Goal: Task Accomplishment & Management: Complete application form

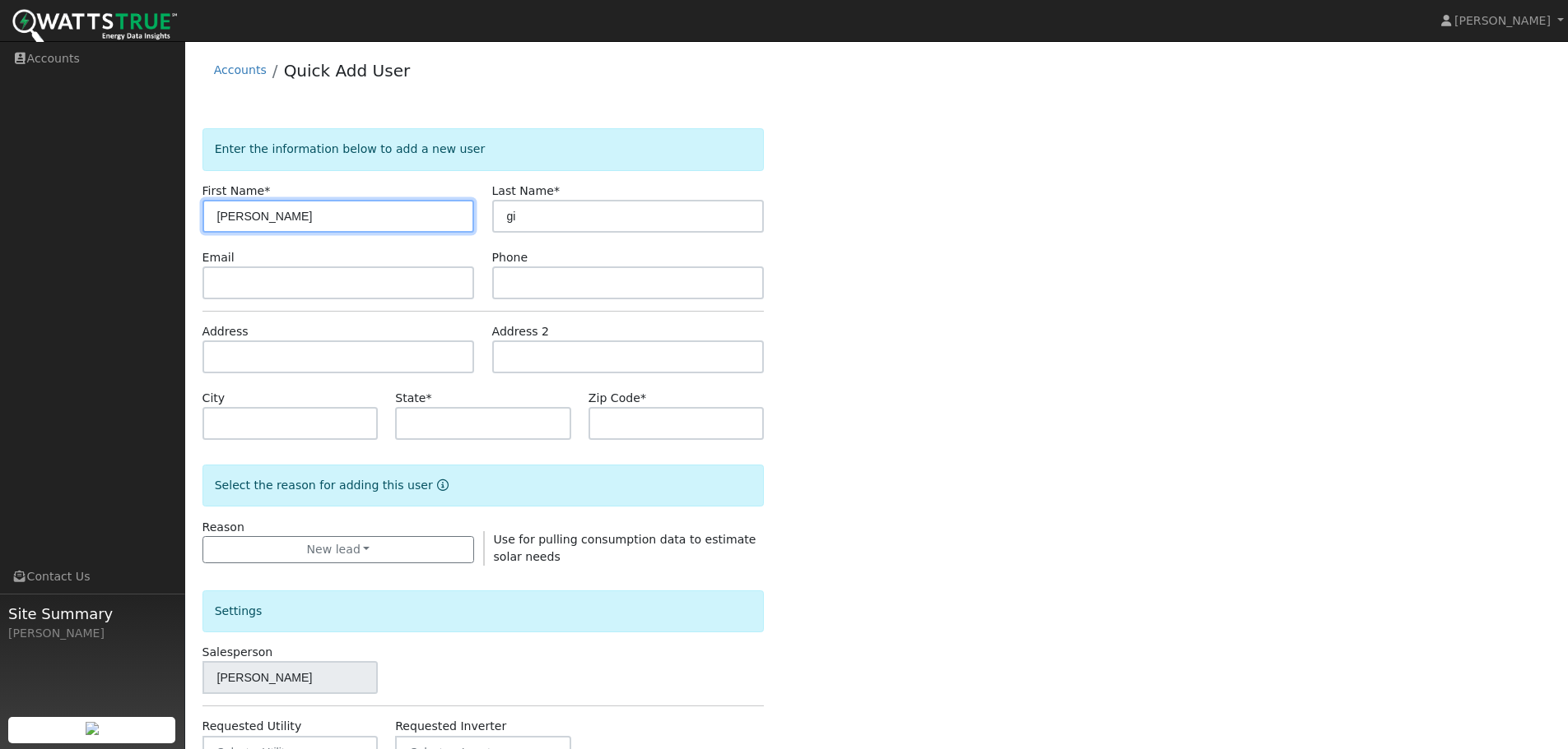
drag, startPoint x: 245, startPoint y: 224, endPoint x: 109, endPoint y: 224, distance: 136.0
click at [109, 224] on div "Jon Kropfl Jon Kropfl Profile Help Center Terms Of Service See What's New Log O…" at bounding box center [784, 553] width 1568 height 1024
type input "Jason"
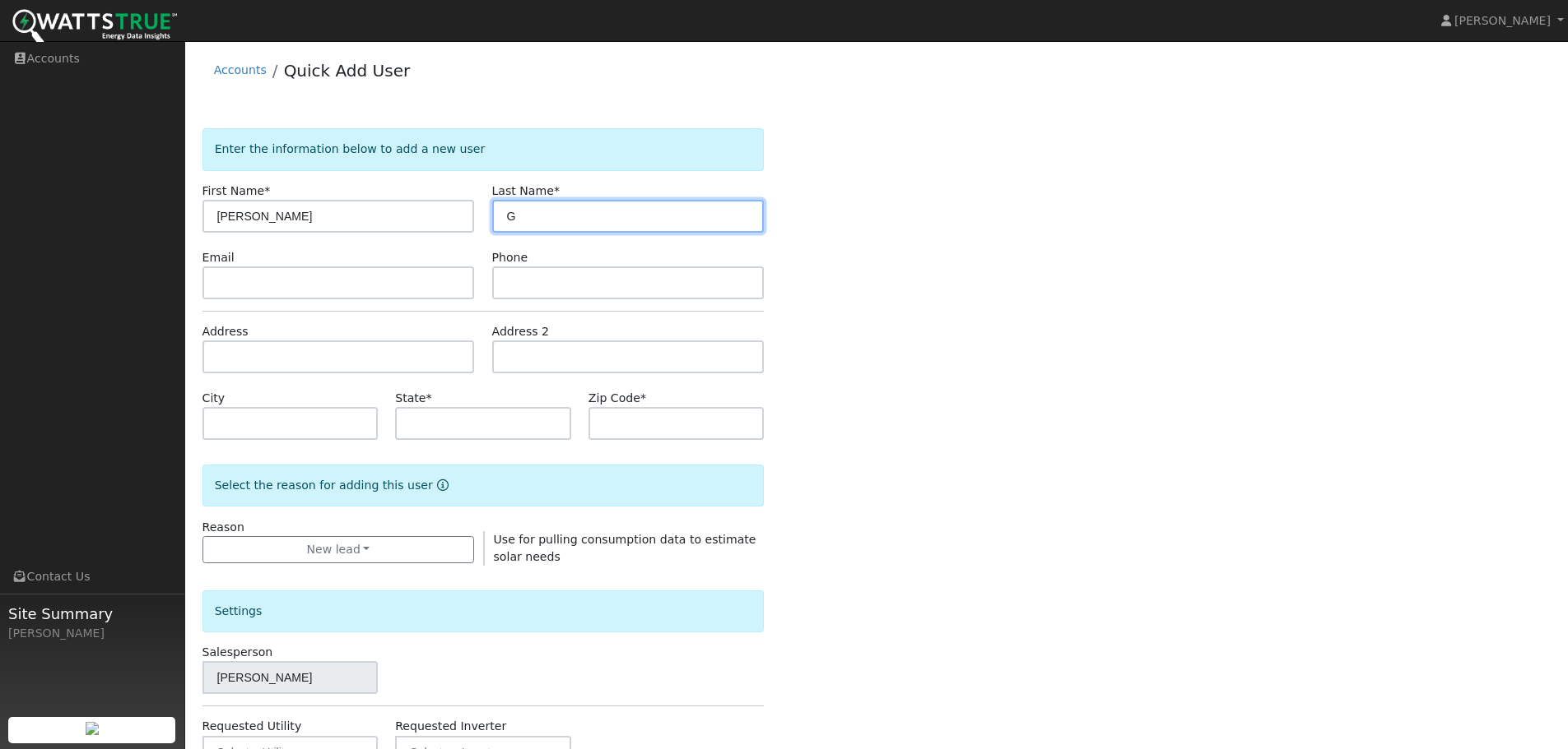
type input "G"
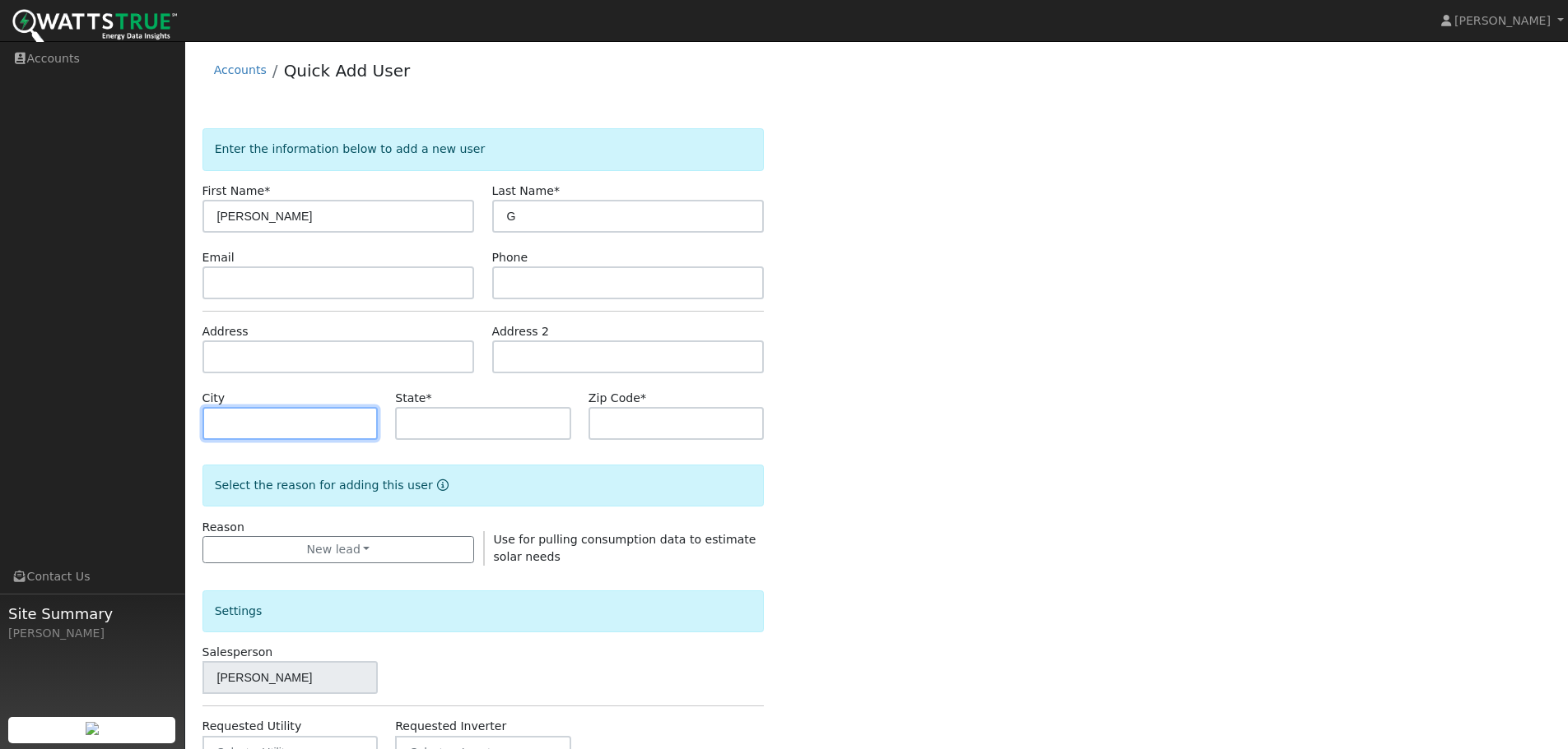
drag, startPoint x: 334, startPoint y: 412, endPoint x: 283, endPoint y: 372, distance: 64.8
click at [311, 398] on div "City" at bounding box center [290, 414] width 194 height 50
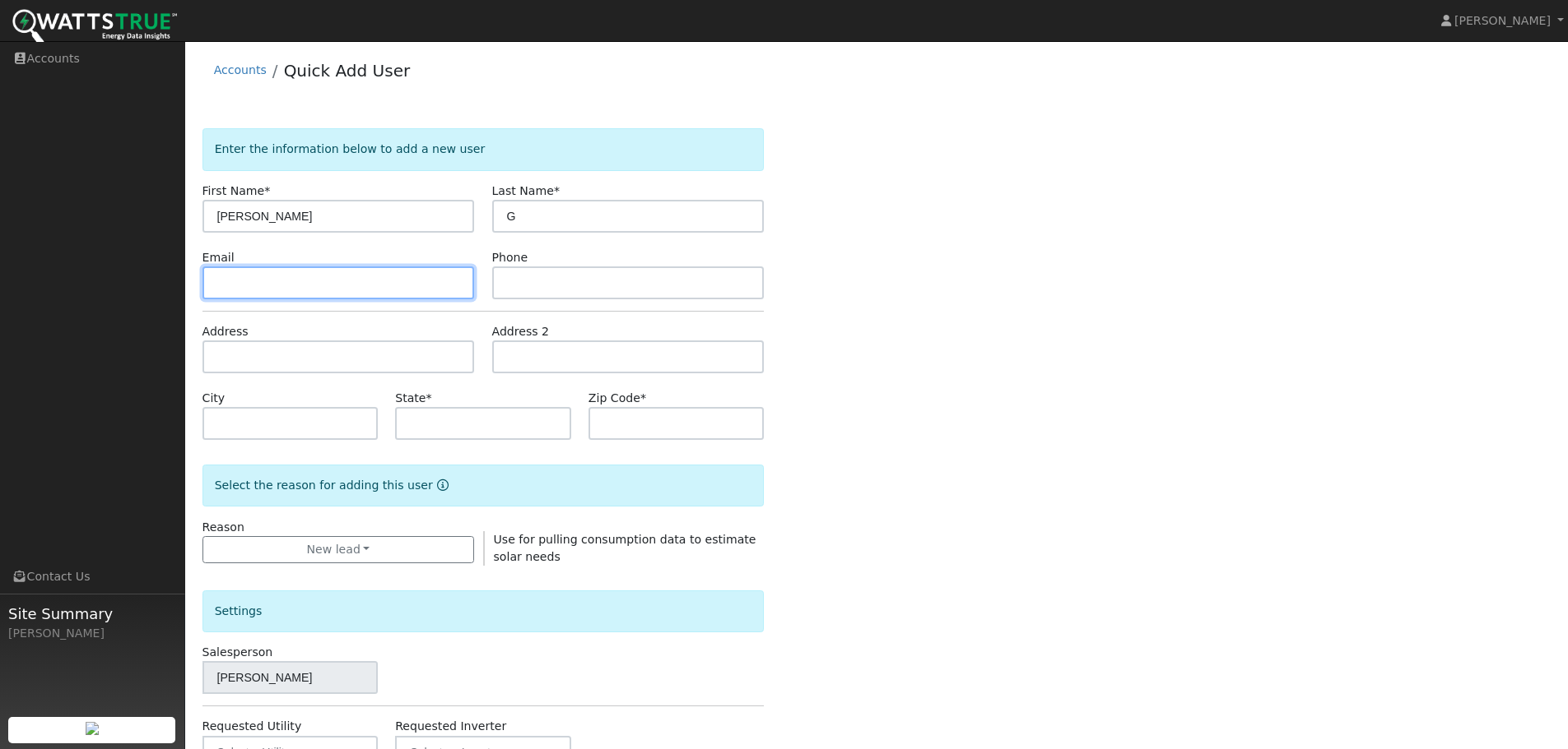
click at [312, 276] on input "text" at bounding box center [339, 283] width 273 height 33
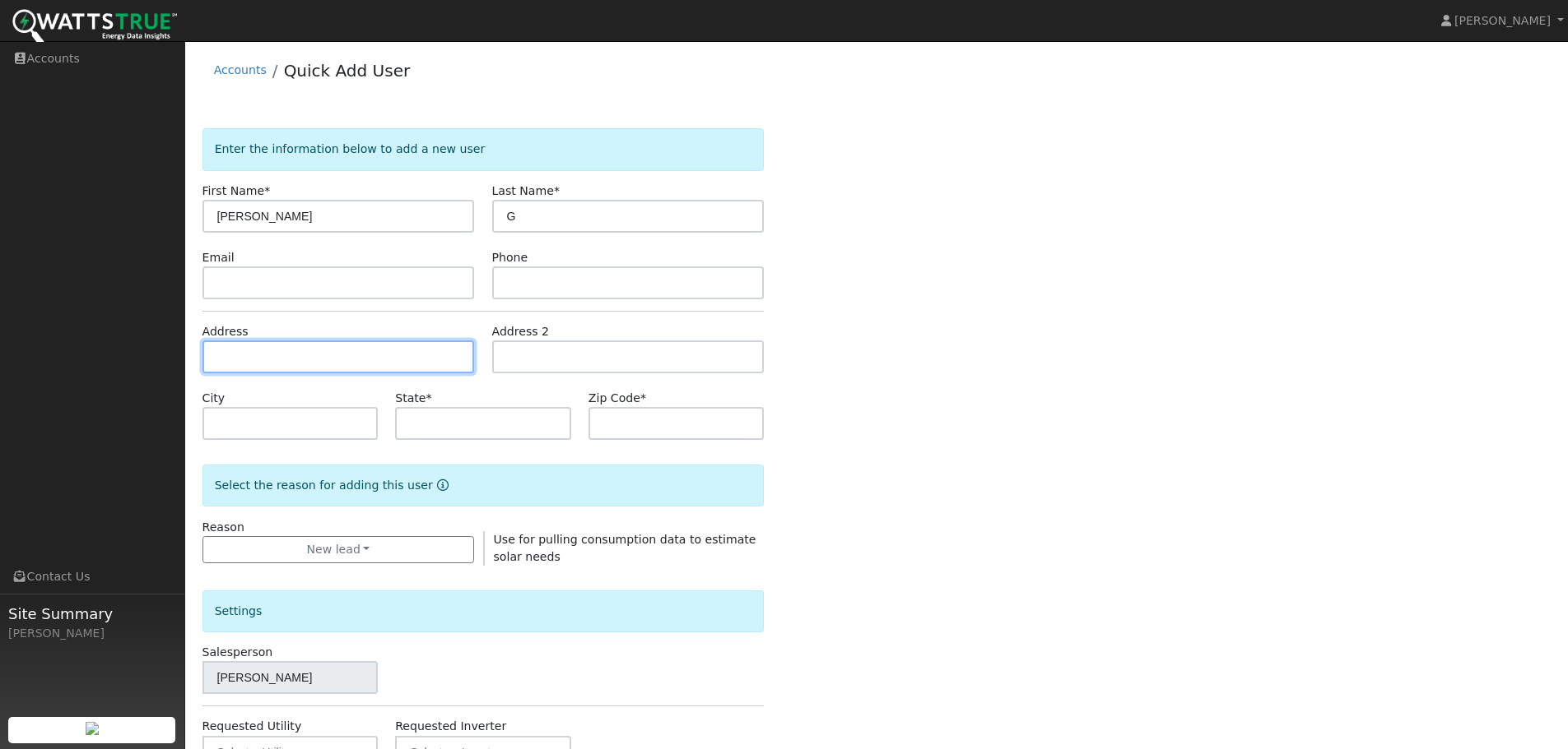
click at [302, 341] on input "text" at bounding box center [339, 357] width 273 height 33
paste input "2039 N Geyer Rd, St. Louis, MO 63131"
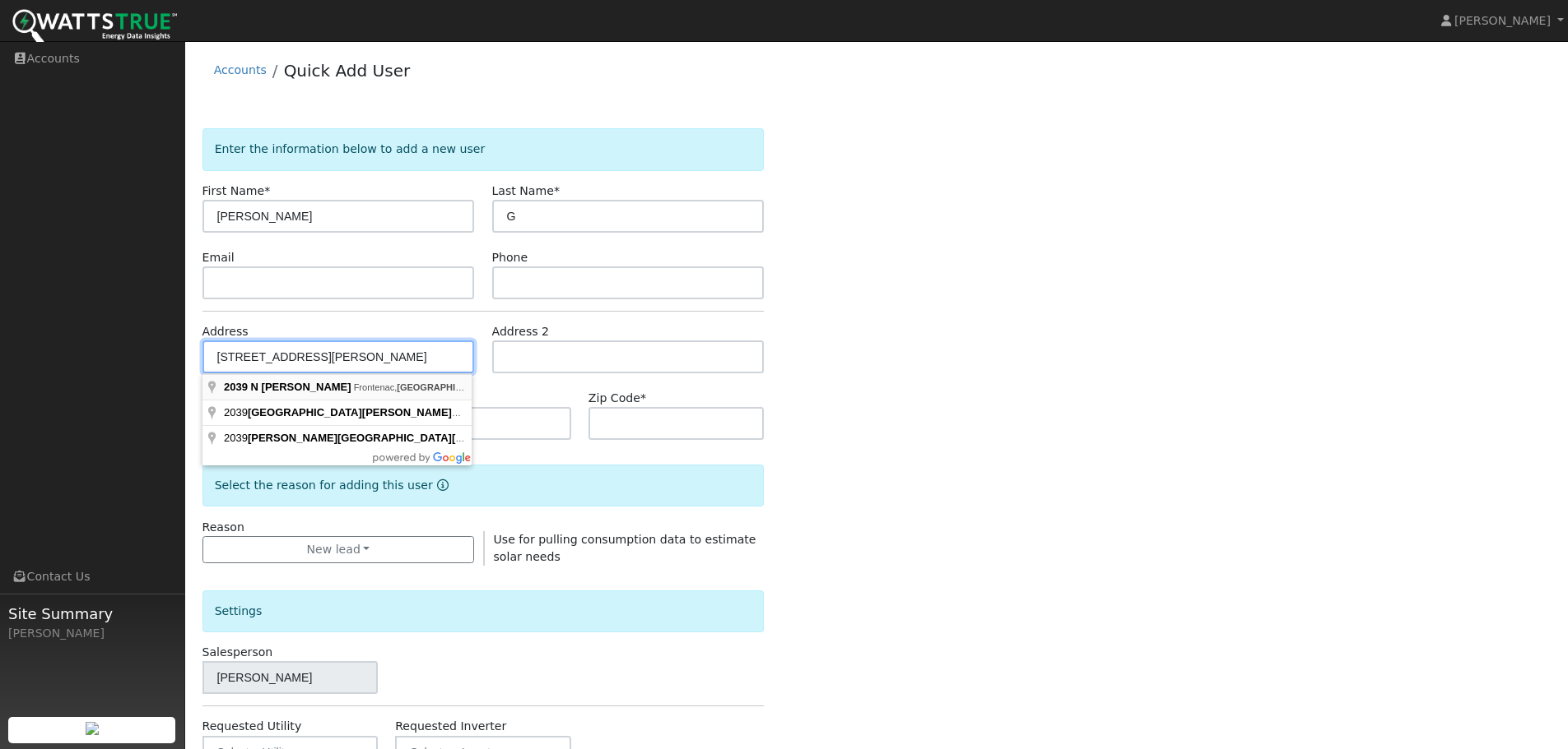
type input "2039 North Geyer Road"
type input "Frontenac"
type input "MO"
type input "63131"
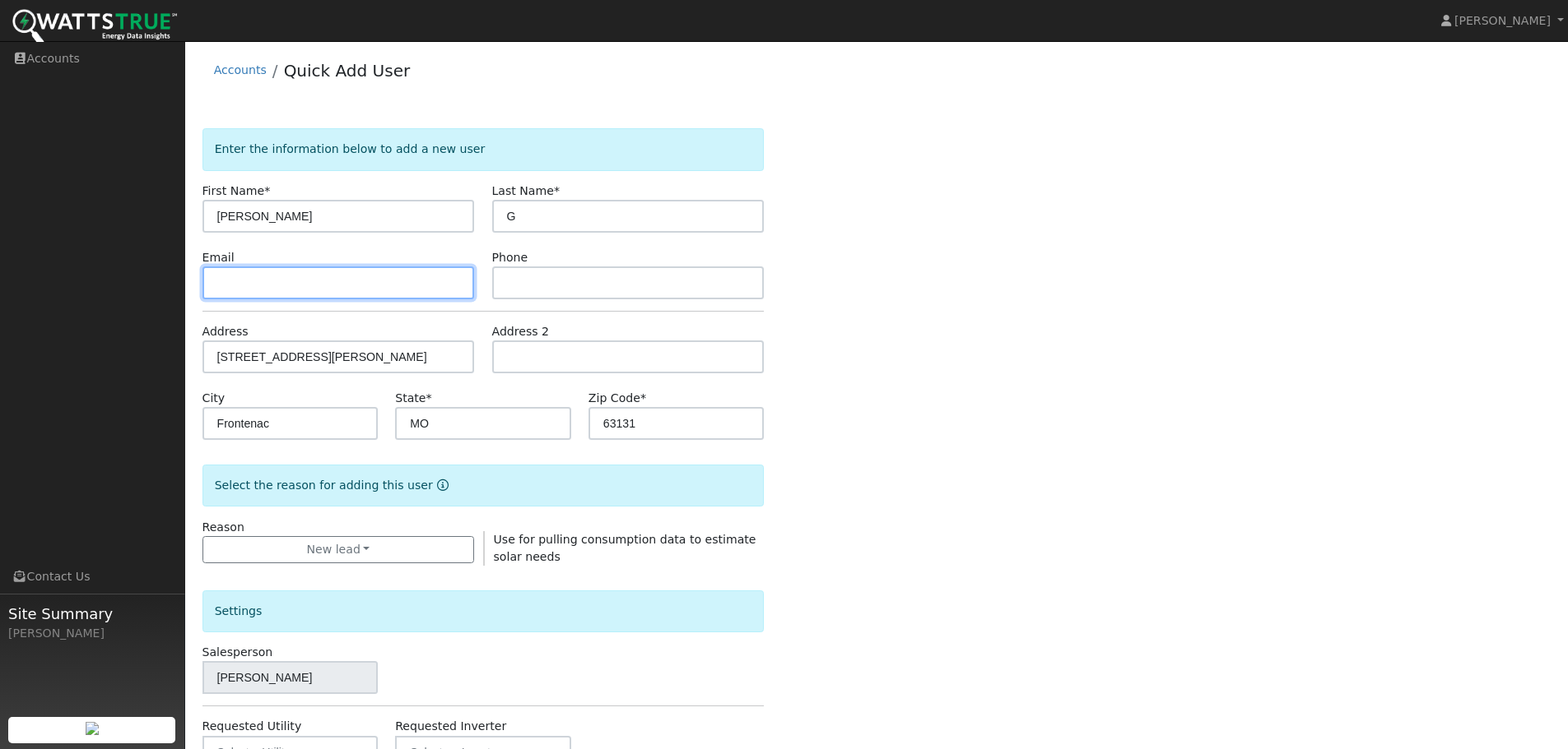
click at [337, 280] on input "text" at bounding box center [339, 283] width 273 height 33
click at [290, 281] on input "text" at bounding box center [339, 283] width 273 height 33
paste input "JGiovannettone@sistersofmercy.org"
type input "JGiovannettone@sistersofmercy.org"
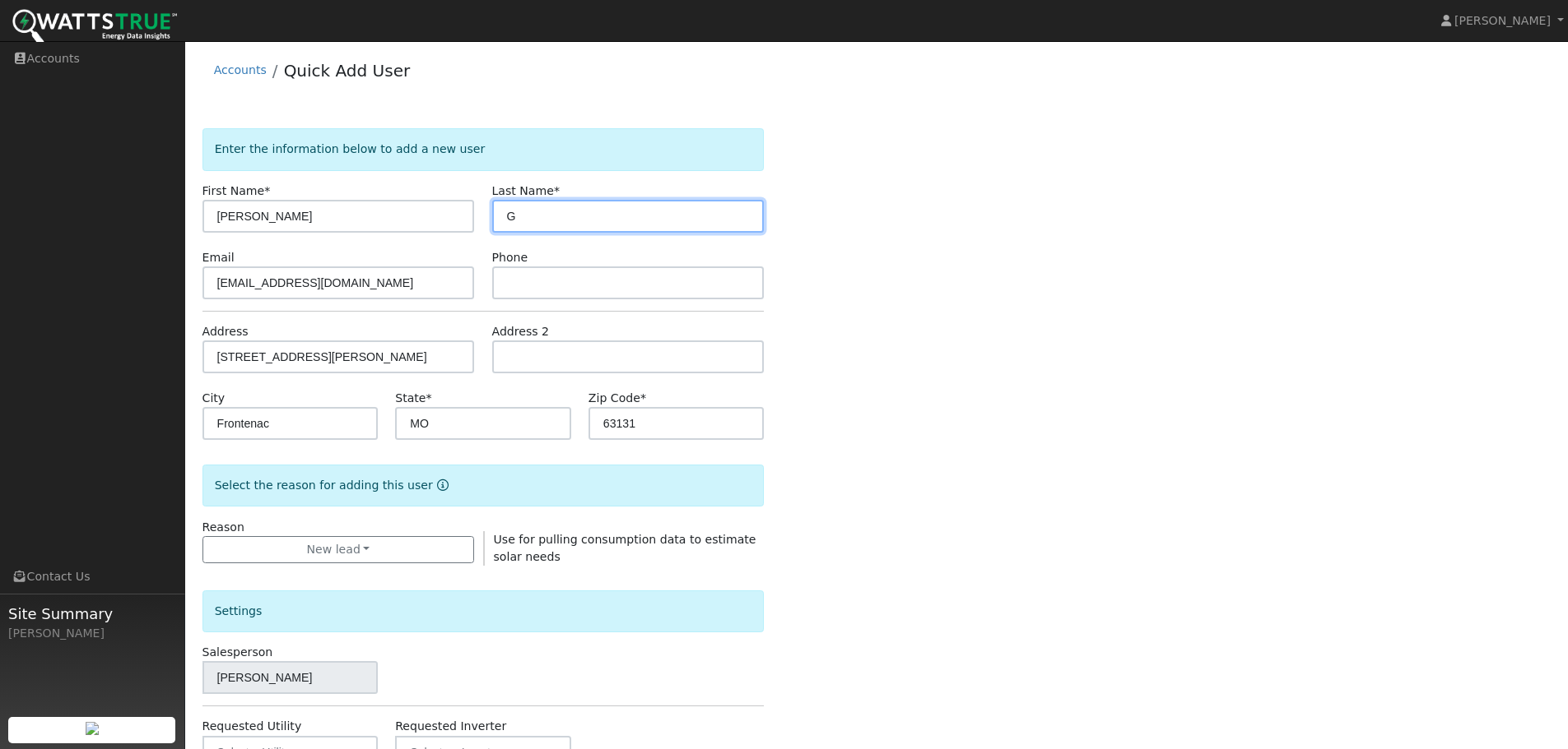
click at [537, 219] on input "G" at bounding box center [629, 216] width 273 height 33
type input "Giovannettone"
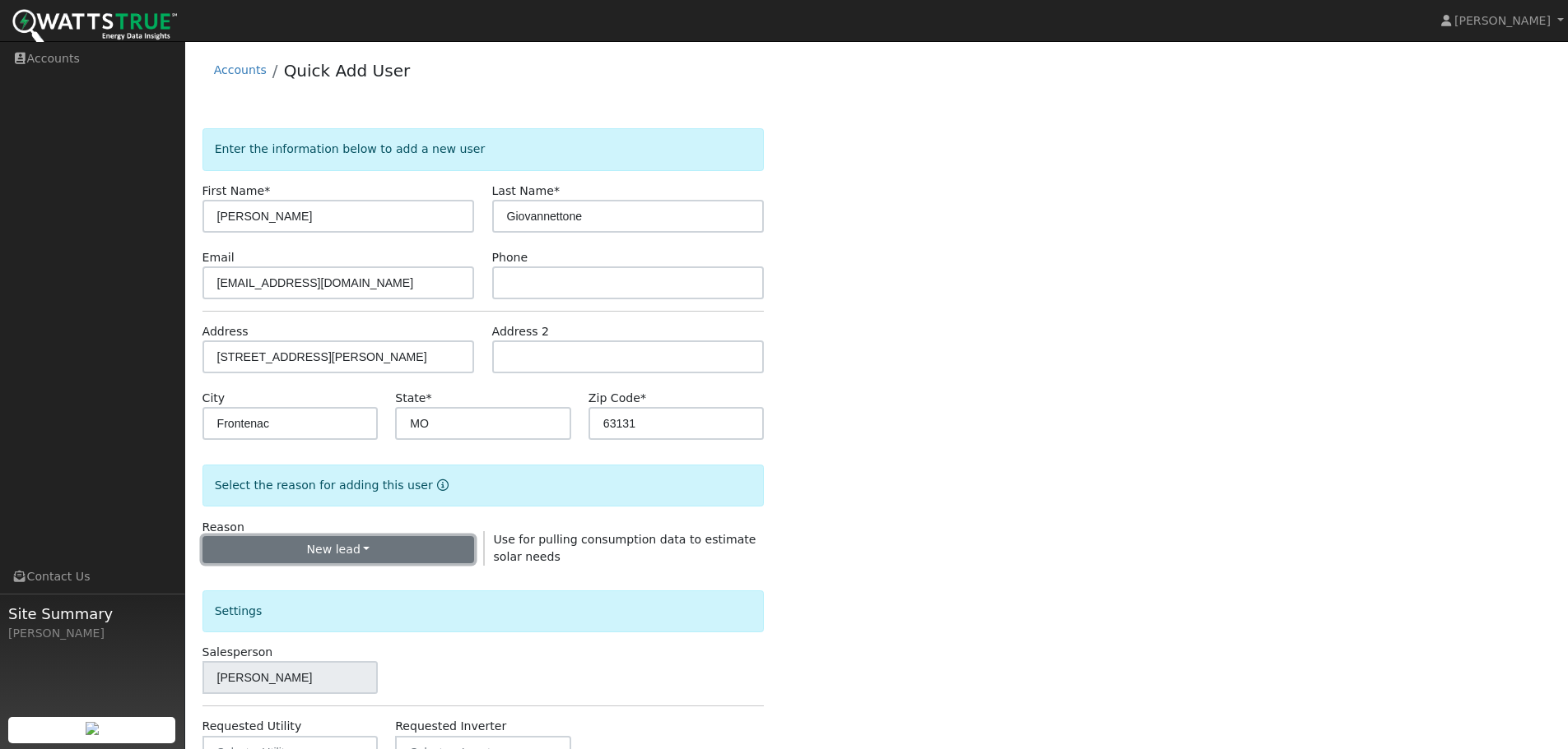
click at [399, 549] on button "New lead" at bounding box center [339, 550] width 273 height 28
click at [409, 603] on div "Settings" at bounding box center [483, 612] width 562 height 42
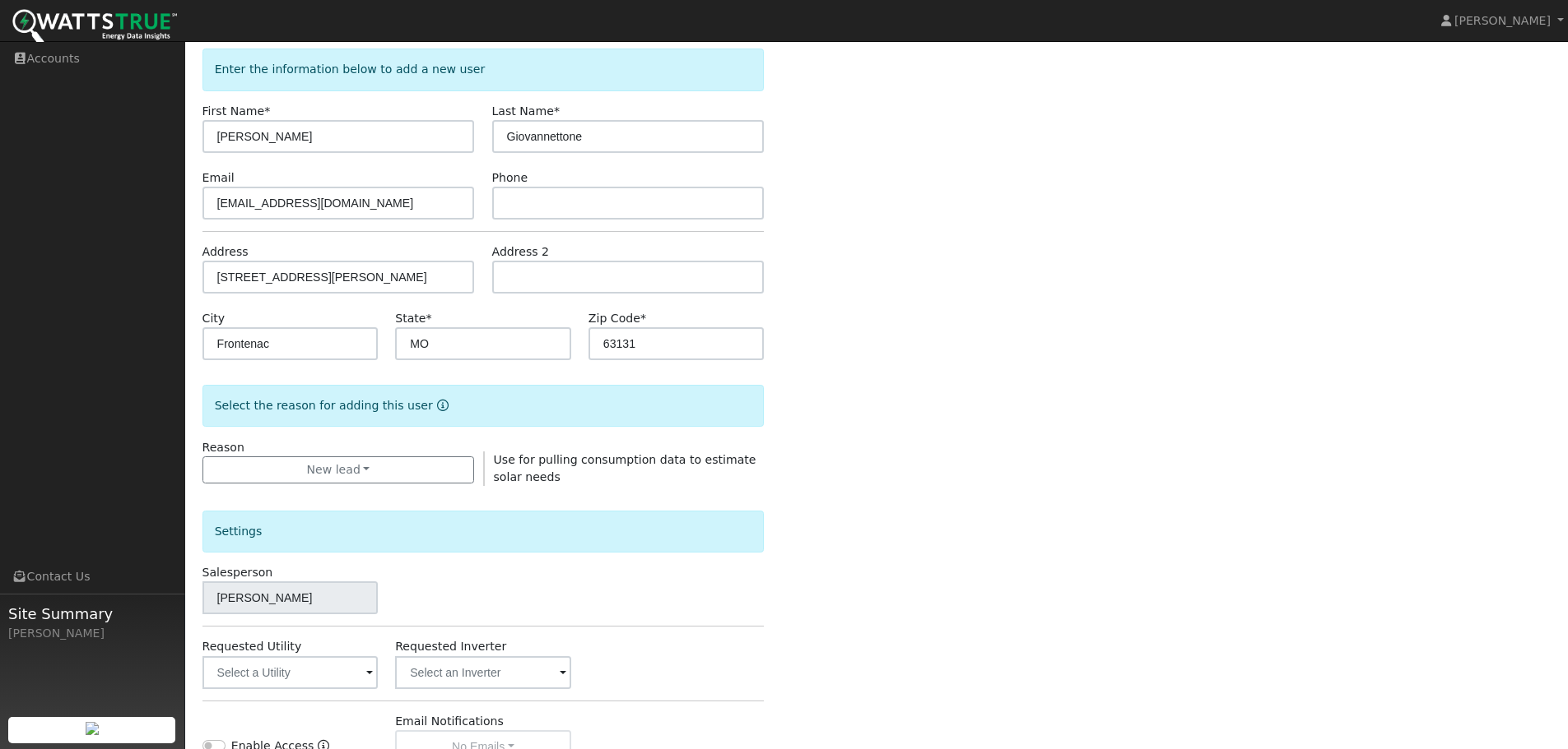
scroll to position [247, 0]
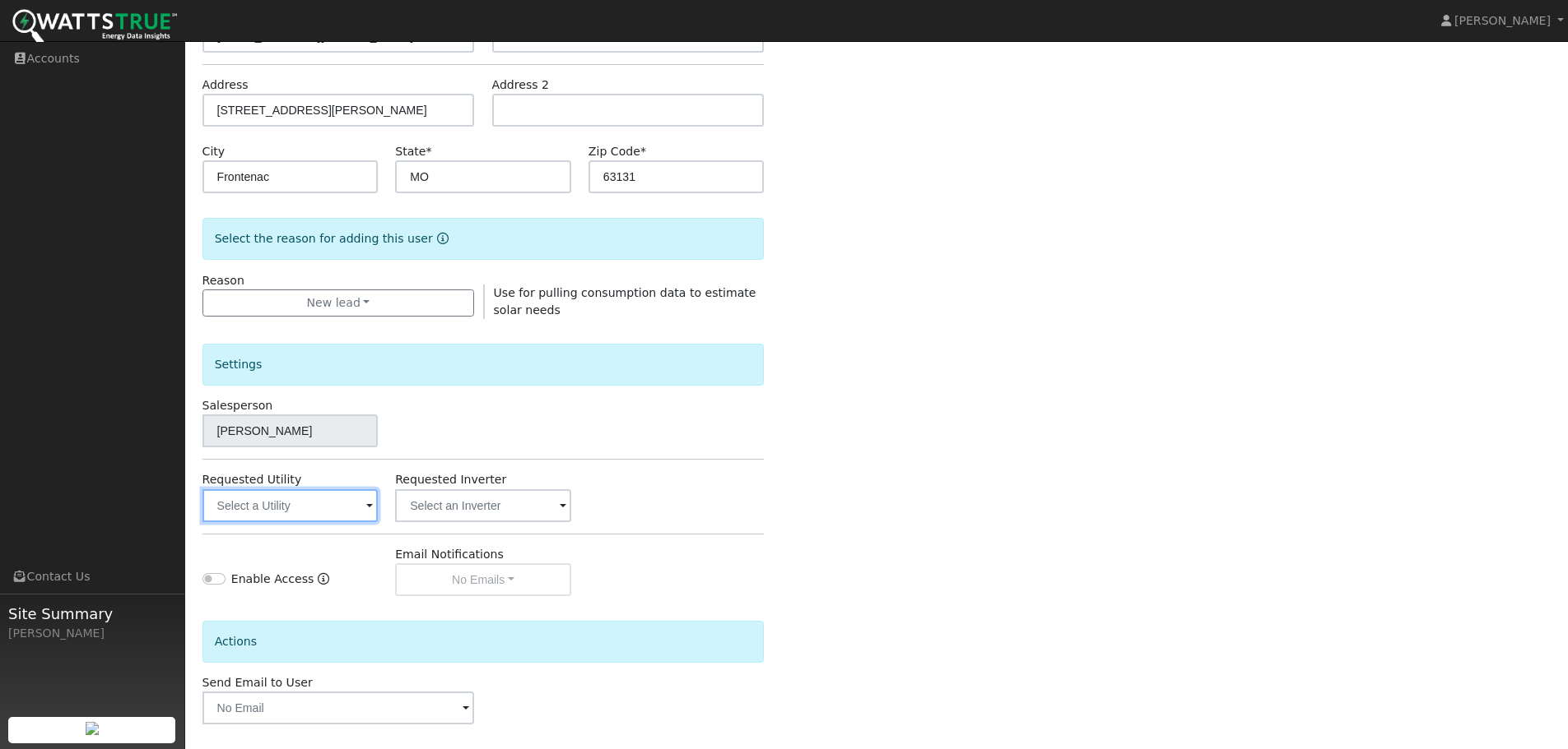
click at [329, 513] on input "text" at bounding box center [291, 506] width 176 height 33
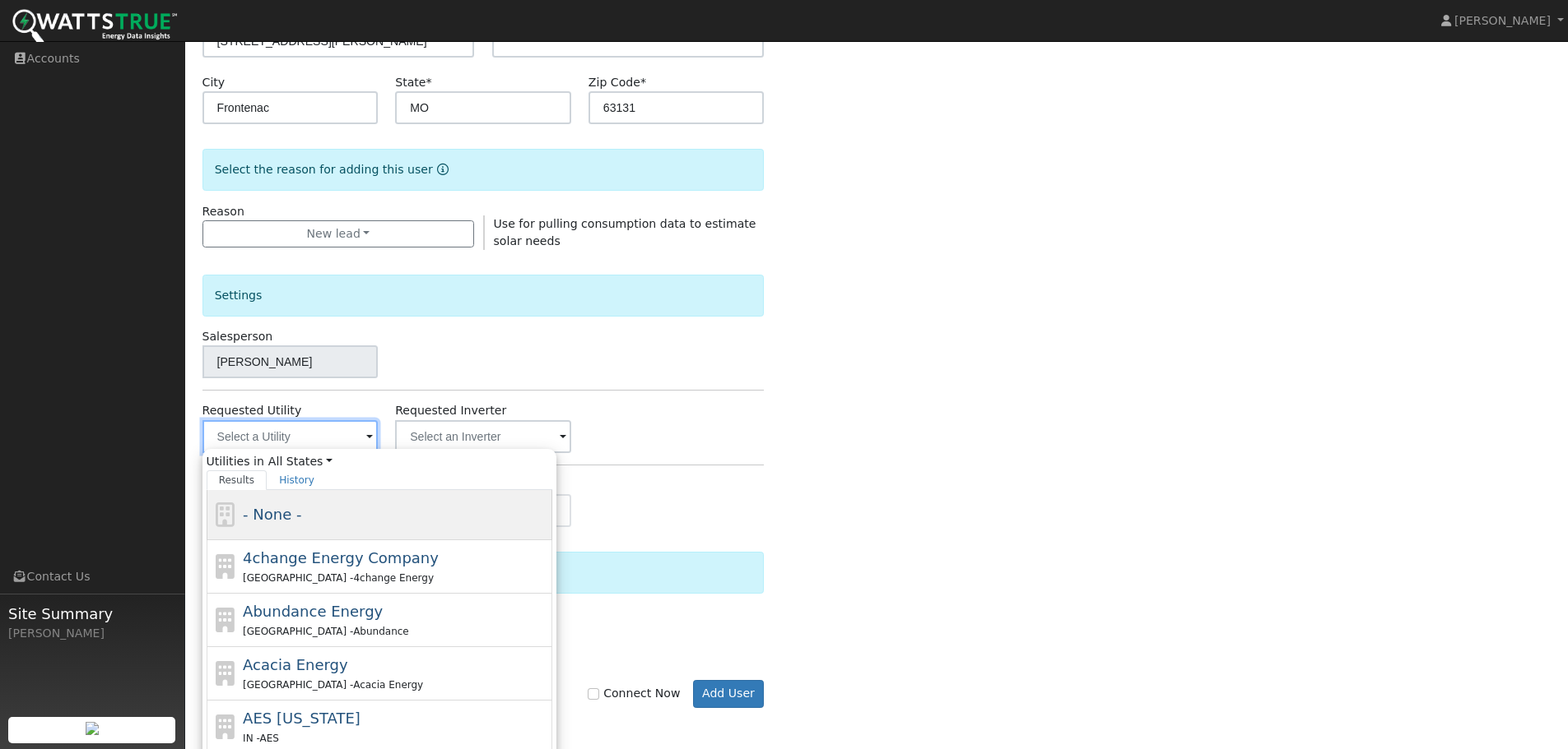
scroll to position [411, 0]
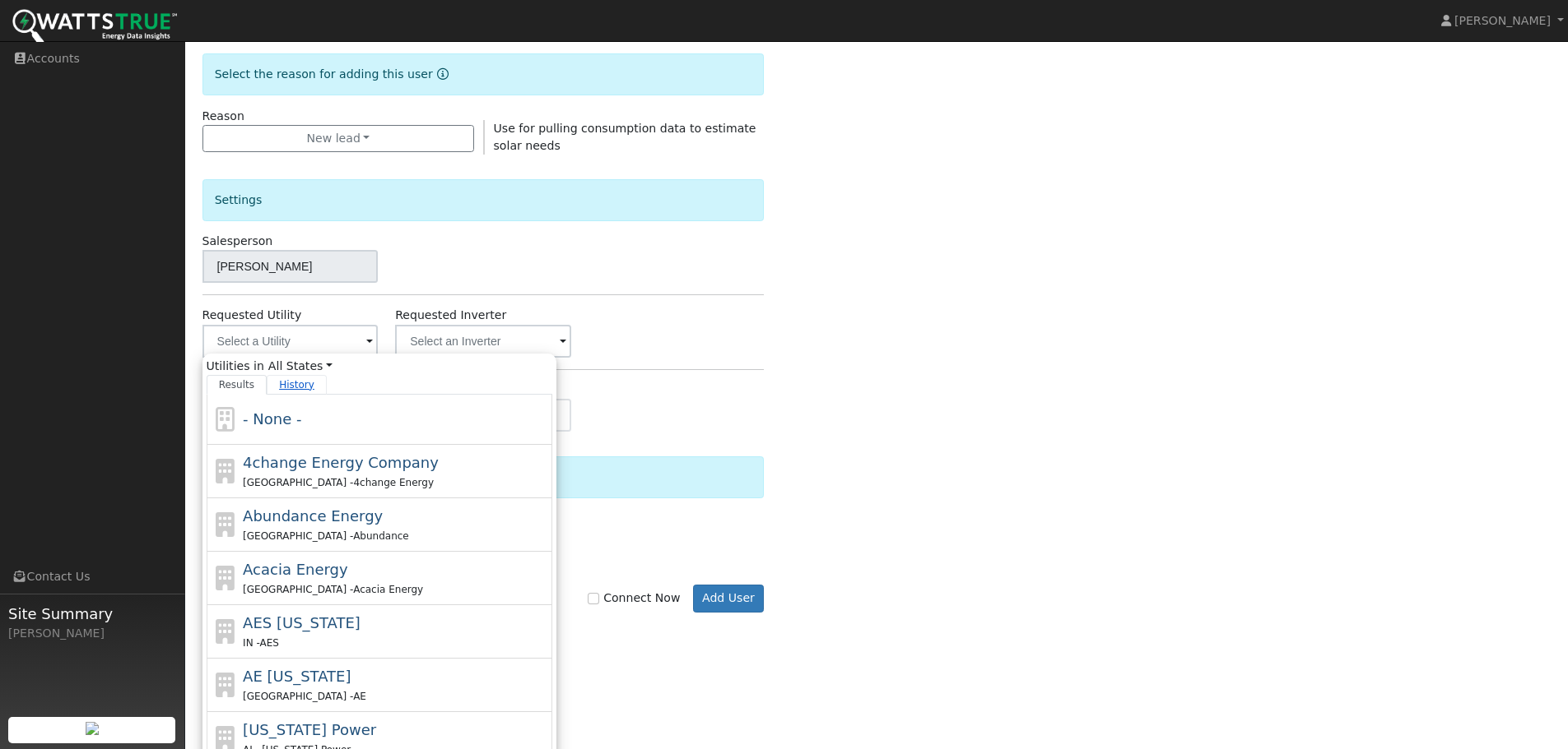
click at [280, 387] on link "History" at bounding box center [297, 385] width 60 height 20
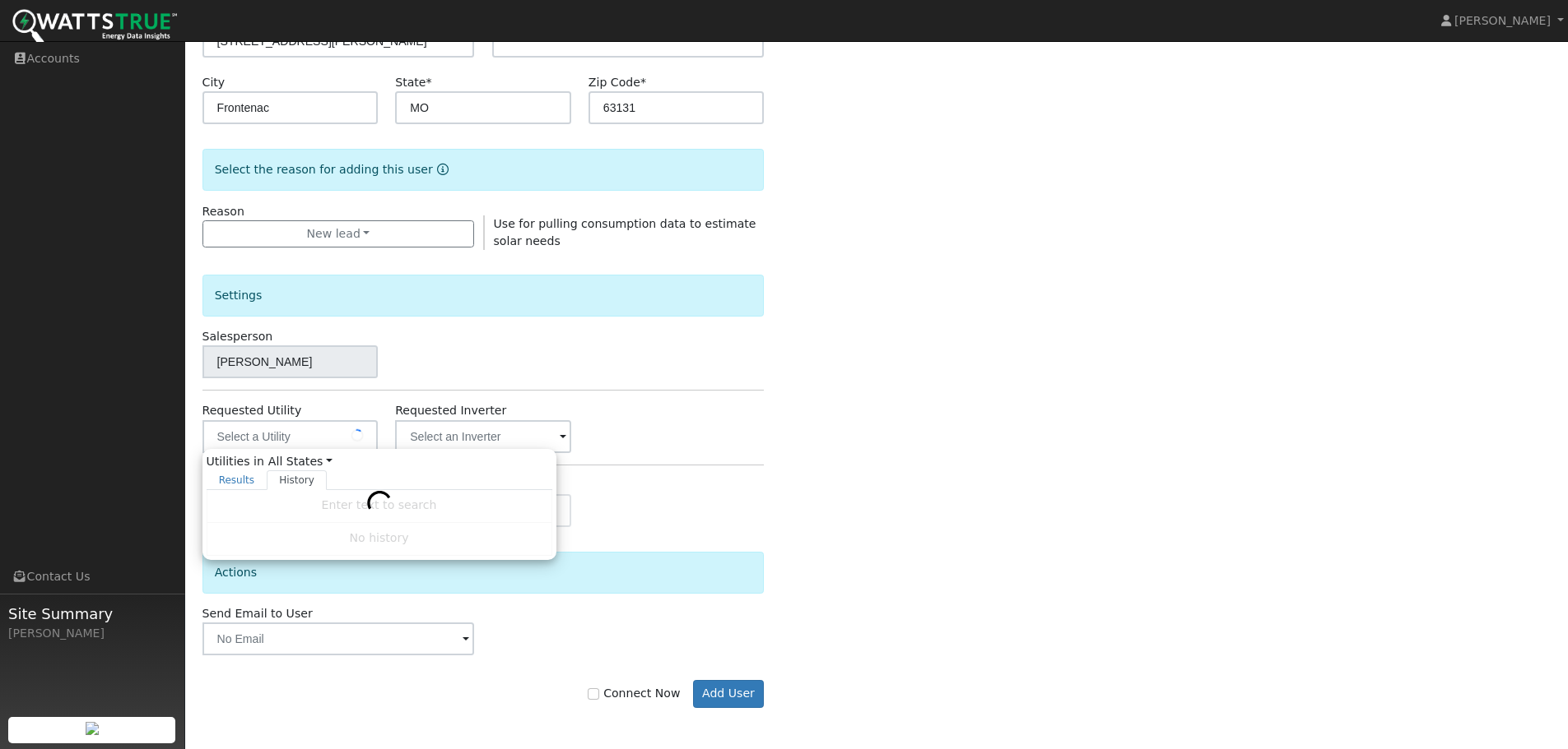
scroll to position [316, 0]
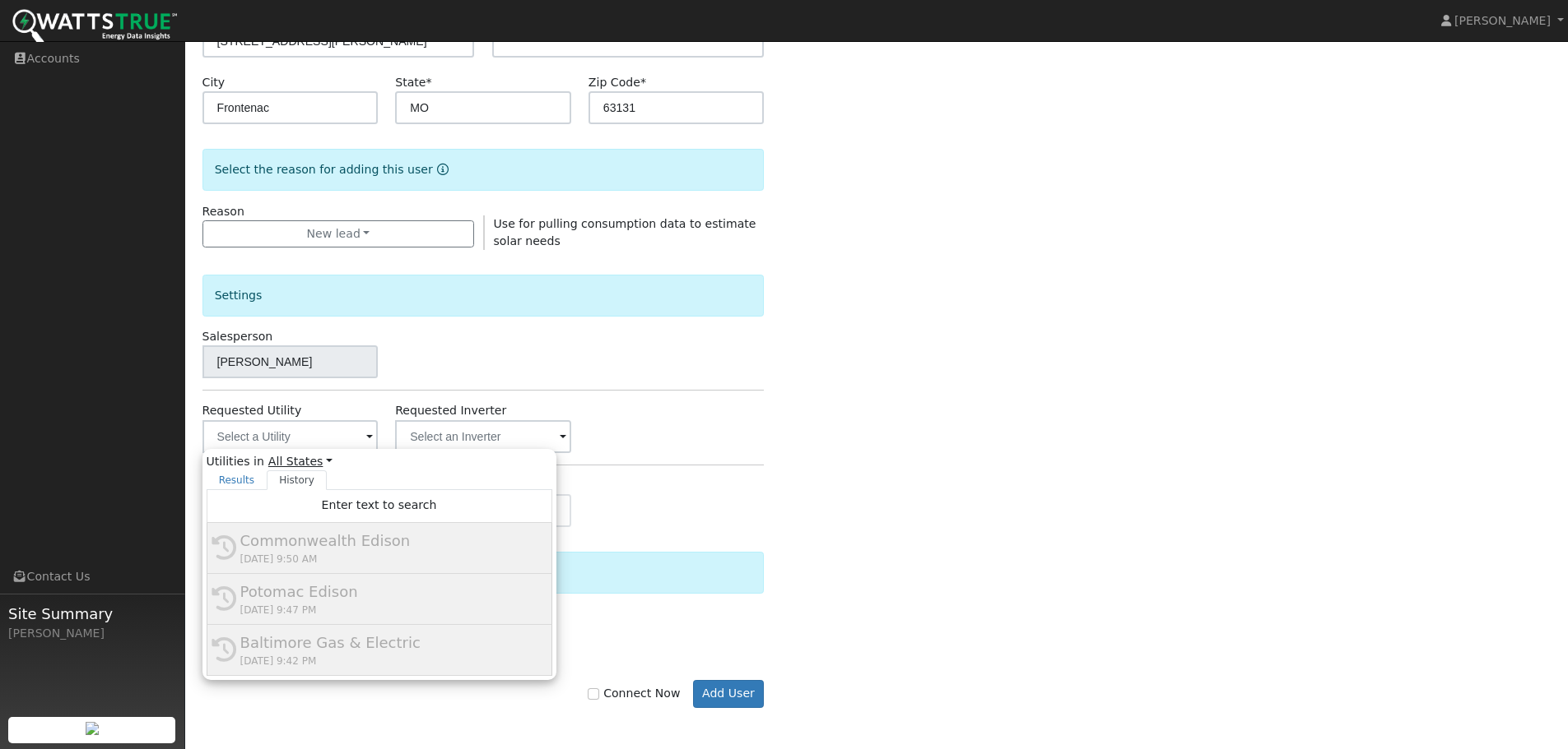
click at [308, 465] on link "All States" at bounding box center [300, 461] width 65 height 17
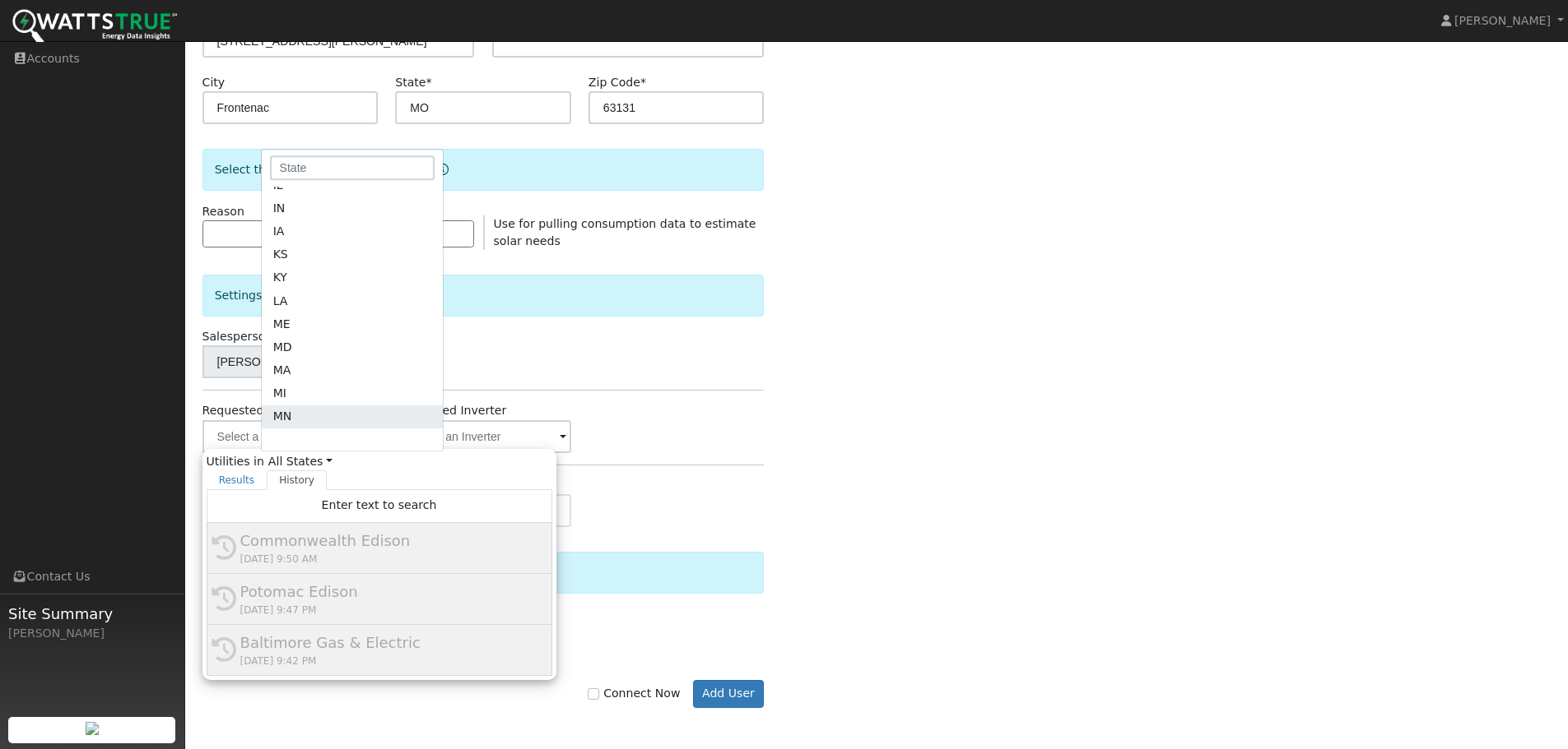
scroll to position [411, 0]
click at [296, 370] on link "MO" at bounding box center [352, 377] width 181 height 23
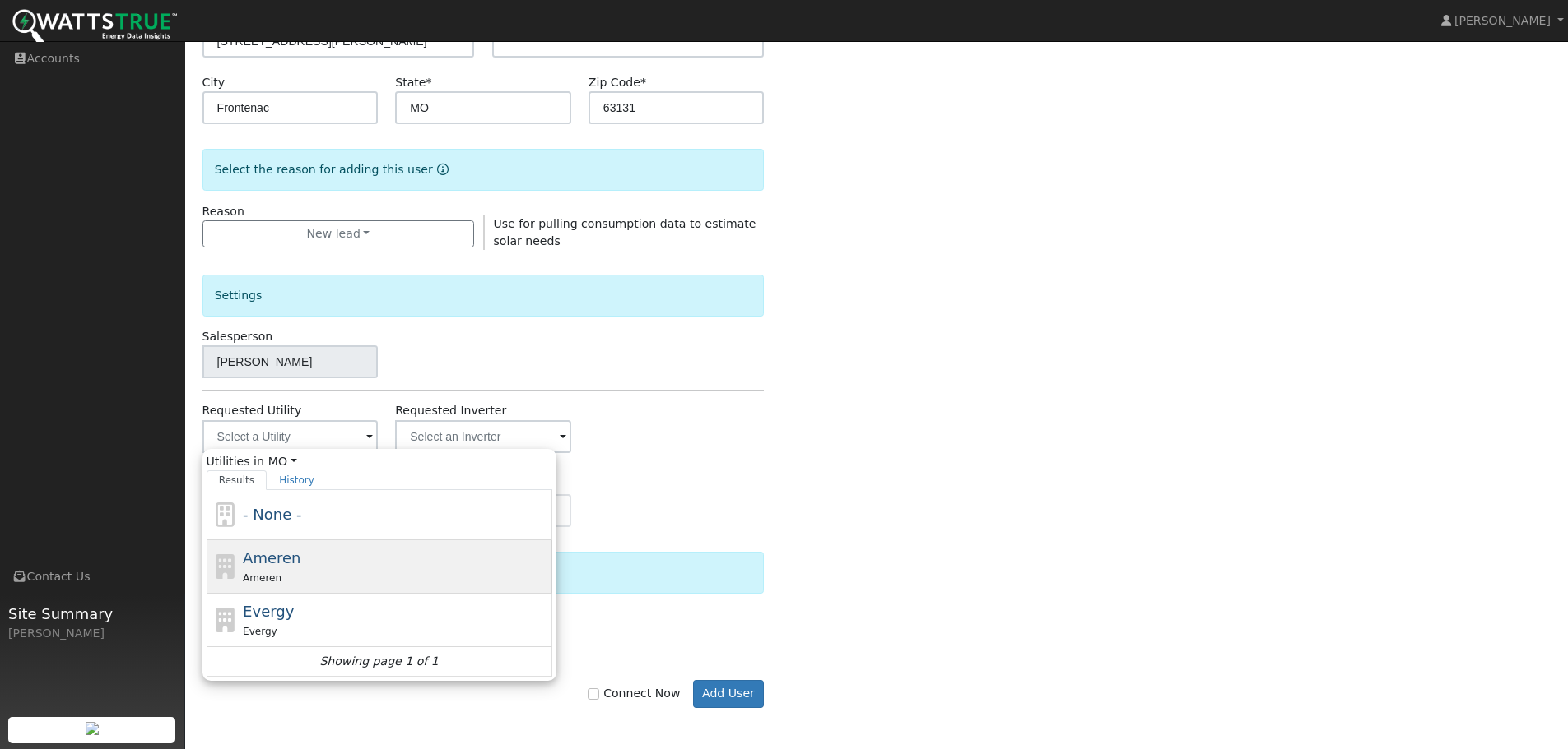
click at [293, 569] on div "Ameren" at bounding box center [395, 577] width 305 height 17
type input "Ameren"
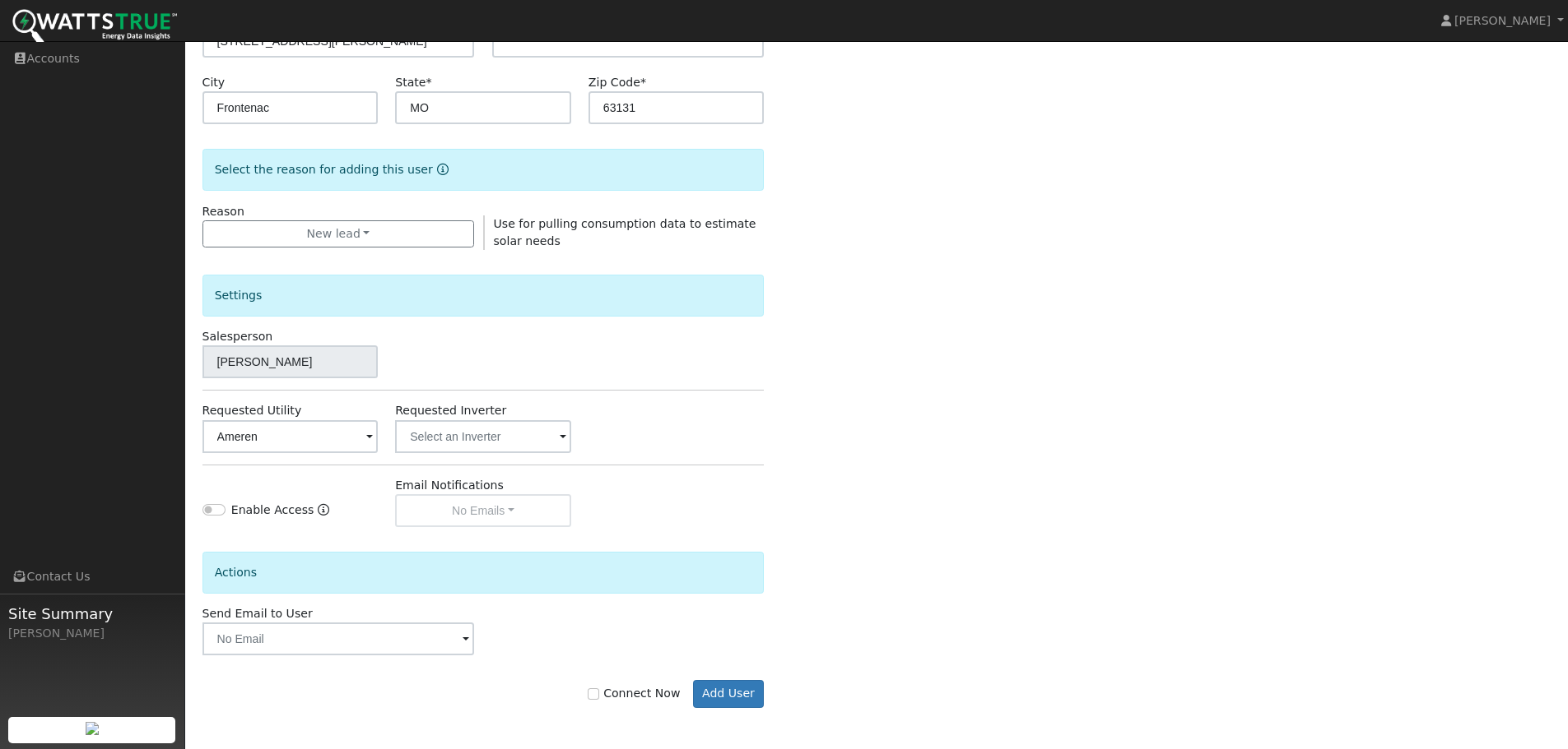
click at [370, 547] on div "Actions" at bounding box center [483, 567] width 580 height 78
click at [451, 638] on input "text" at bounding box center [339, 639] width 273 height 33
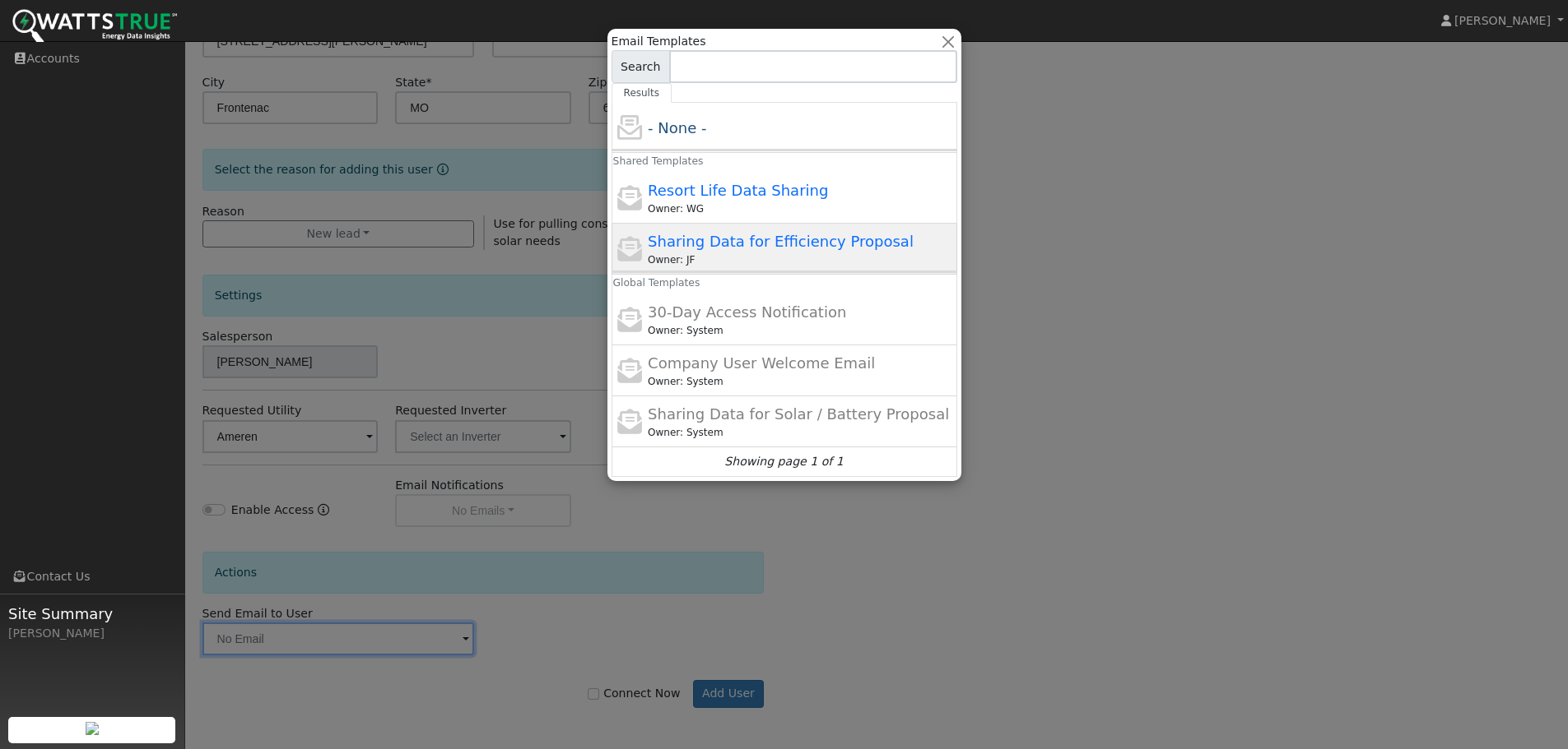
click at [703, 250] on span "Sharing Data for Efficiency Proposal" at bounding box center [780, 241] width 266 height 17
type input "Sharing Data for Efficiency Proposal"
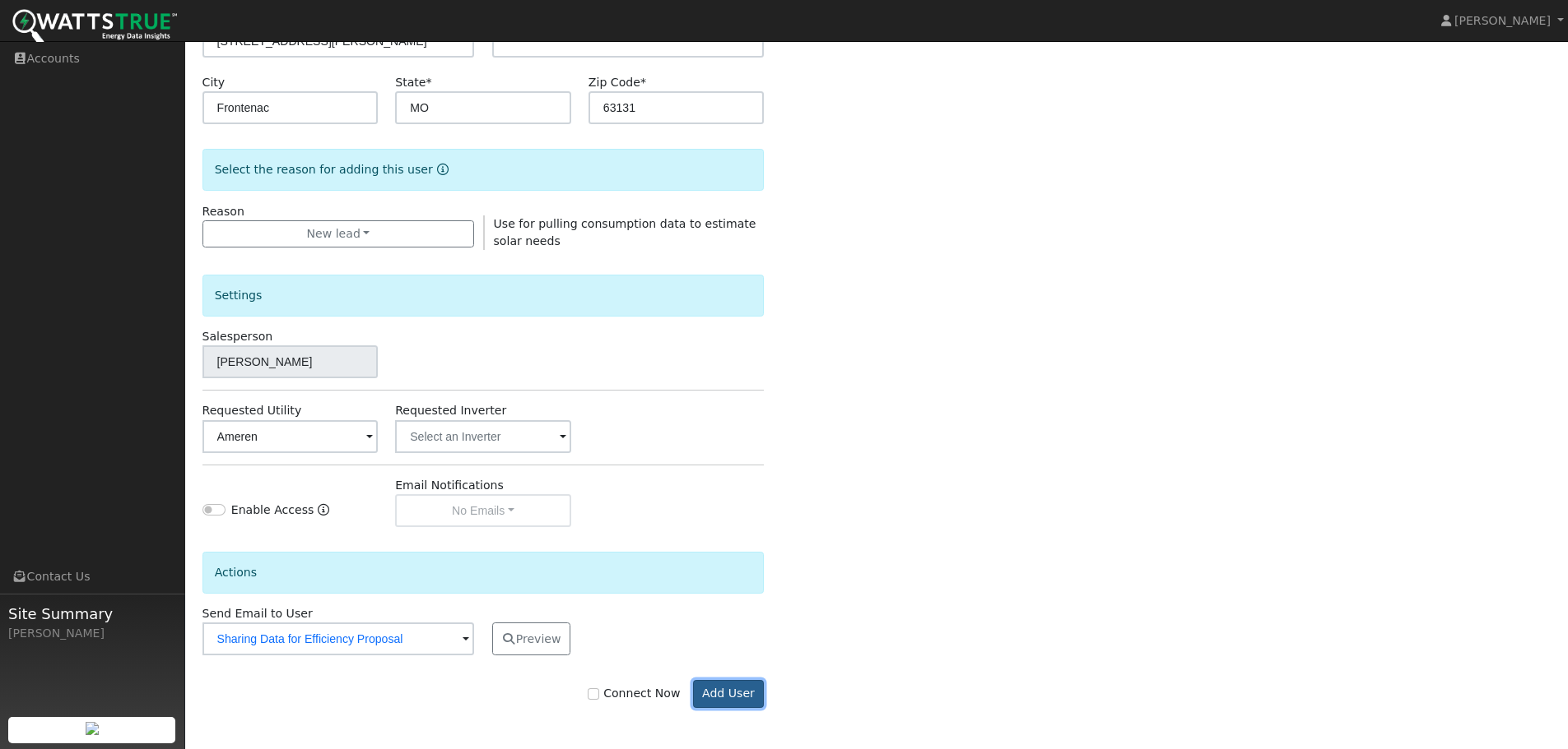
click at [731, 688] on button "Add User" at bounding box center [729, 694] width 72 height 28
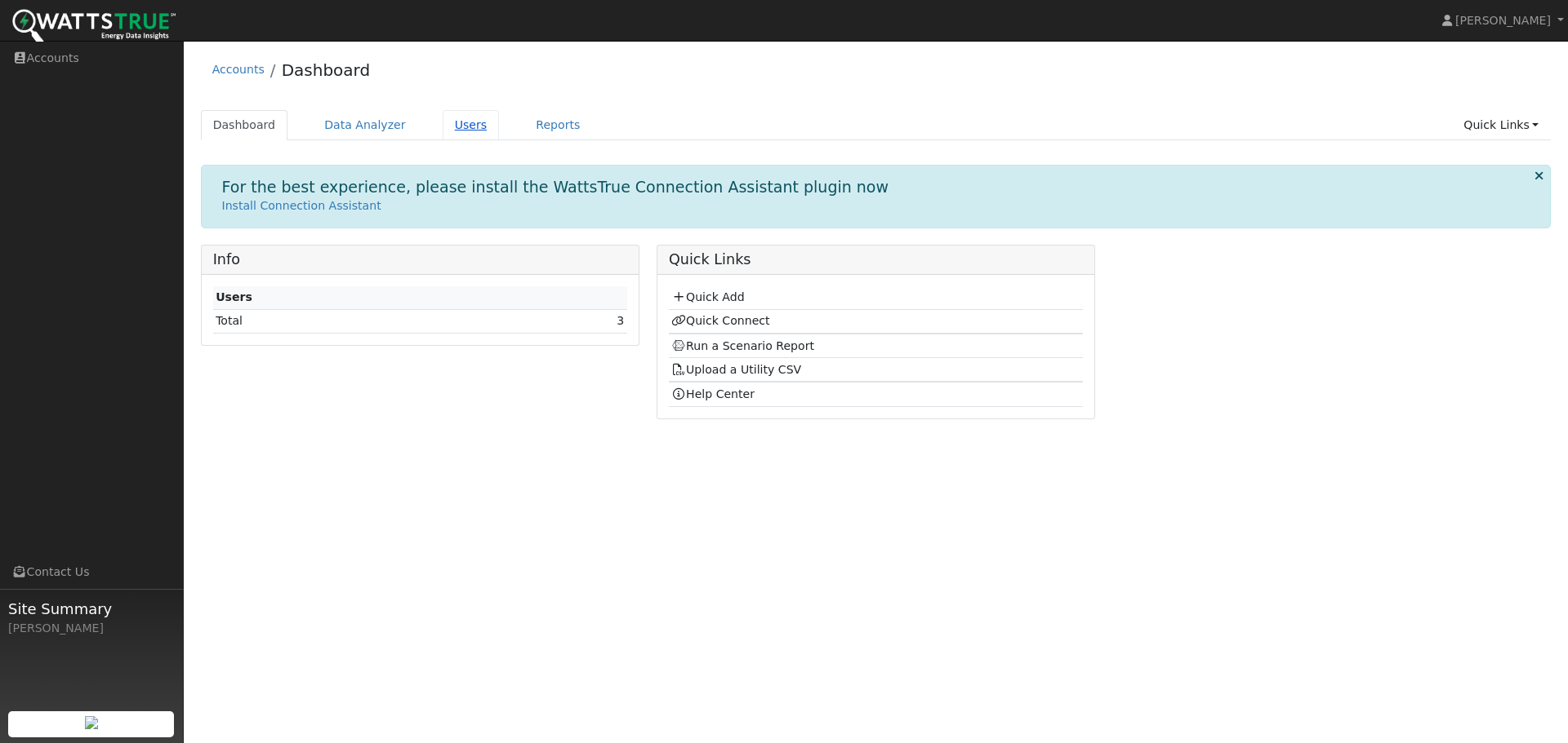
click at [447, 116] on link "Users" at bounding box center [470, 125] width 57 height 31
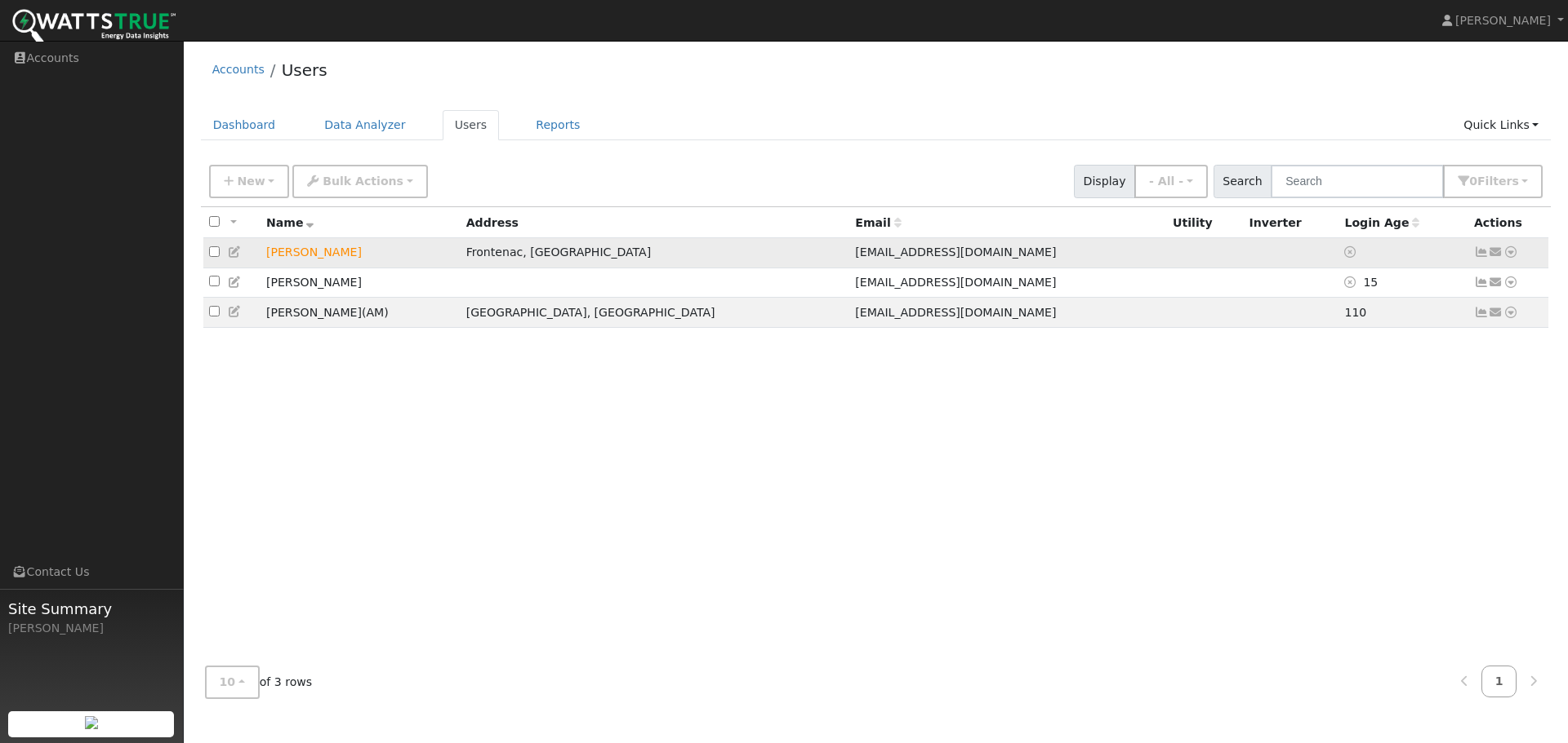
click at [1499, 256] on icon at bounding box center [1496, 252] width 14 height 12
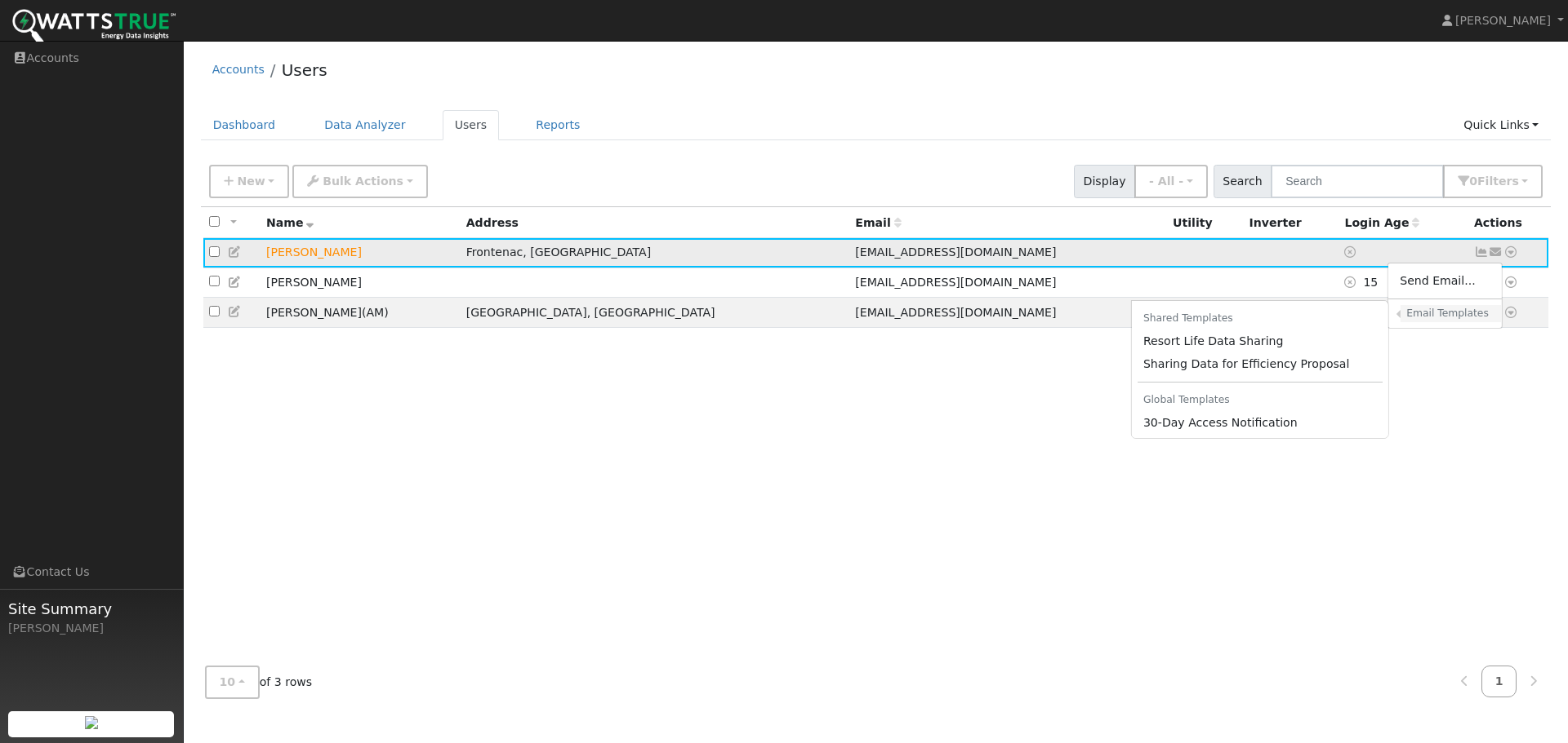
click at [1437, 318] on h6 "Email Templates" at bounding box center [1447, 314] width 84 height 13
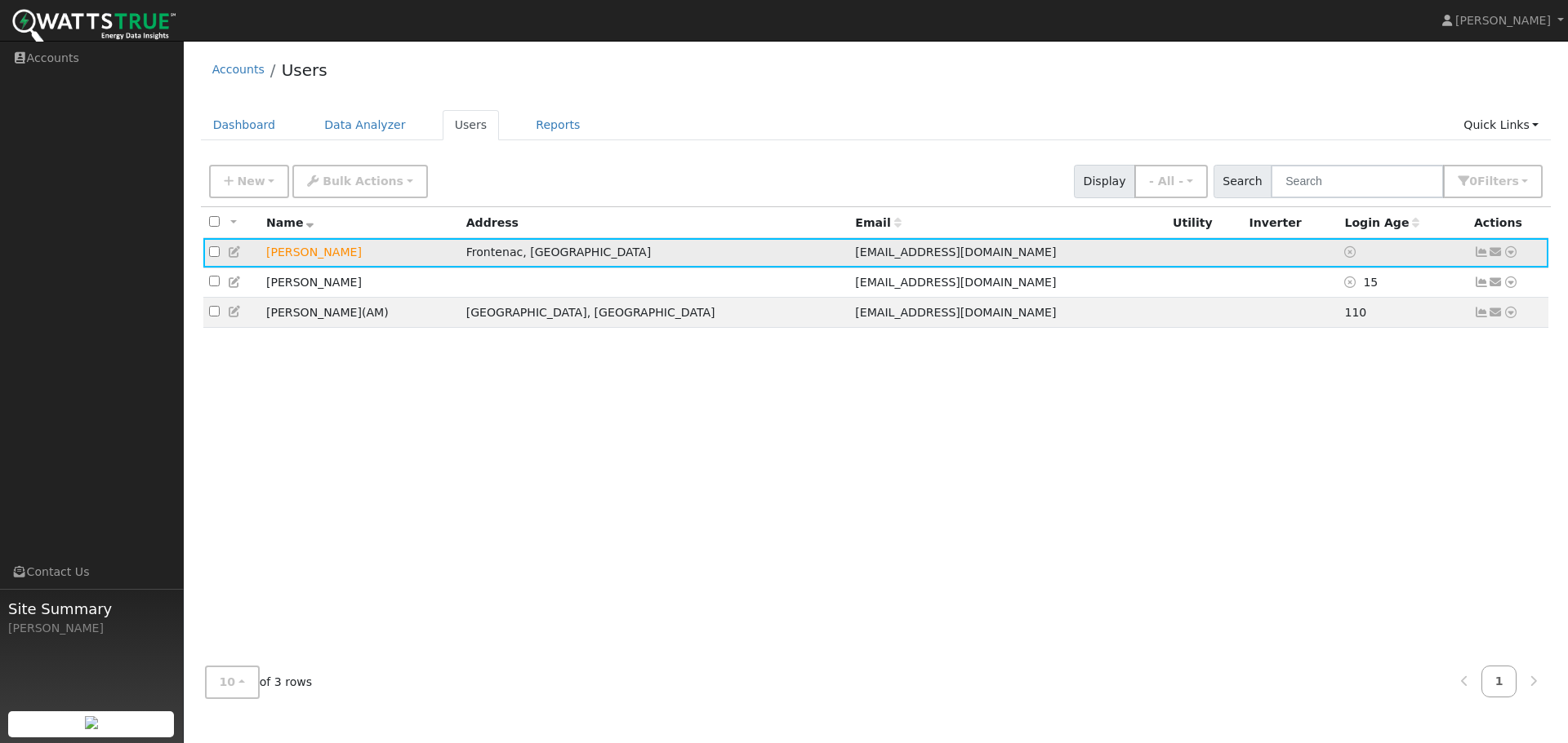
click at [1493, 256] on icon at bounding box center [1496, 252] width 14 height 12
click at [881, 421] on div "All None All on page None on page Name Address Email Utility Inverter Login Age…" at bounding box center [876, 430] width 1351 height 447
click at [237, 126] on link "Dashboard" at bounding box center [244, 125] width 87 height 31
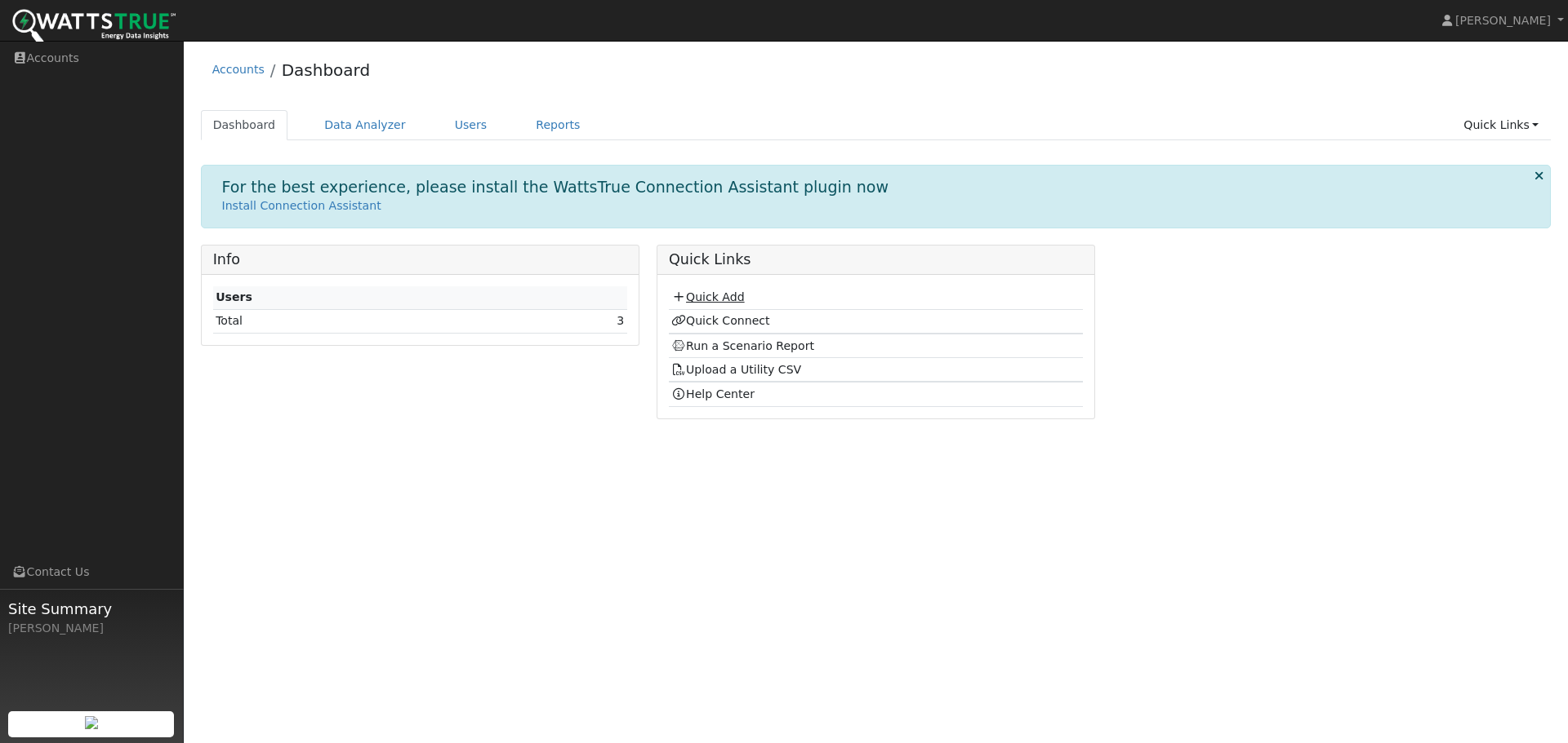
click at [735, 296] on link "Quick Add" at bounding box center [707, 297] width 73 height 13
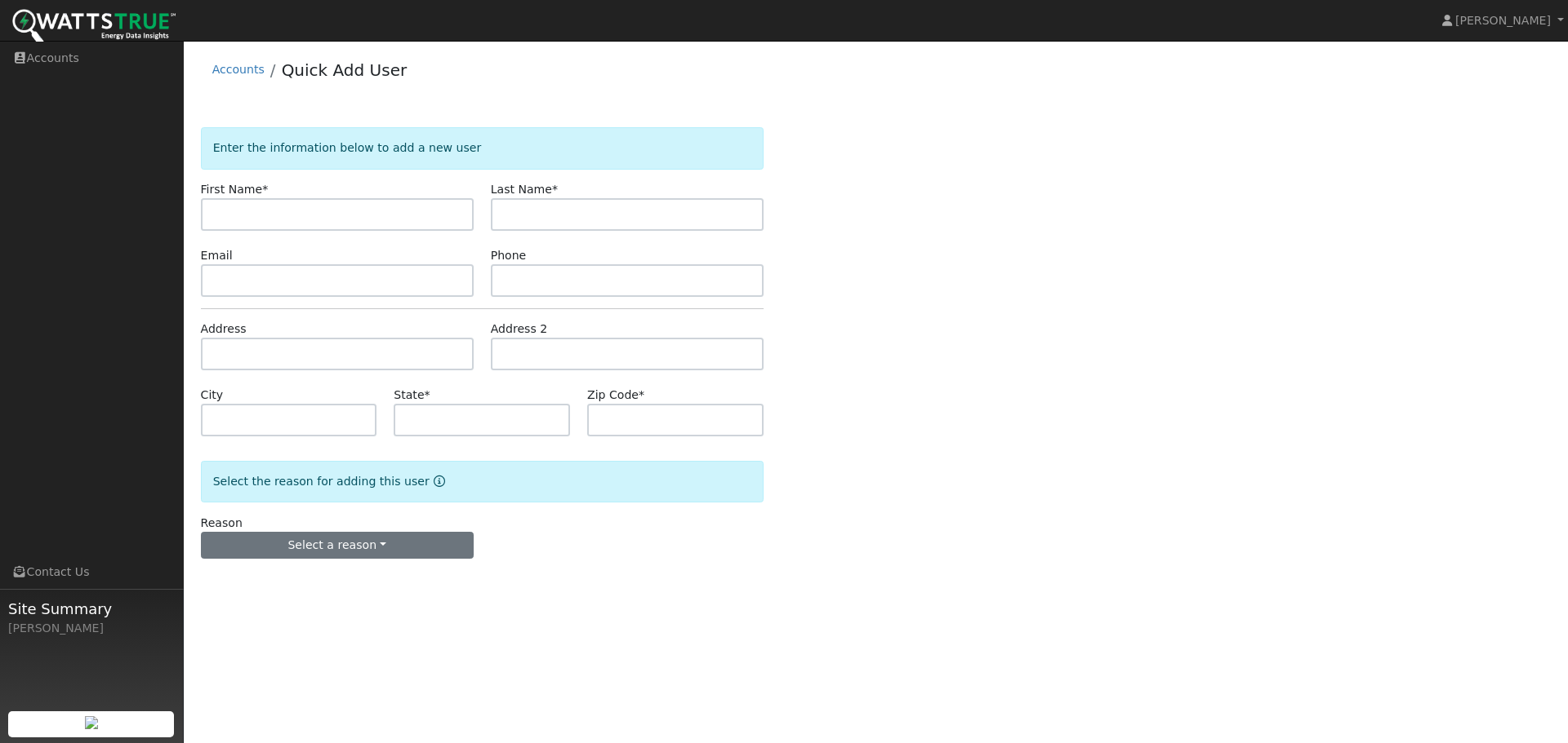
drag, startPoint x: 407, startPoint y: 525, endPoint x: 401, endPoint y: 543, distance: 19.0
click at [406, 530] on div "Reason Select a reason New lead New customer adding solar New customer has solar" at bounding box center [337, 538] width 290 height 45
click at [400, 543] on button "Select a reason" at bounding box center [337, 546] width 273 height 28
click at [284, 578] on link "New lead" at bounding box center [292, 579] width 180 height 23
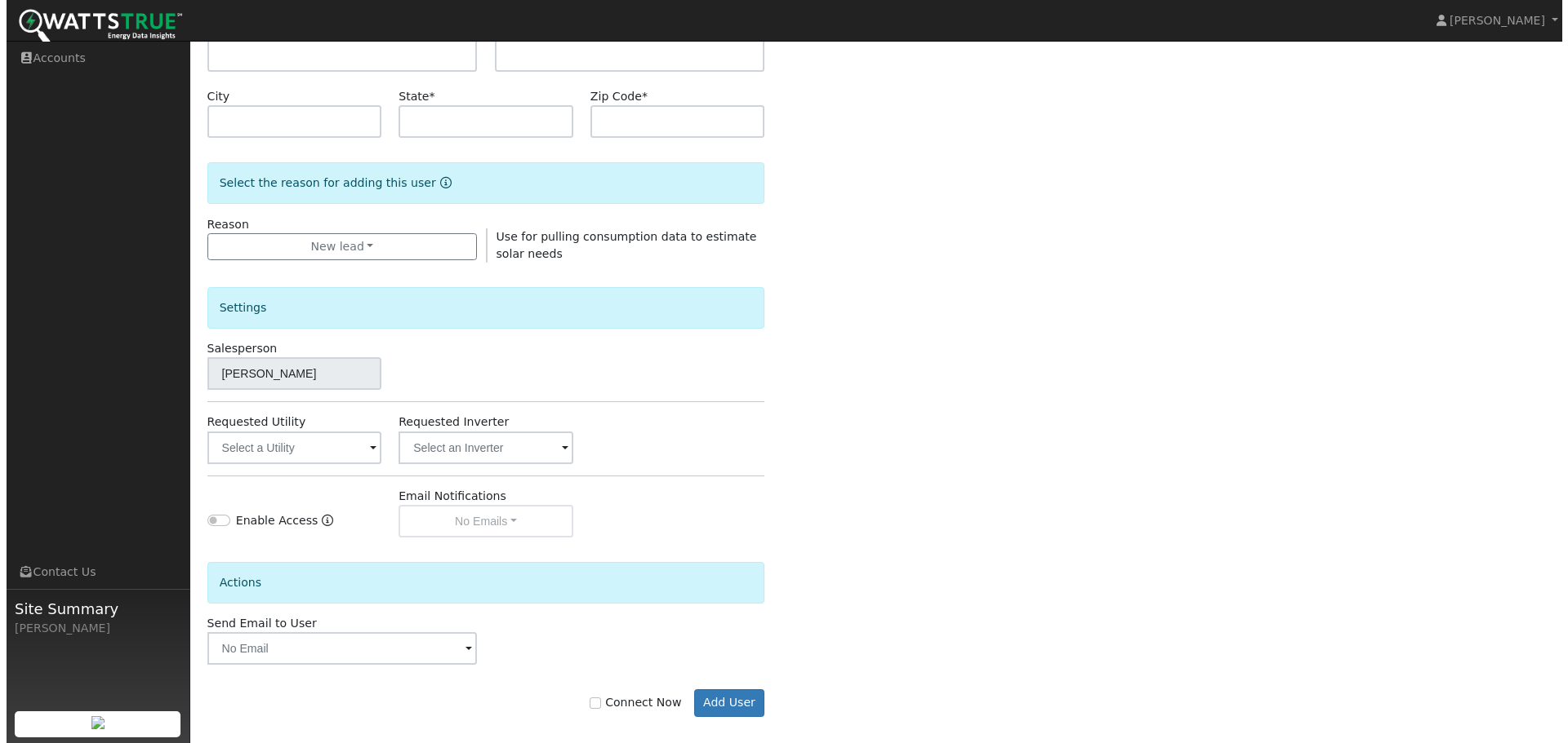
scroll to position [313, 0]
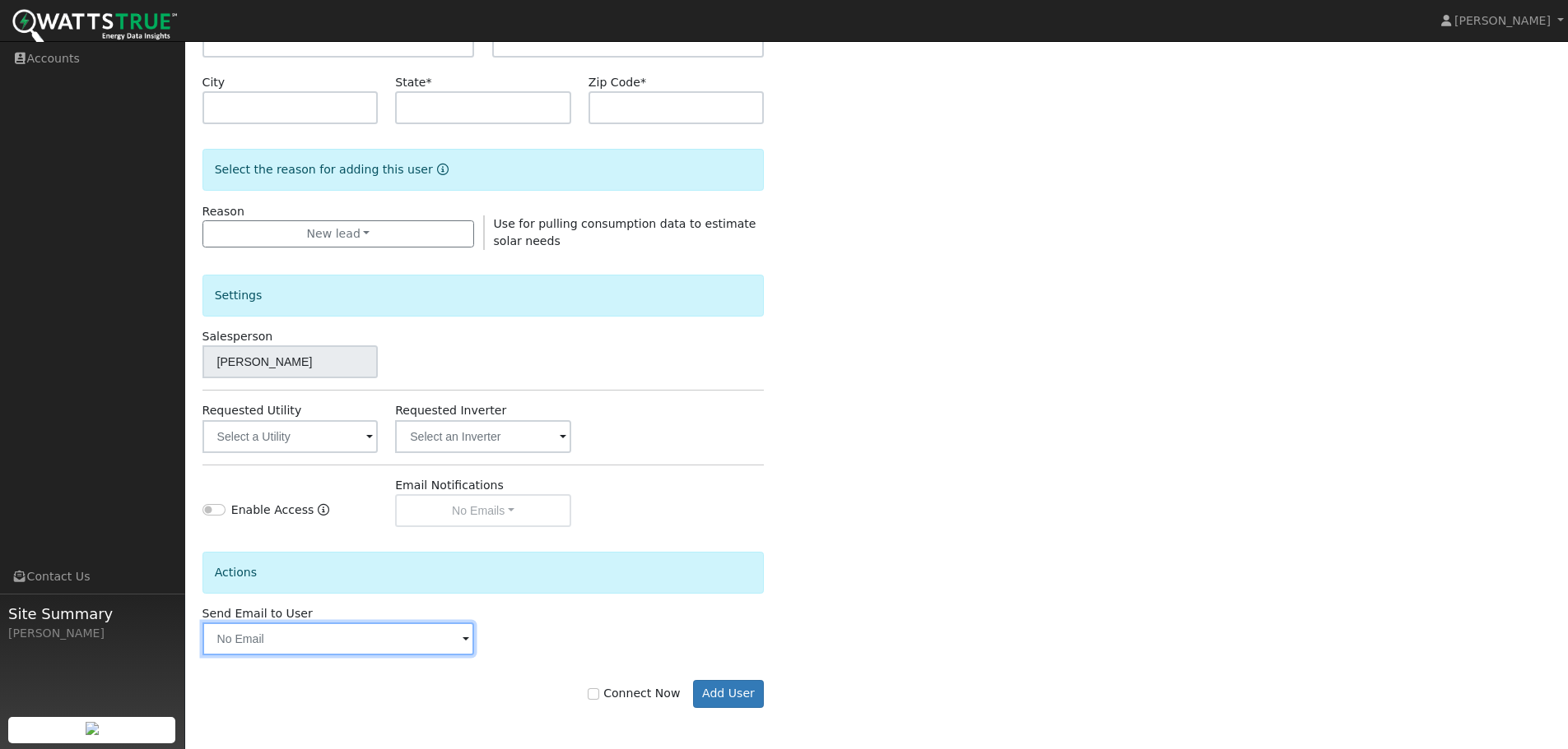
drag, startPoint x: 466, startPoint y: 650, endPoint x: 461, endPoint y: 641, distance: 10.3
click at [461, 645] on input "text" at bounding box center [339, 639] width 273 height 33
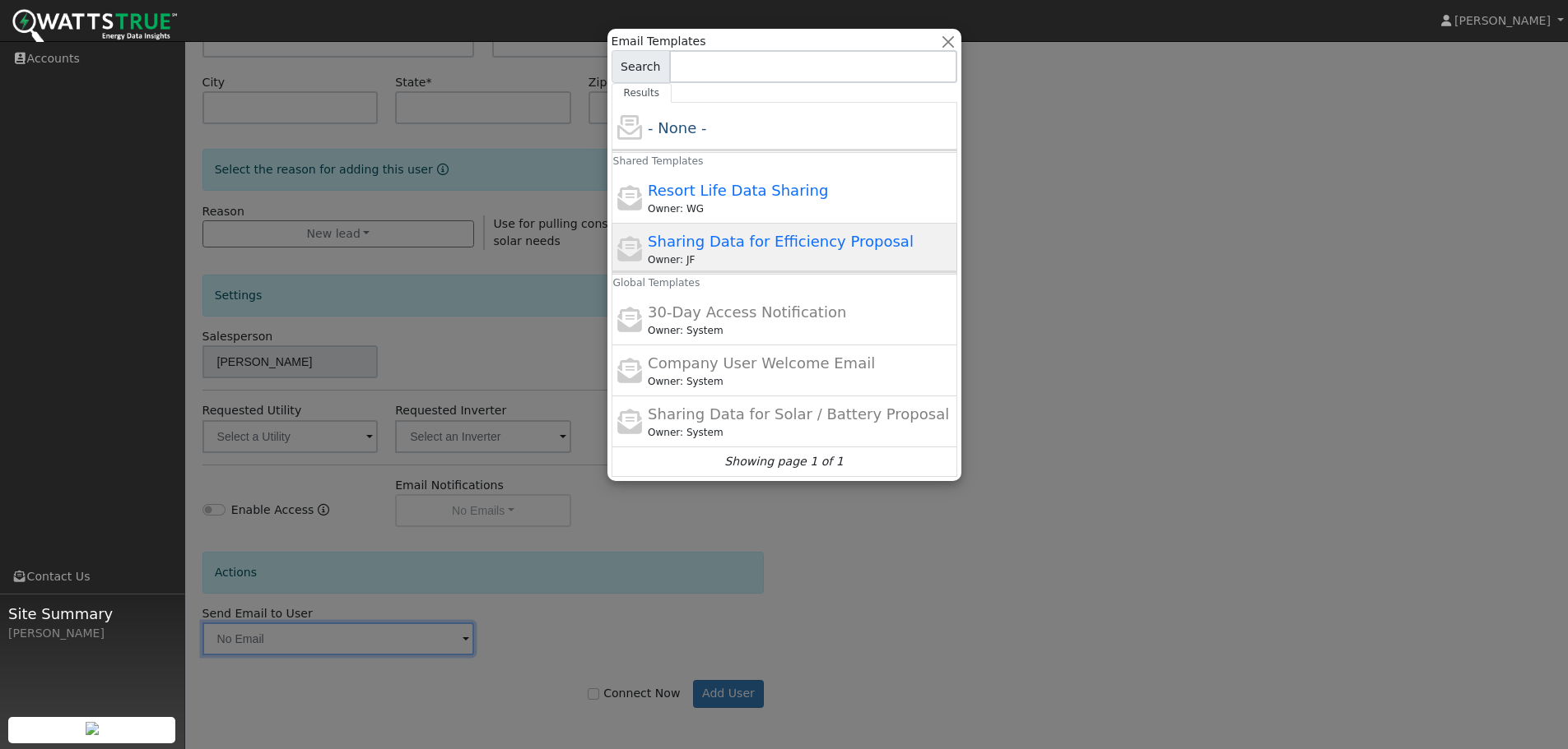
click at [707, 247] on span "Sharing Data for Efficiency Proposal" at bounding box center [780, 241] width 266 height 17
type input "Sharing Data for Efficiency Proposal"
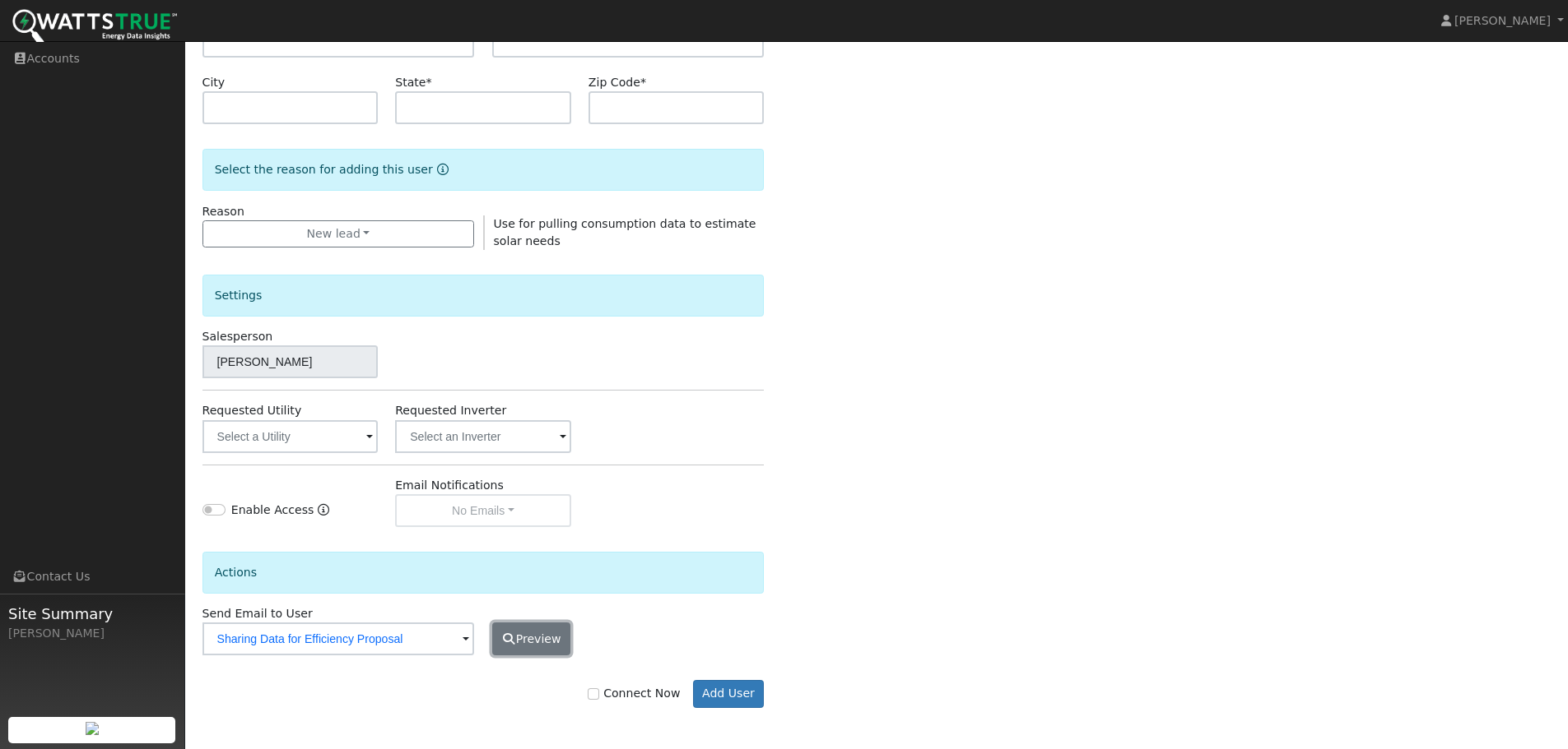
click at [529, 634] on button "Preview" at bounding box center [531, 639] width 79 height 33
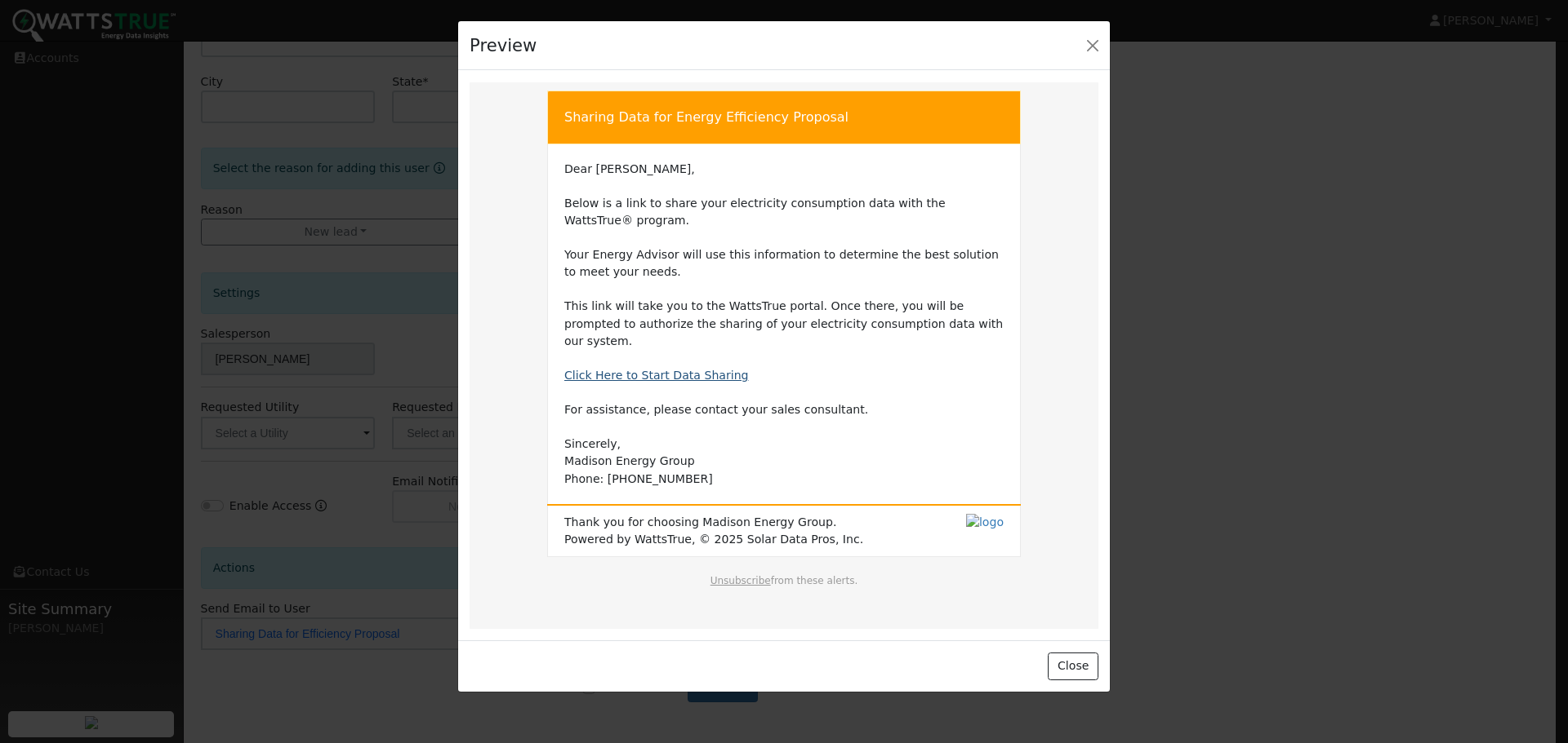
click at [661, 369] on link "Click Here to Start Data Sharing" at bounding box center [656, 376] width 185 height 13
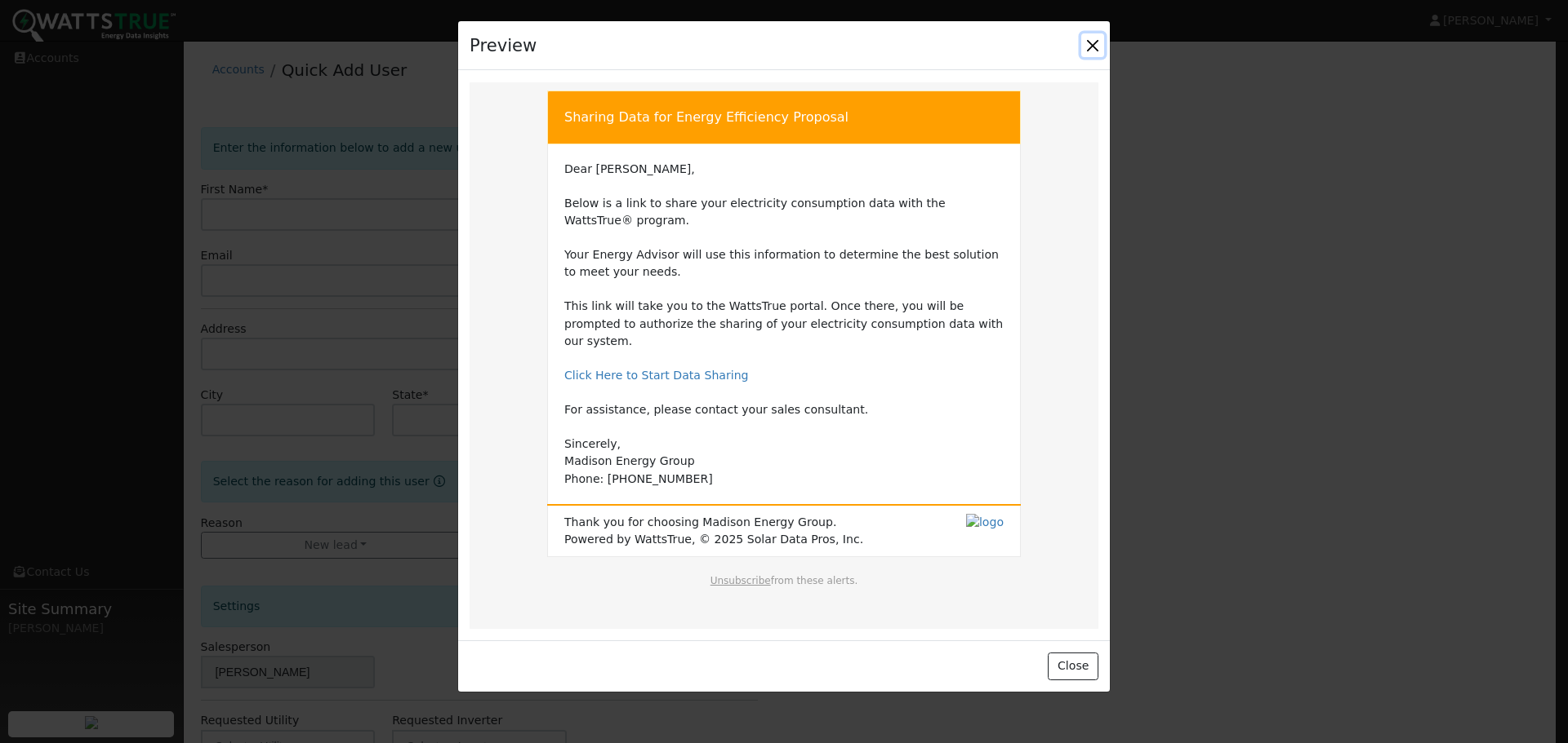
click at [1096, 46] on button "Close" at bounding box center [1092, 44] width 23 height 23
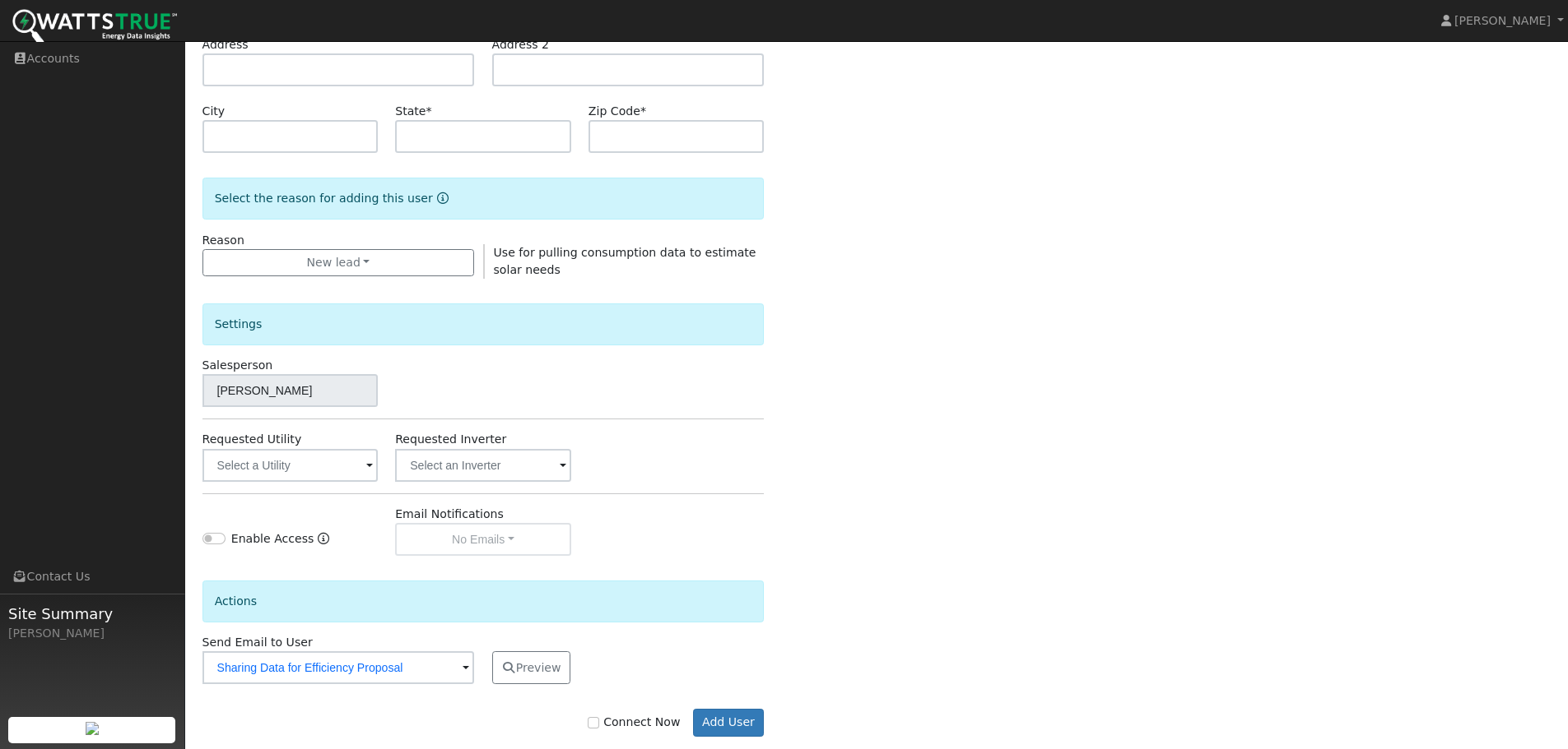
scroll to position [316, 0]
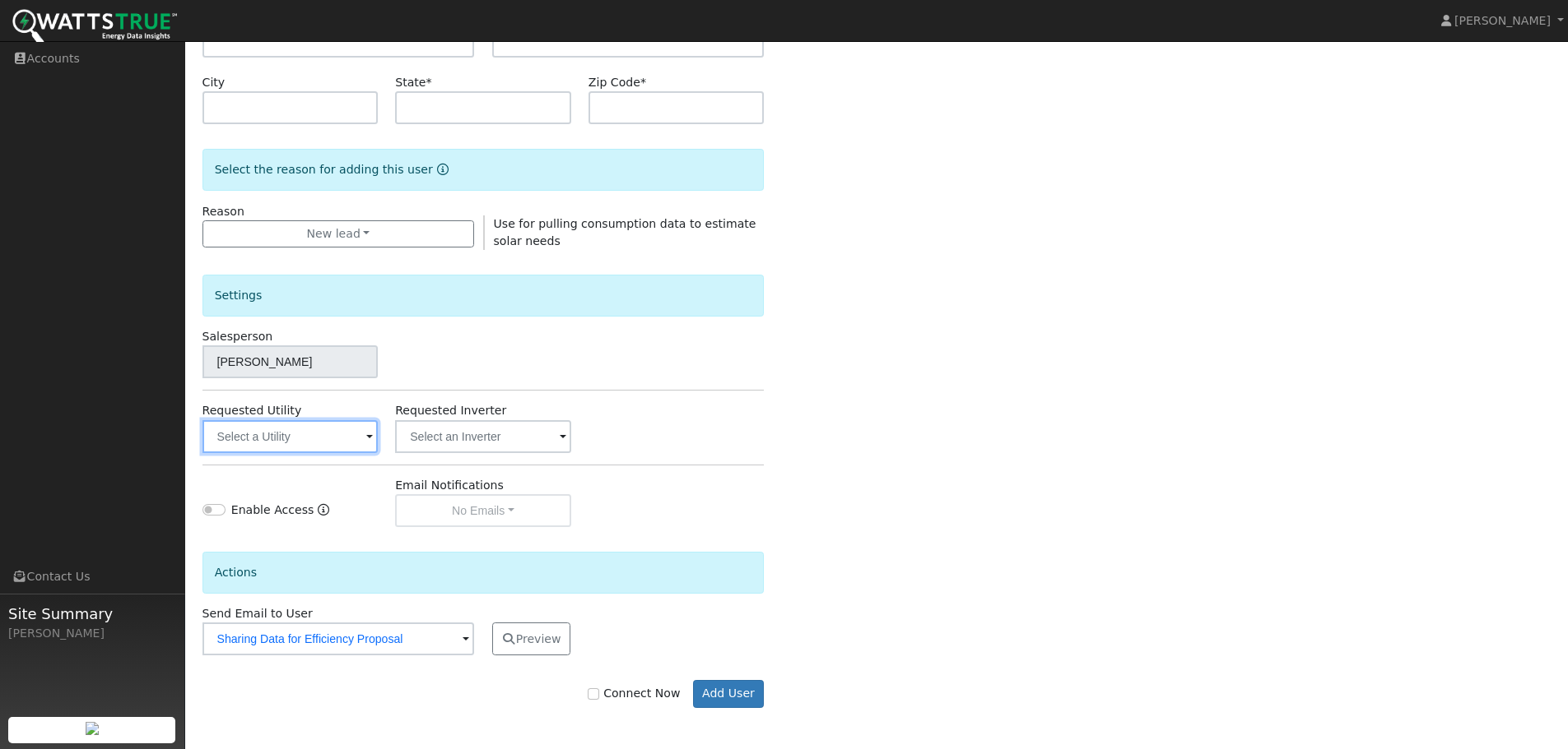
click at [363, 439] on input "text" at bounding box center [291, 437] width 176 height 33
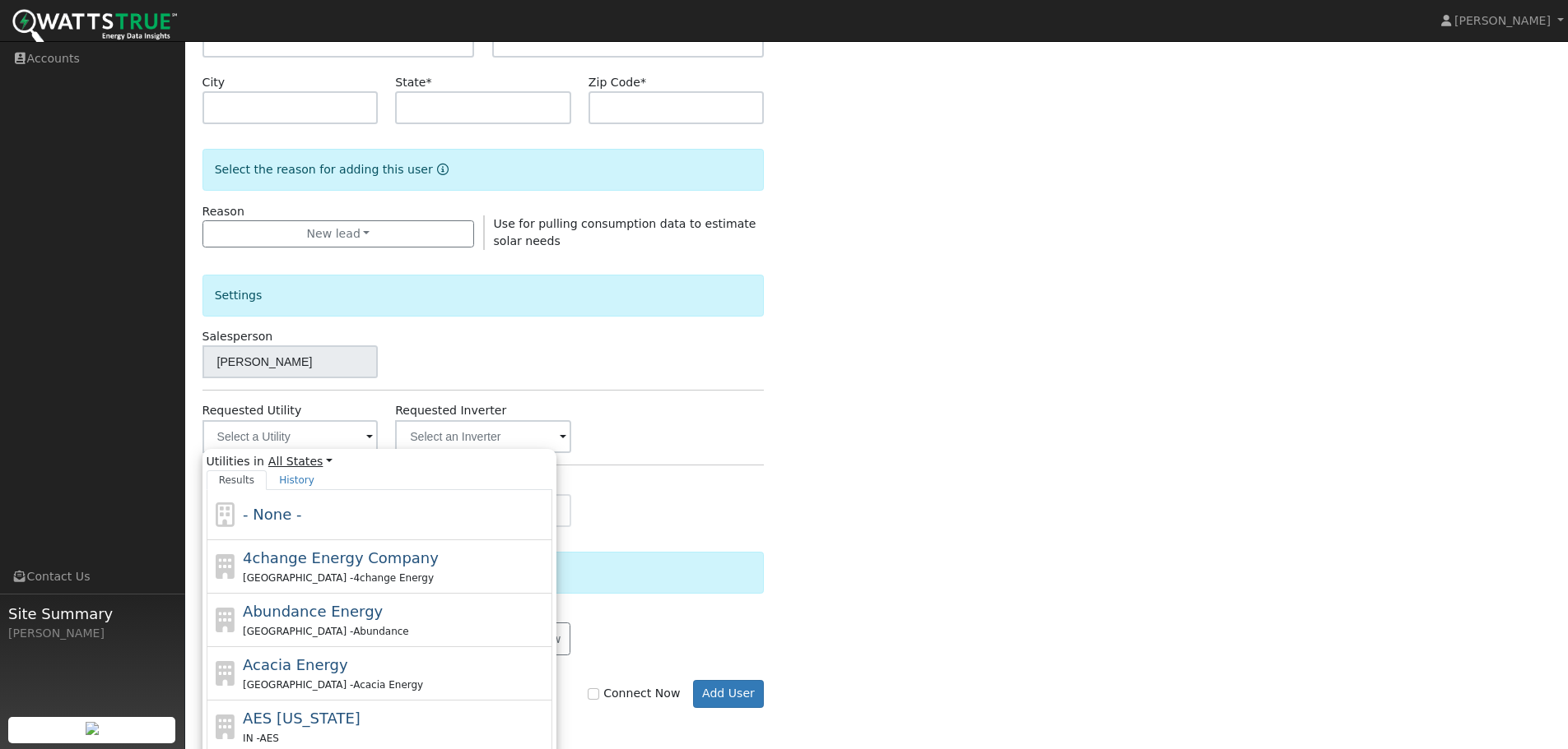
click at [303, 463] on link "All States" at bounding box center [300, 461] width 65 height 17
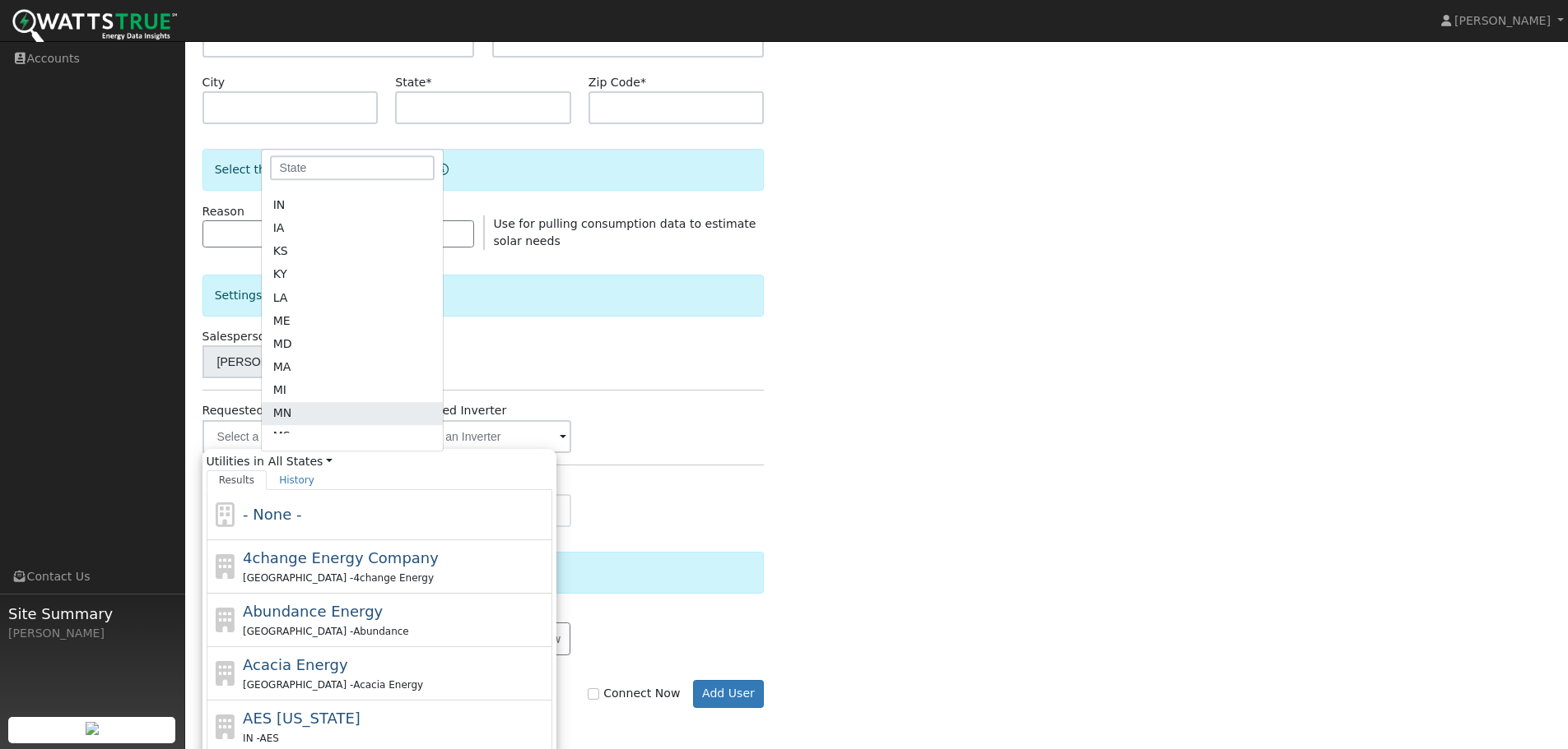
scroll to position [411, 0]
click at [303, 388] on link "MO" at bounding box center [352, 377] width 181 height 23
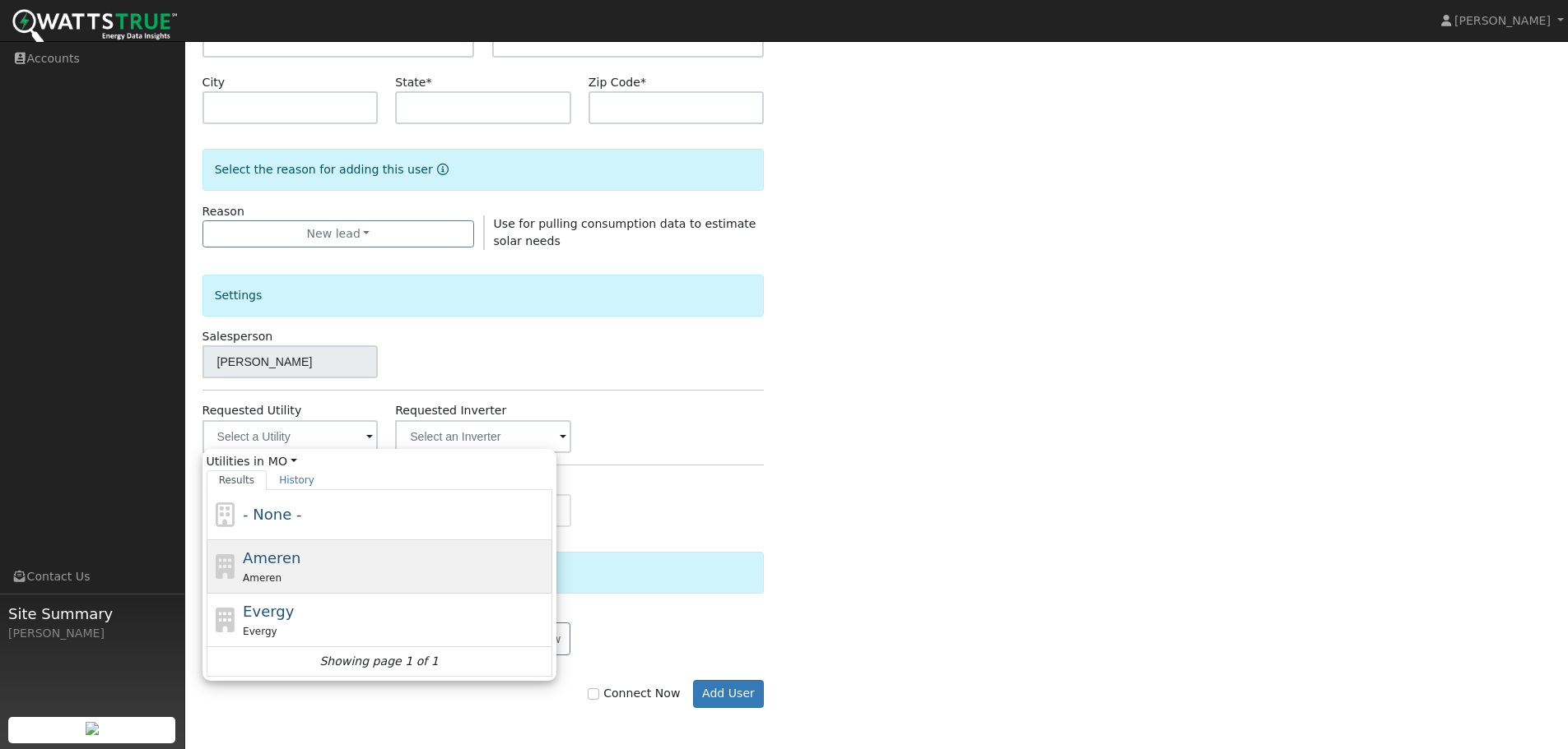
click at [292, 573] on div "Ameren" at bounding box center [395, 577] width 305 height 17
type input "Ameren"
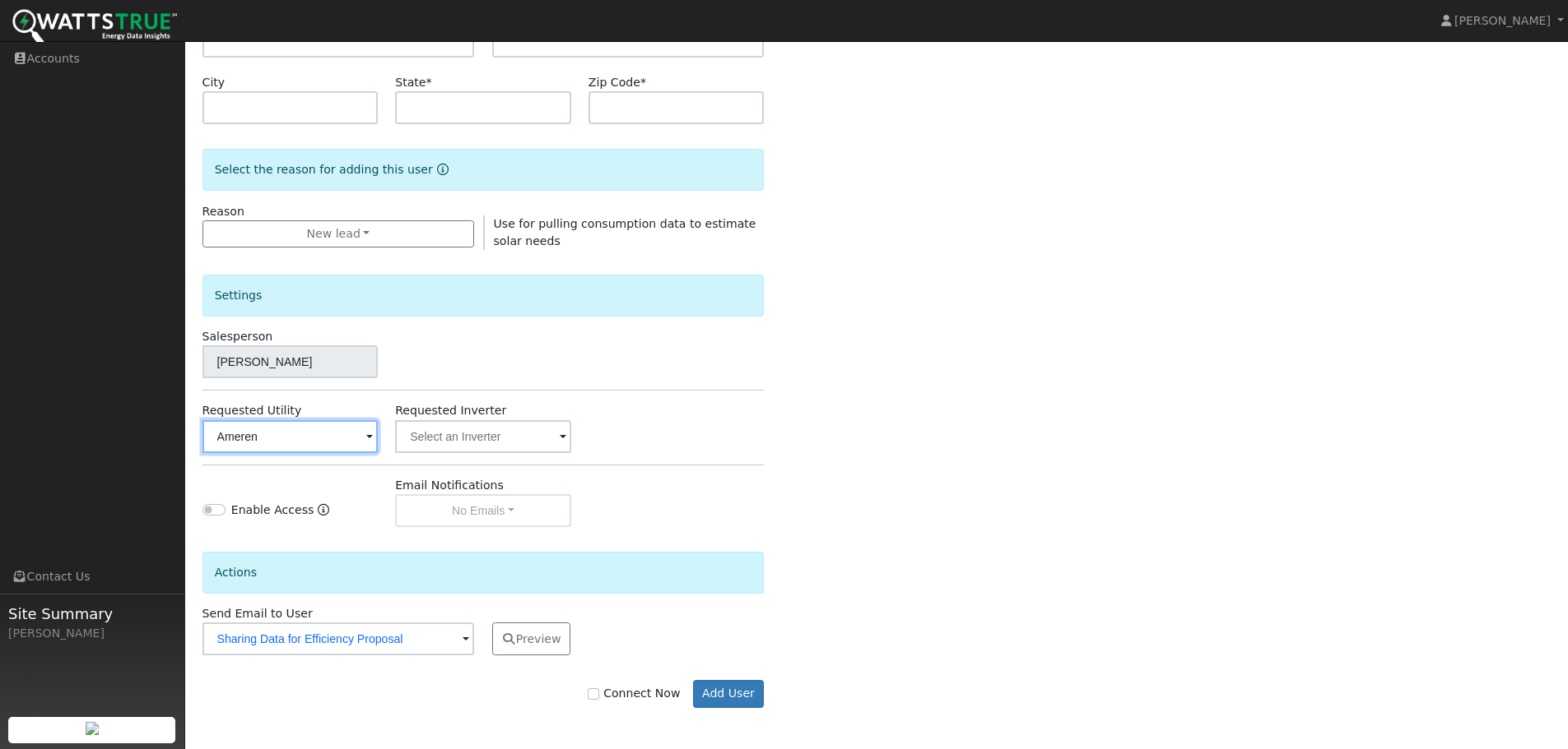
click at [348, 429] on input "Ameren" at bounding box center [291, 437] width 176 height 33
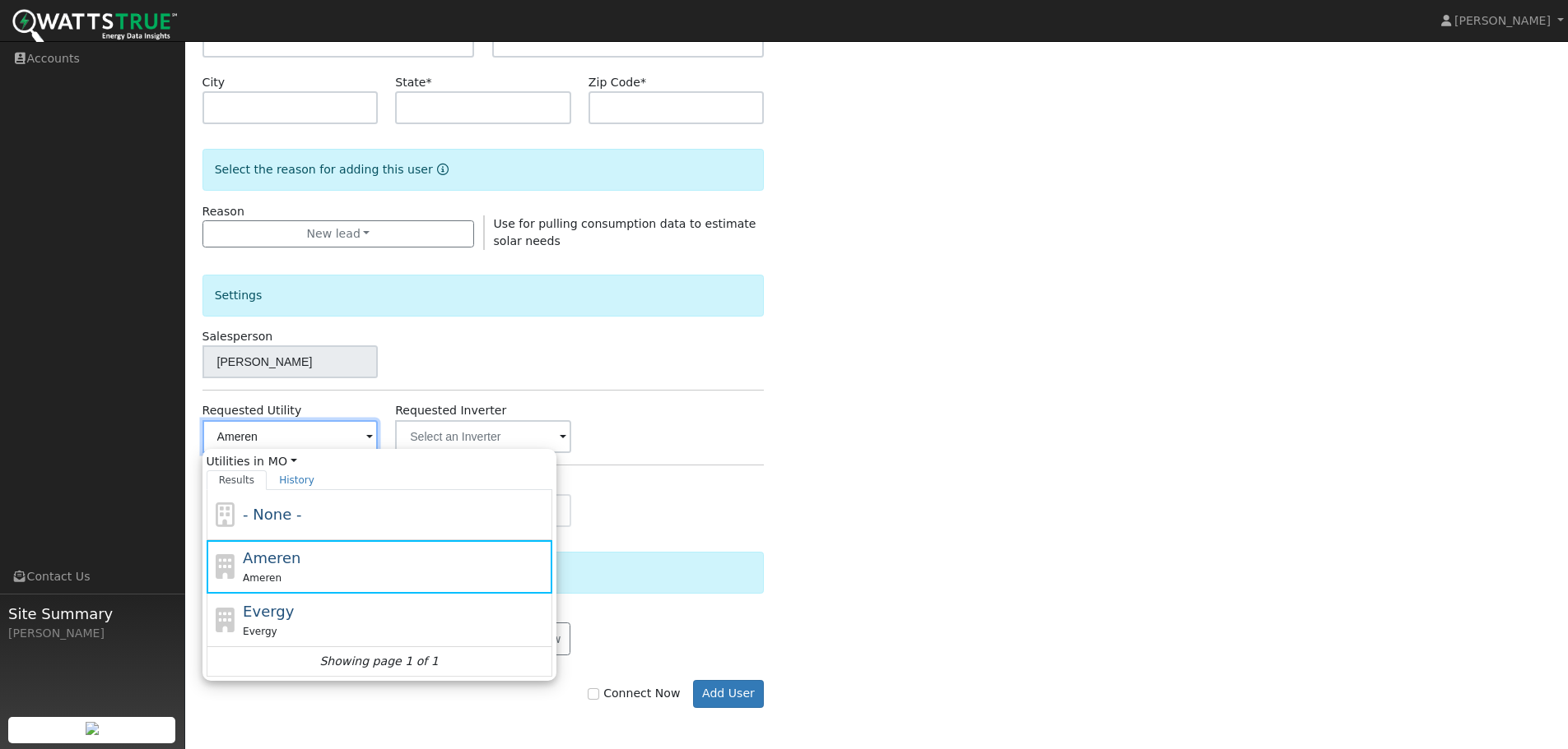
click at [359, 439] on input "Ameren" at bounding box center [291, 437] width 176 height 33
click at [1181, 329] on div "Enter the information below to add a new user First Name * Last Name * Email Ph…" at bounding box center [877, 276] width 1349 height 929
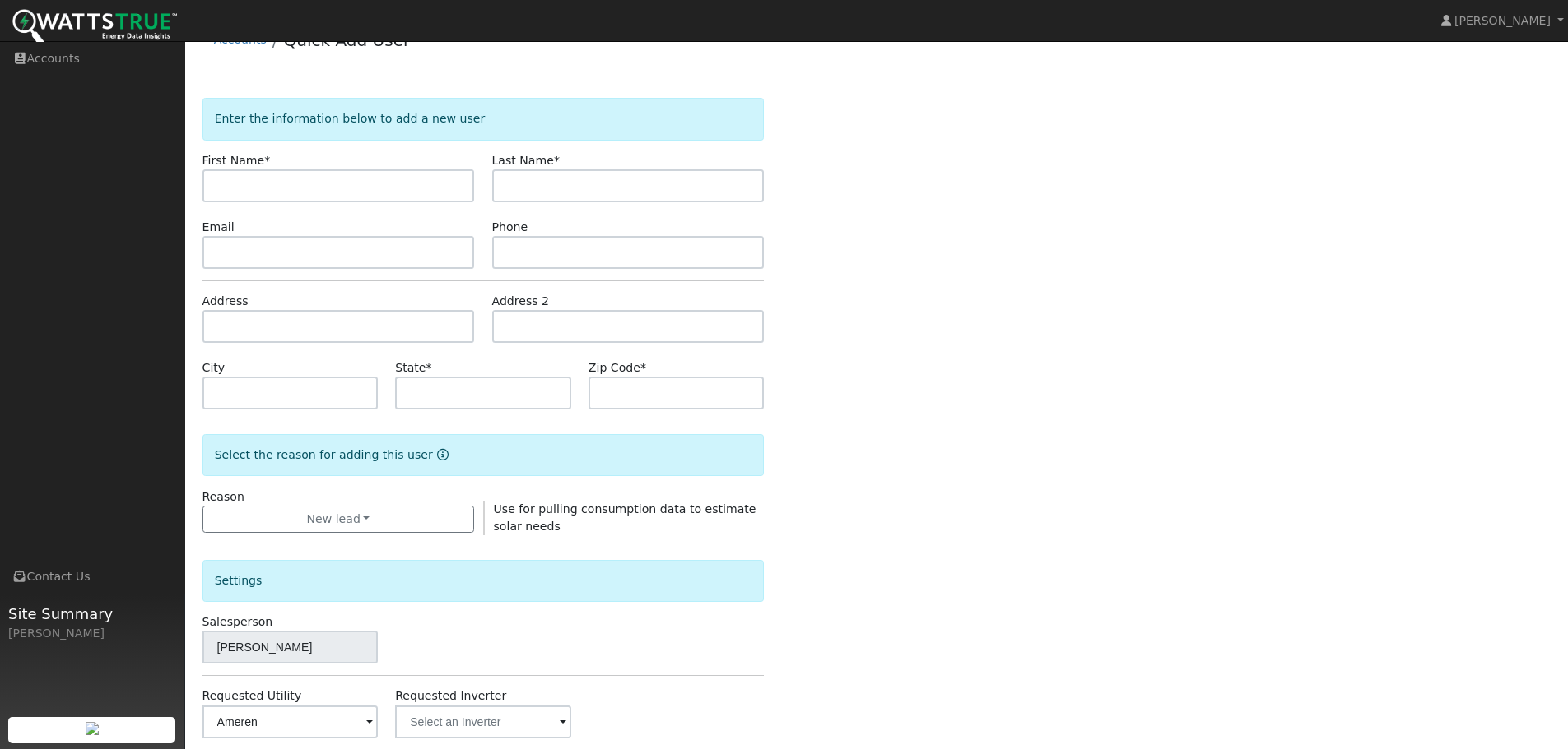
scroll to position [0, 0]
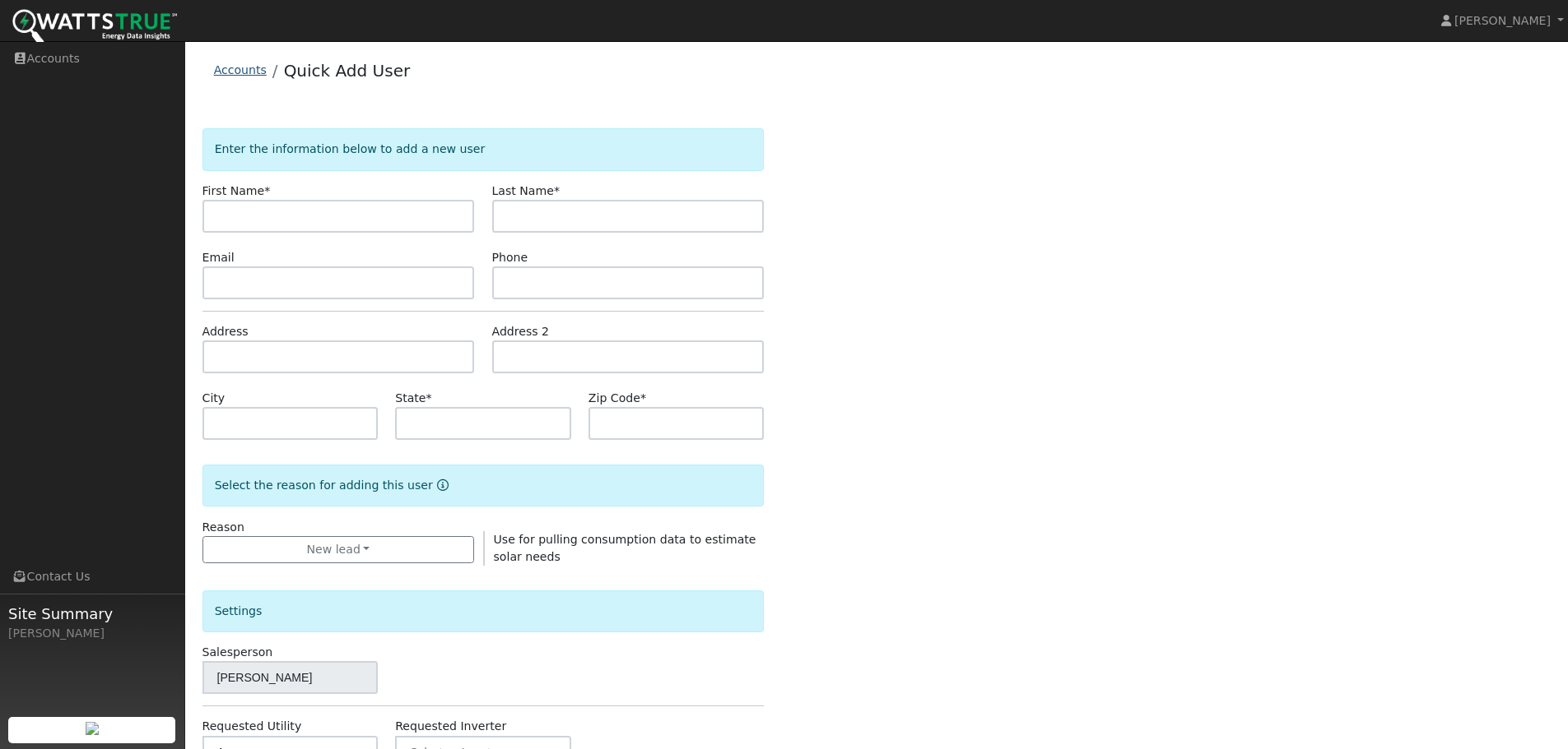
click at [234, 69] on link "Accounts" at bounding box center [241, 70] width 53 height 13
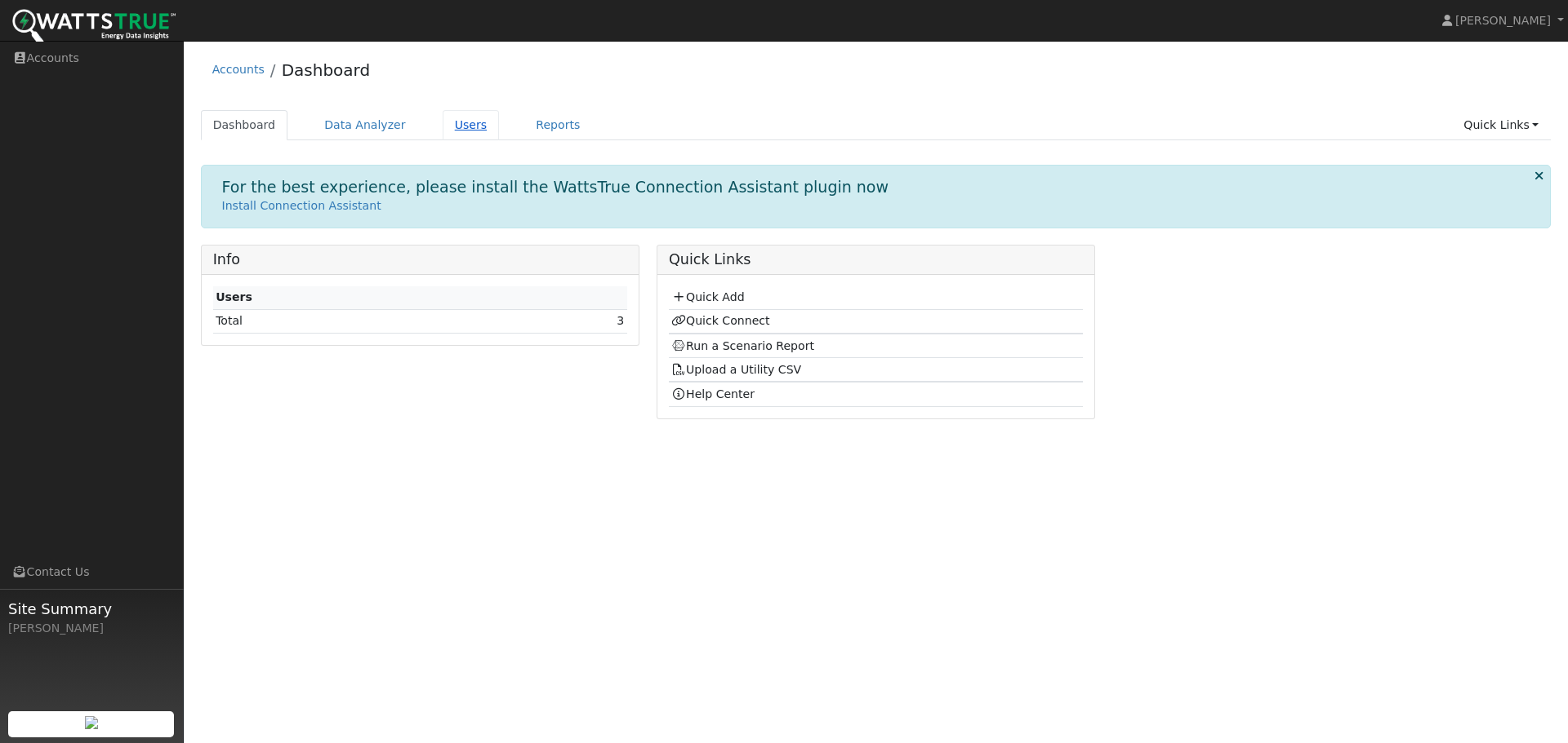
click at [448, 124] on link "Users" at bounding box center [470, 125] width 57 height 31
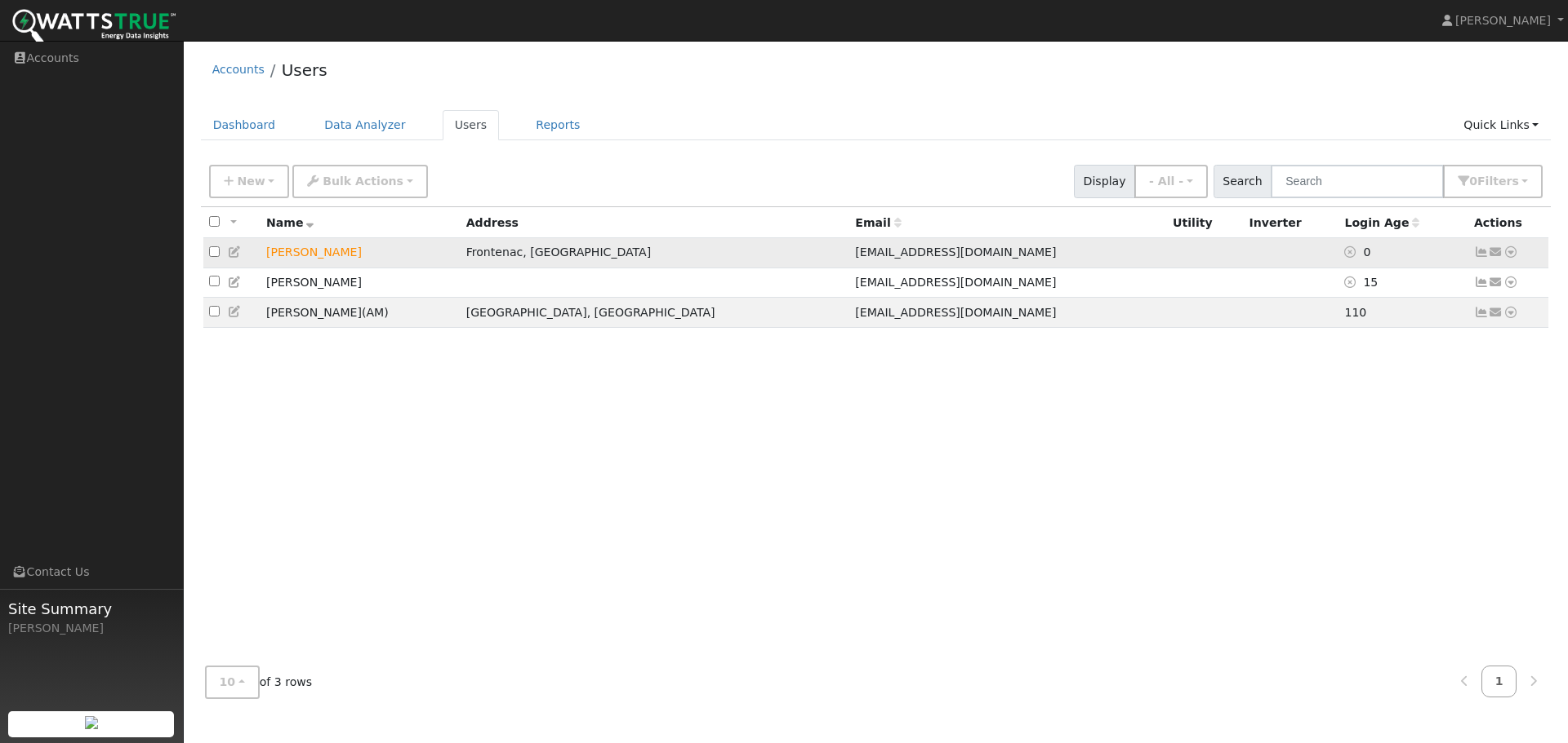
drag, startPoint x: 580, startPoint y: 256, endPoint x: 488, endPoint y: 261, distance: 92.1
click at [488, 261] on tr "Jason Giovannettone Frontenac, MO JGiovannettone@sistersofmercy.org 0 Send Emai…" at bounding box center [876, 254] width 1345 height 31
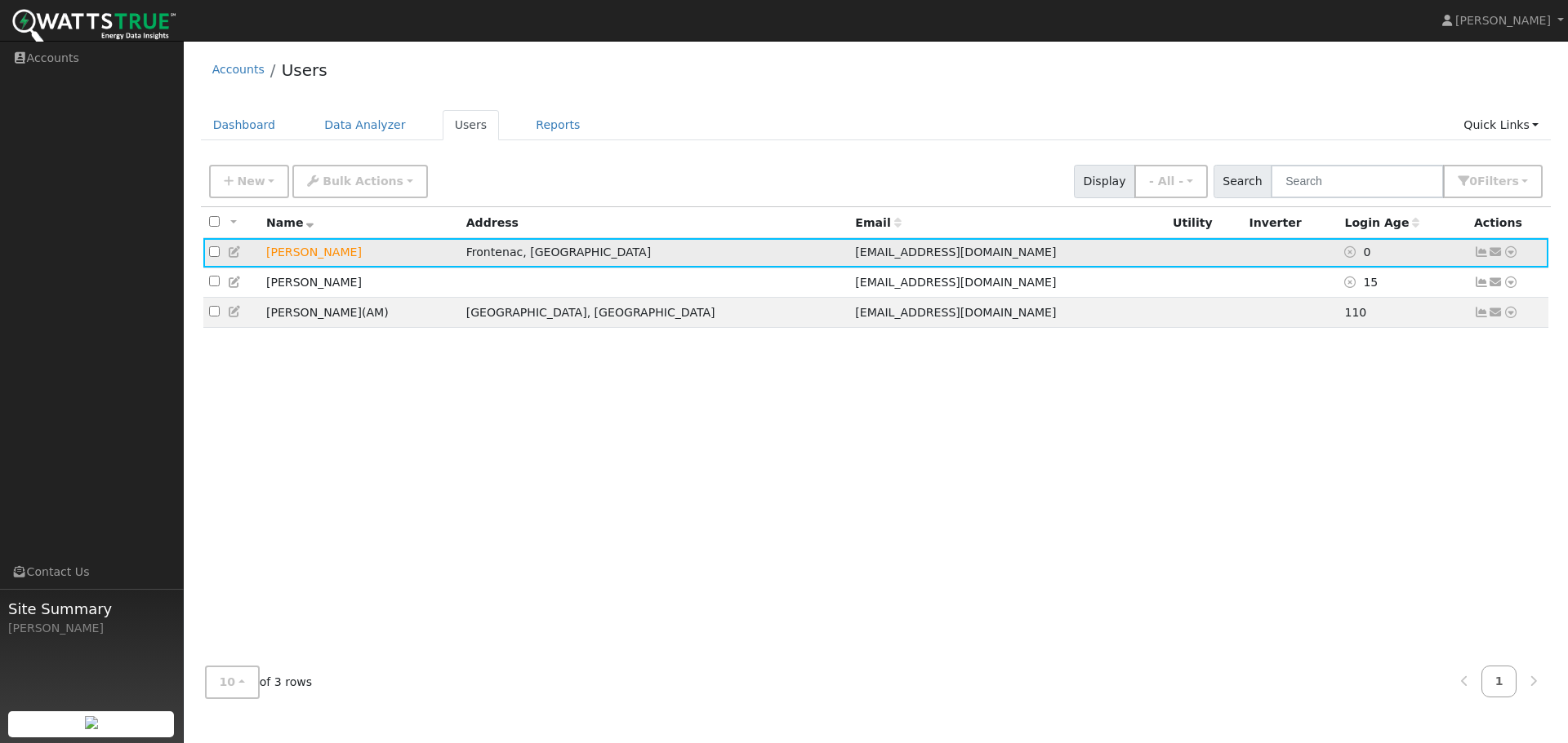
click at [1509, 255] on icon at bounding box center [1510, 252] width 14 height 12
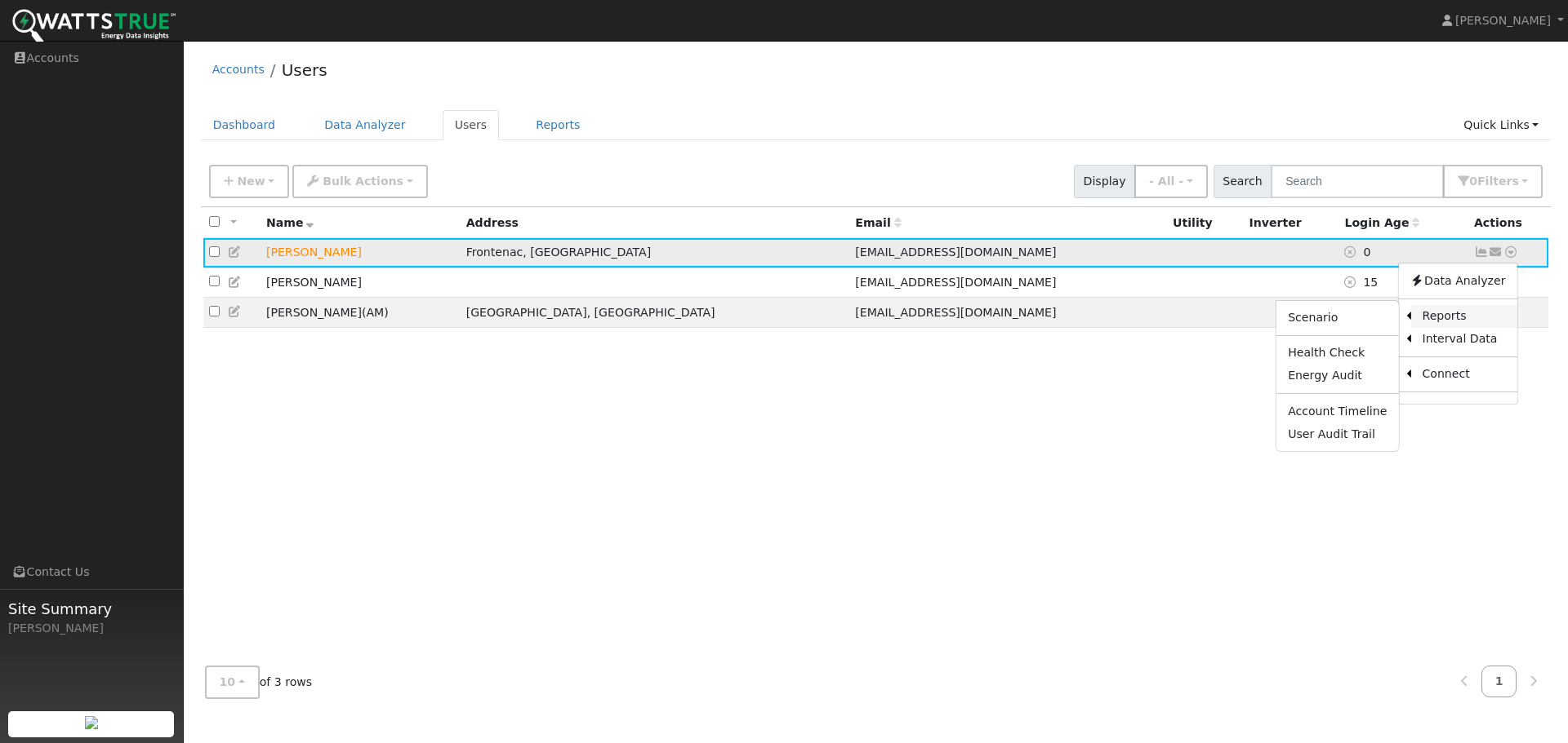
click at [1455, 316] on link "Reports" at bounding box center [1463, 316] width 106 height 23
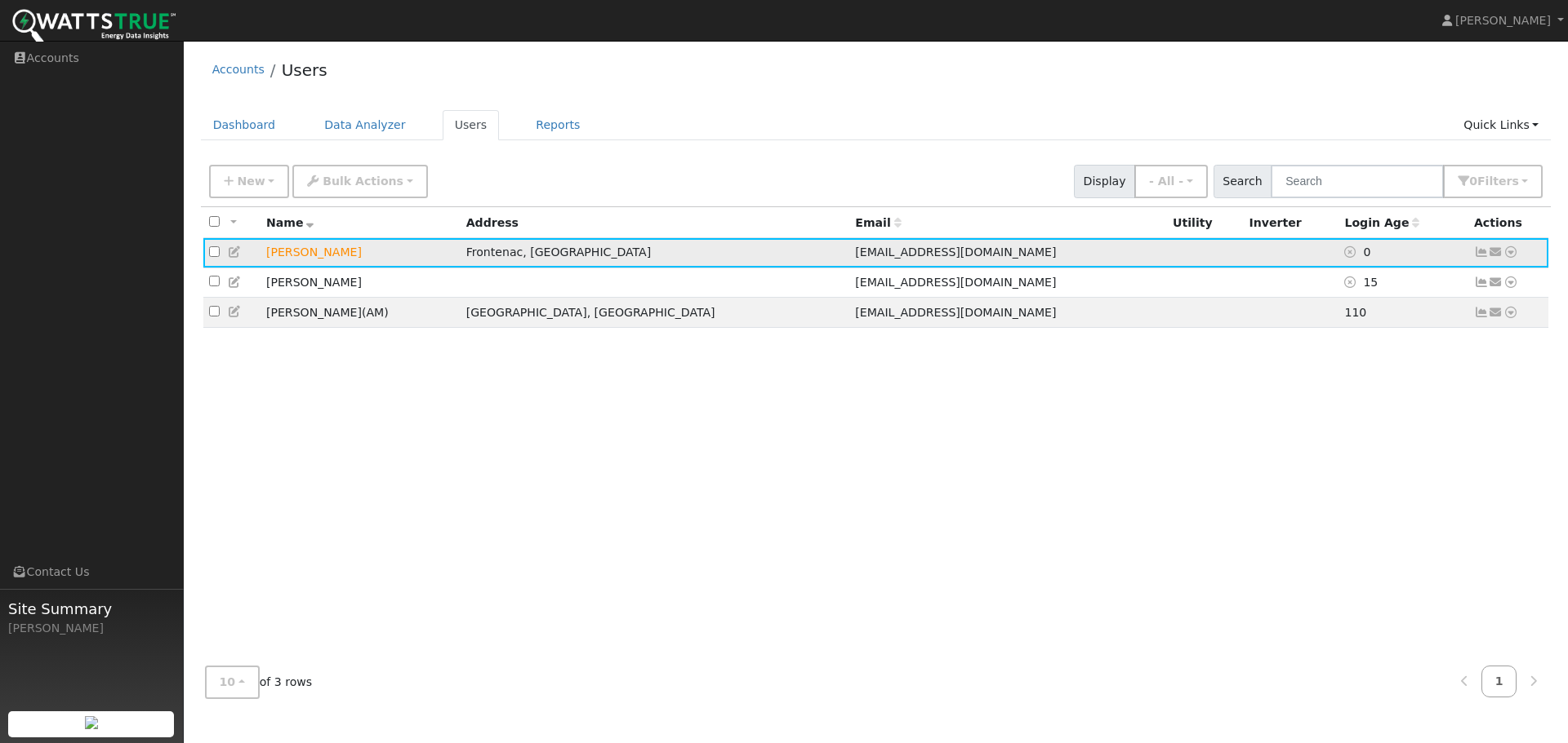
click at [1512, 256] on icon at bounding box center [1510, 252] width 14 height 12
click at [1486, 286] on link "Data Analyzer" at bounding box center [1456, 280] width 118 height 23
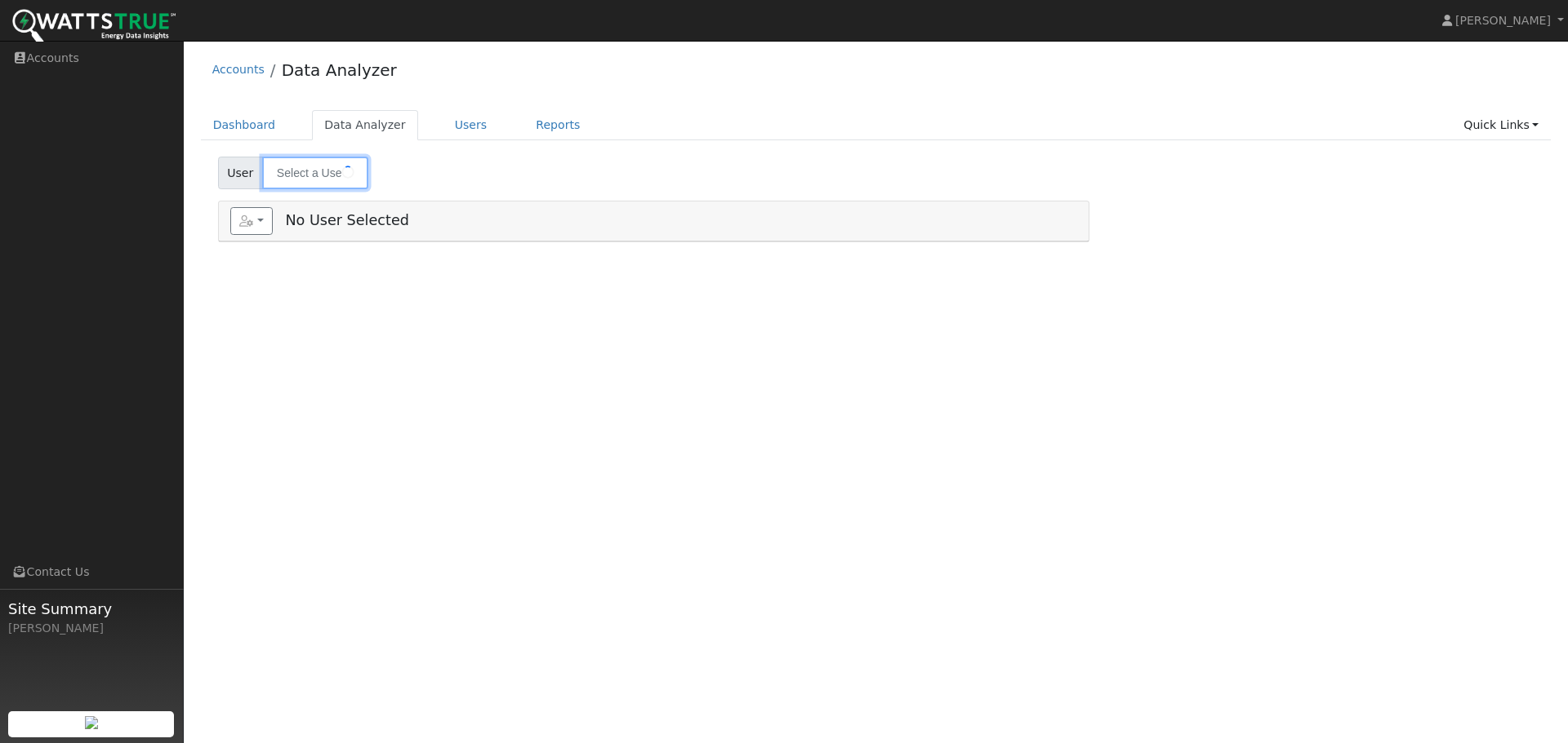
type input "[PERSON_NAME]"
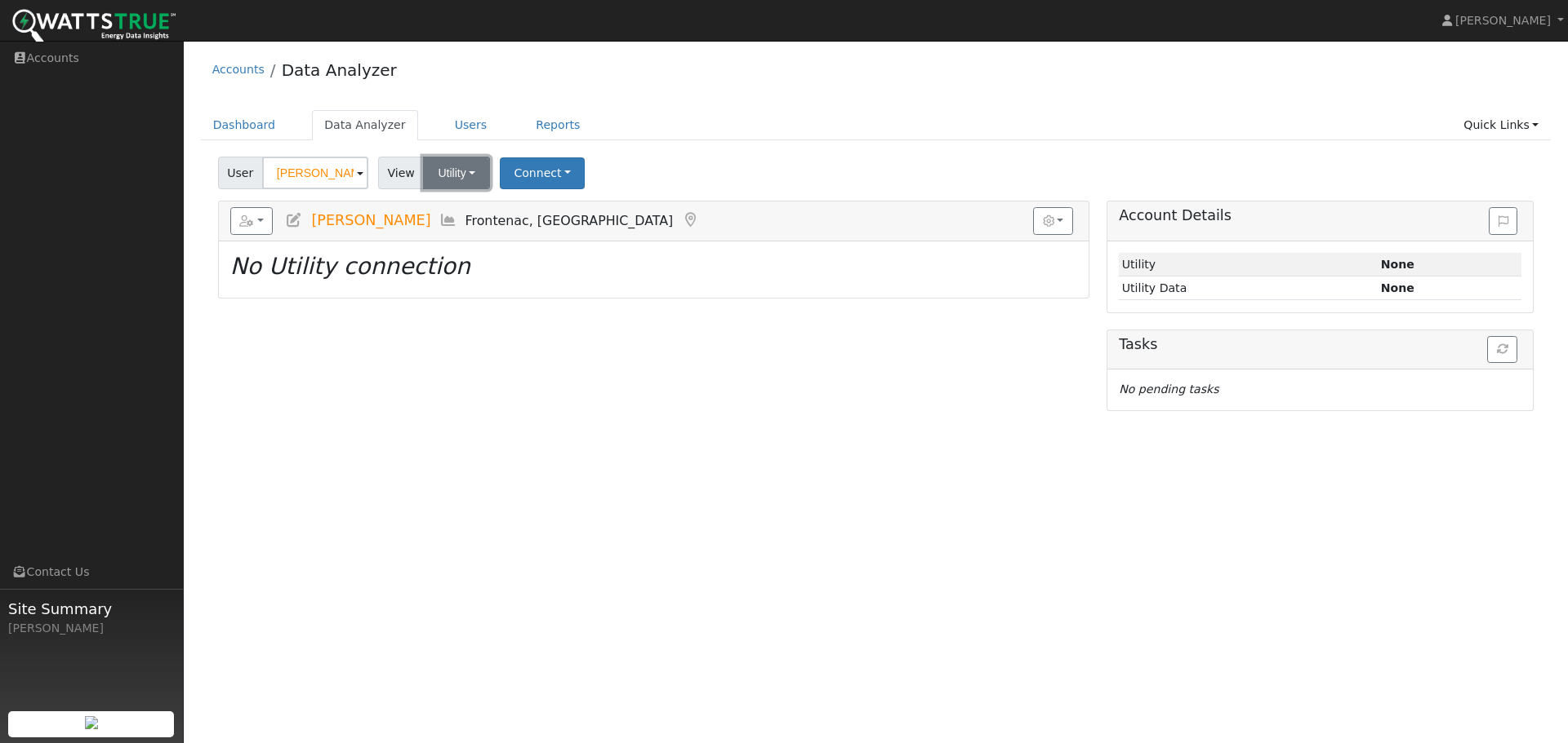
click at [462, 183] on button "Utility" at bounding box center [456, 173] width 67 height 32
click at [554, 172] on button "Connect" at bounding box center [542, 173] width 85 height 32
click at [570, 195] on div "Select a Provider Quick Connect" at bounding box center [564, 226] width 129 height 71
click at [573, 209] on link "Select a Provider" at bounding box center [564, 208] width 127 height 23
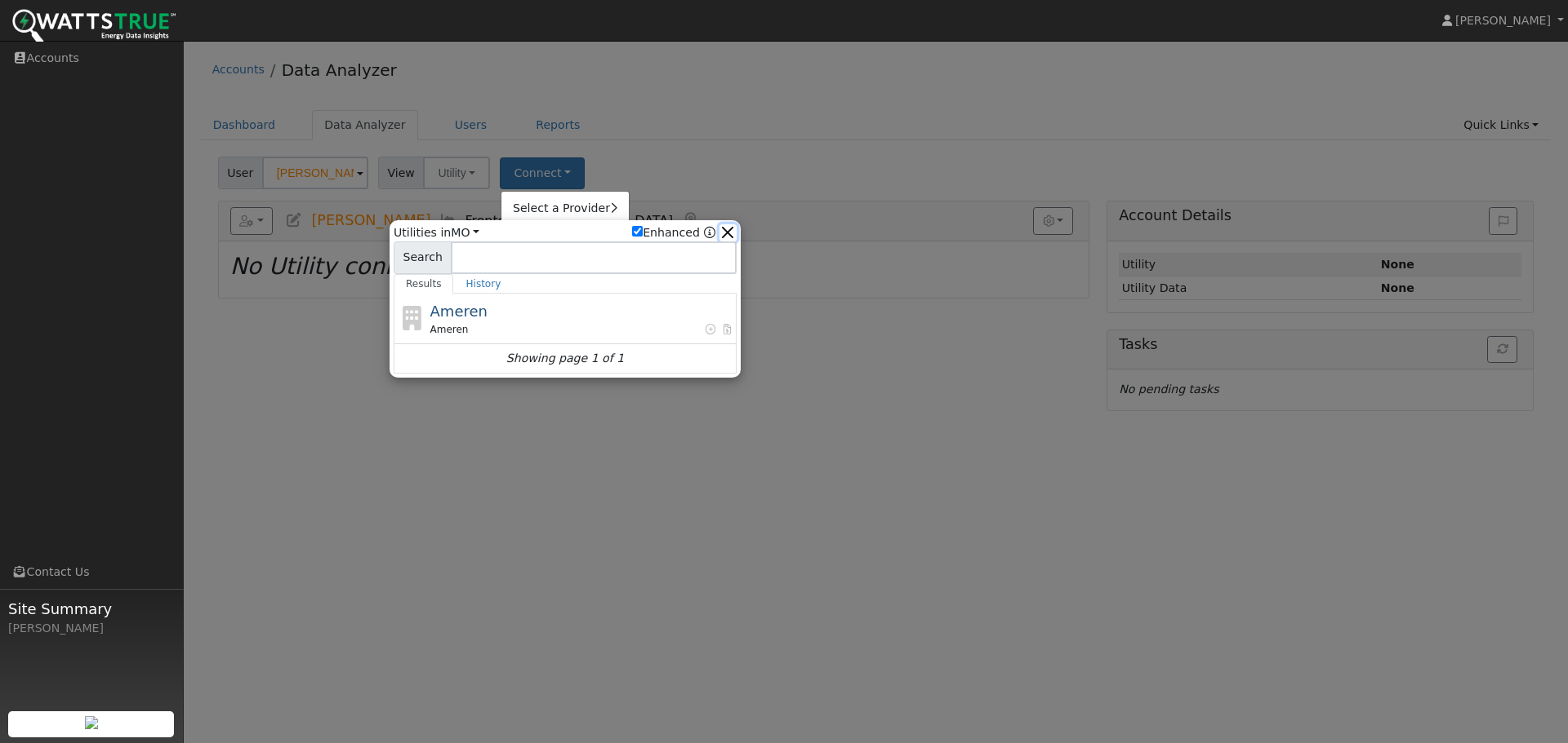
click at [724, 228] on button "button" at bounding box center [727, 232] width 17 height 17
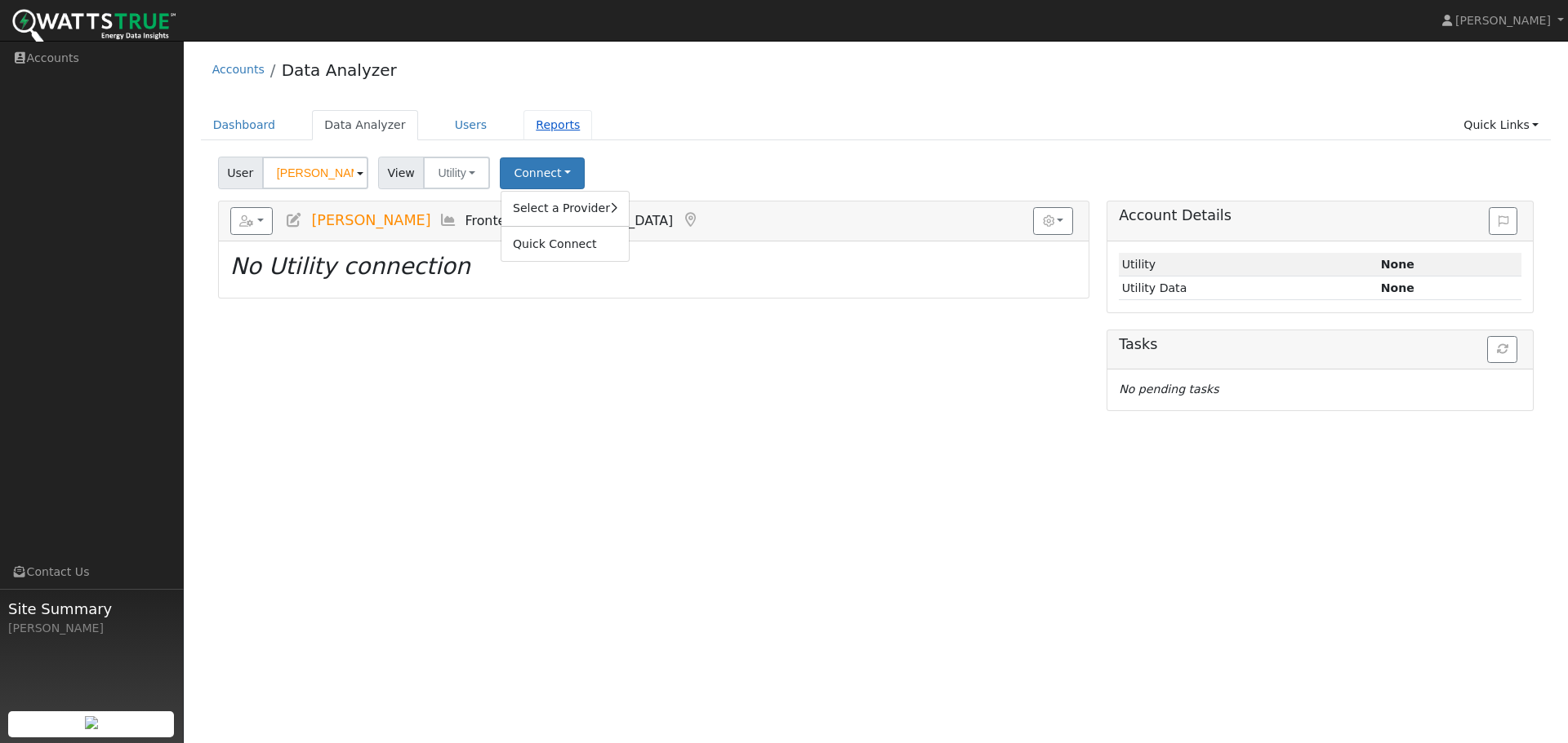
click at [532, 127] on link "Reports" at bounding box center [558, 125] width 68 height 31
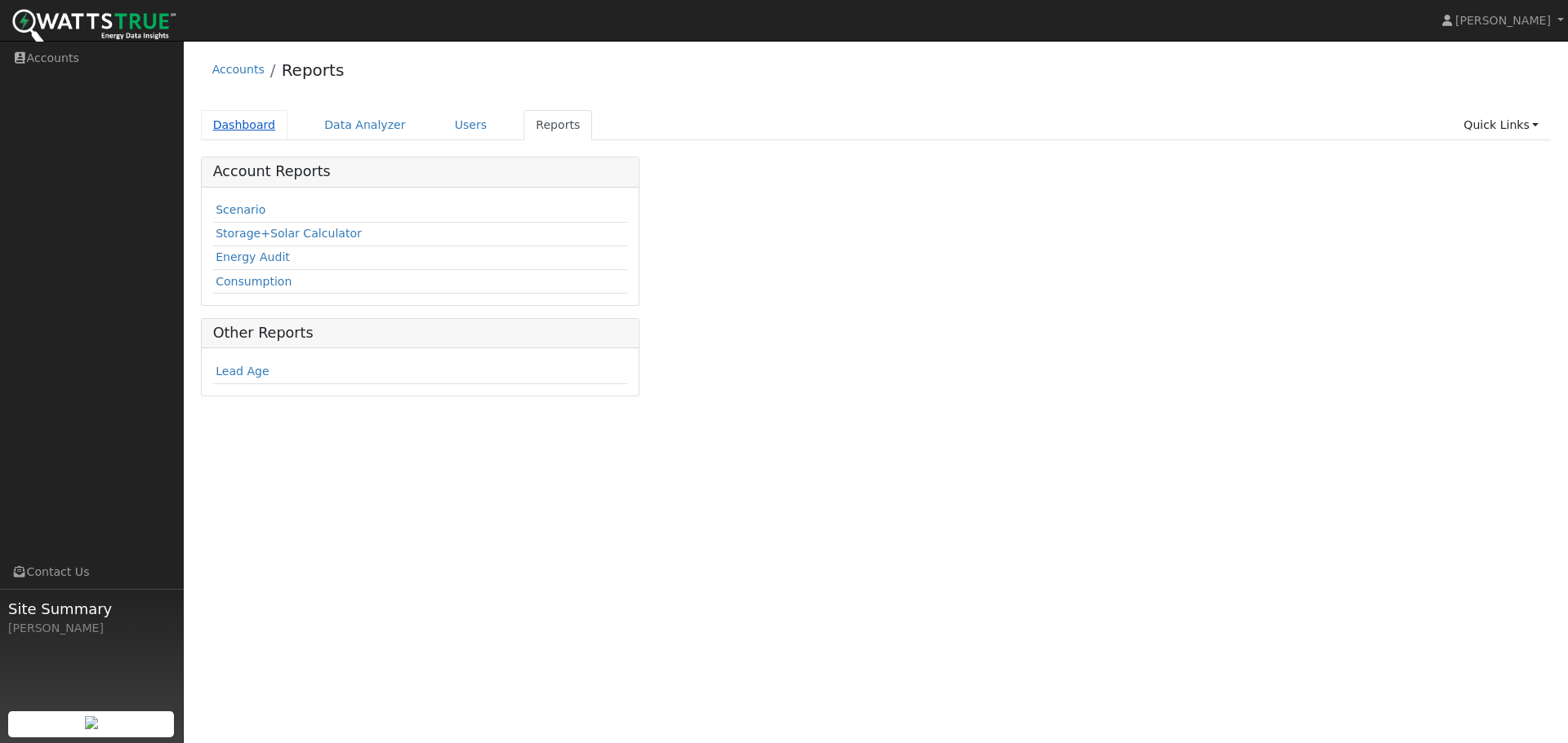
click at [248, 120] on link "Dashboard" at bounding box center [244, 125] width 87 height 31
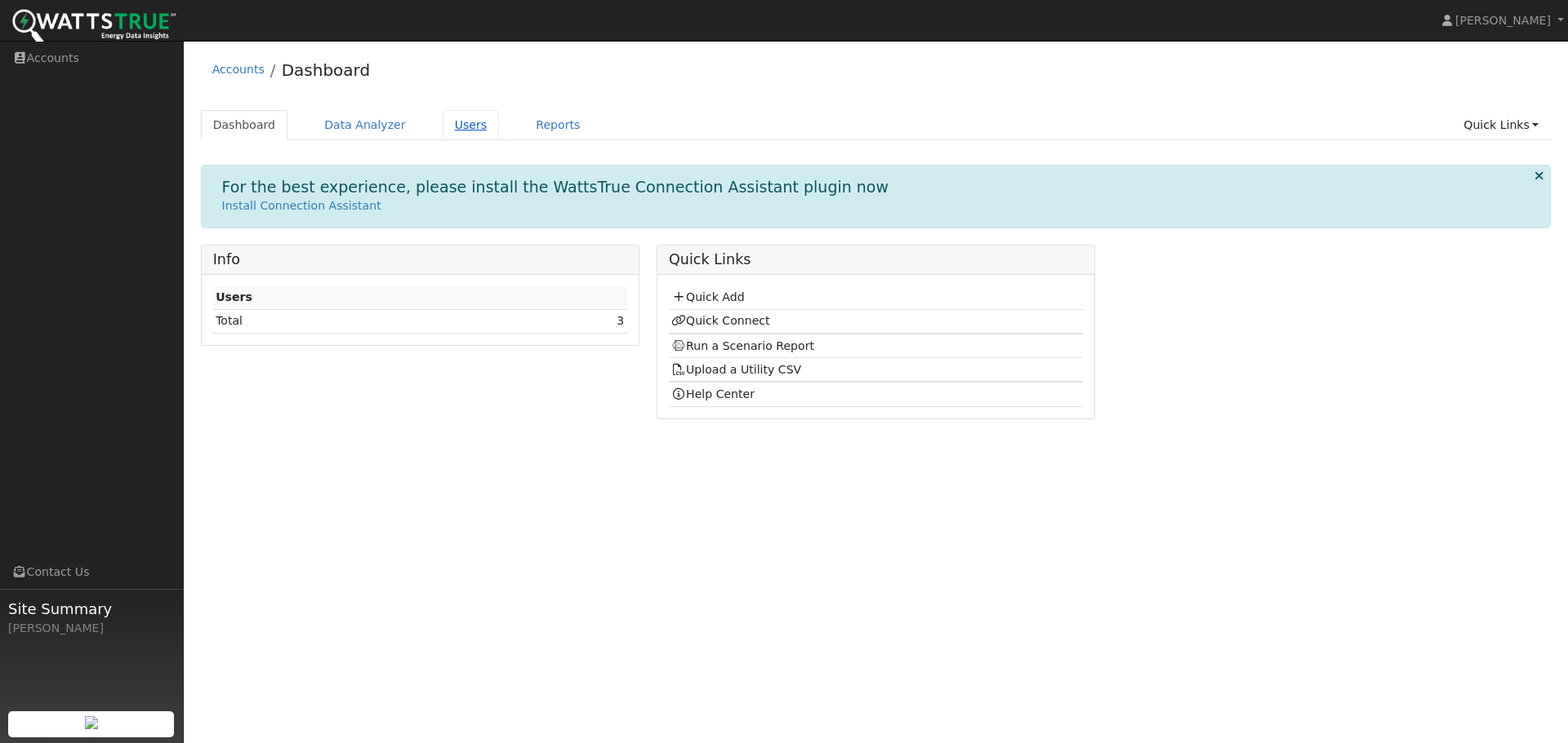
click at [452, 126] on link "Users" at bounding box center [470, 125] width 57 height 31
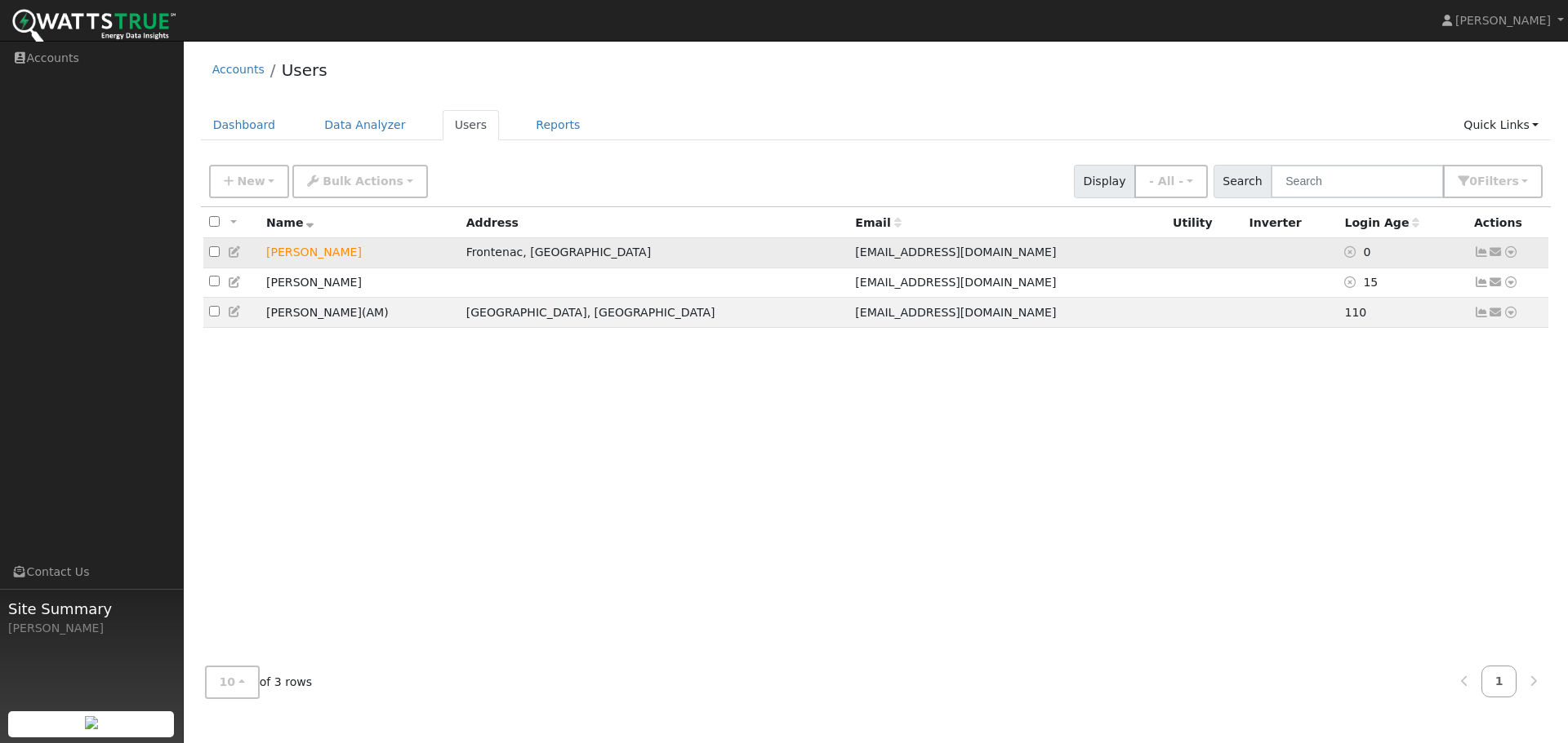
click at [1481, 253] on icon at bounding box center [1481, 252] width 14 height 12
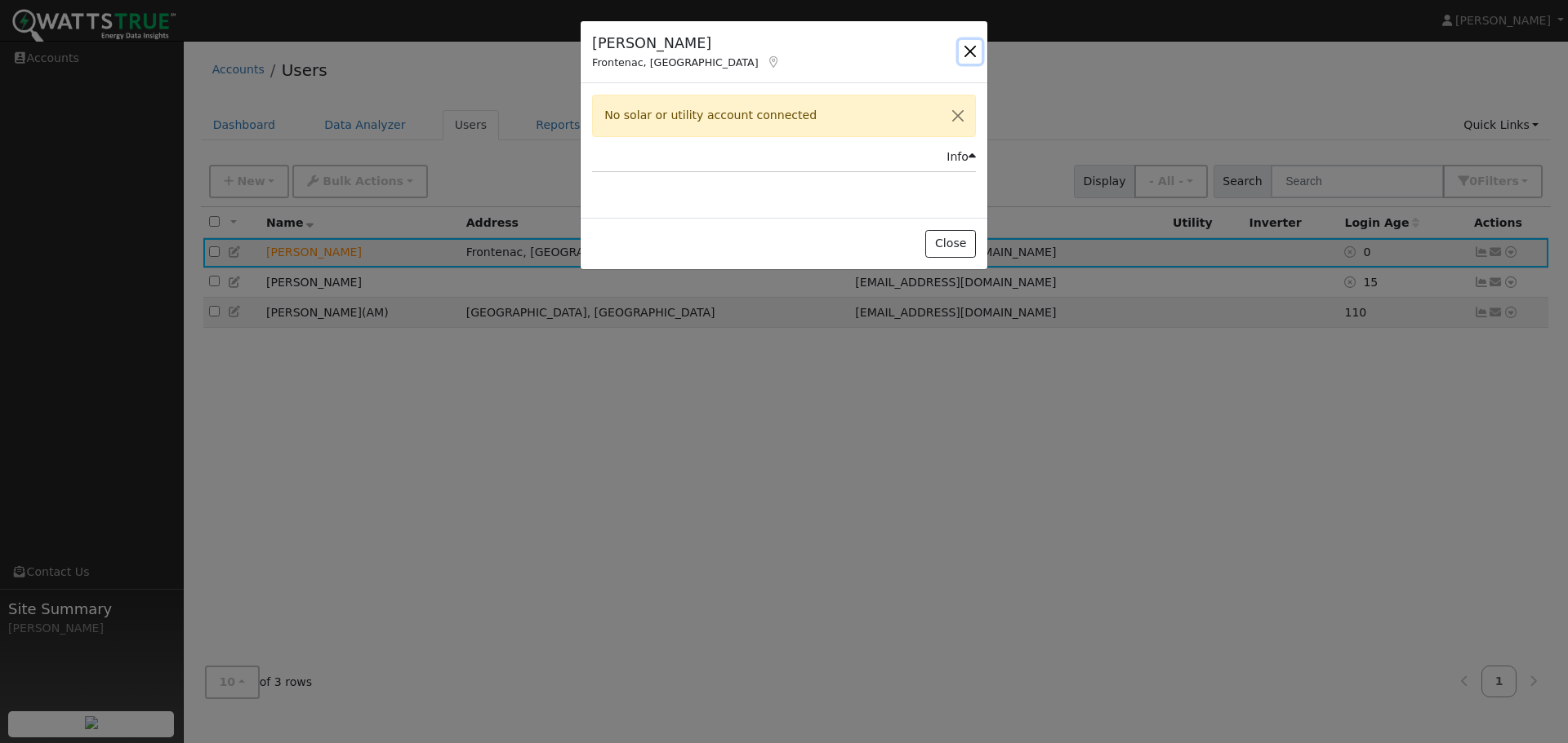
click at [976, 53] on button "button" at bounding box center [970, 50] width 23 height 23
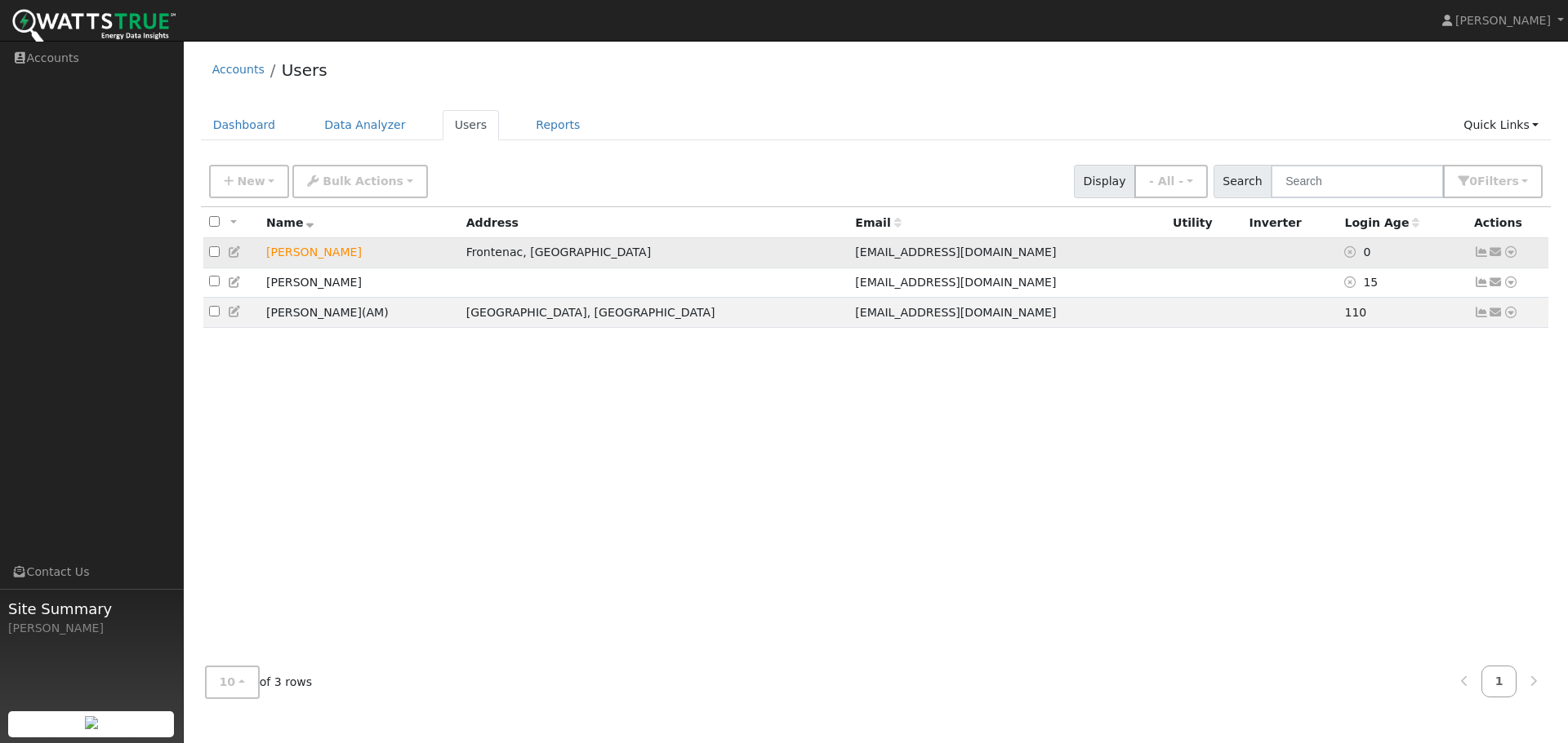
click at [1483, 254] on icon at bounding box center [1481, 252] width 14 height 12
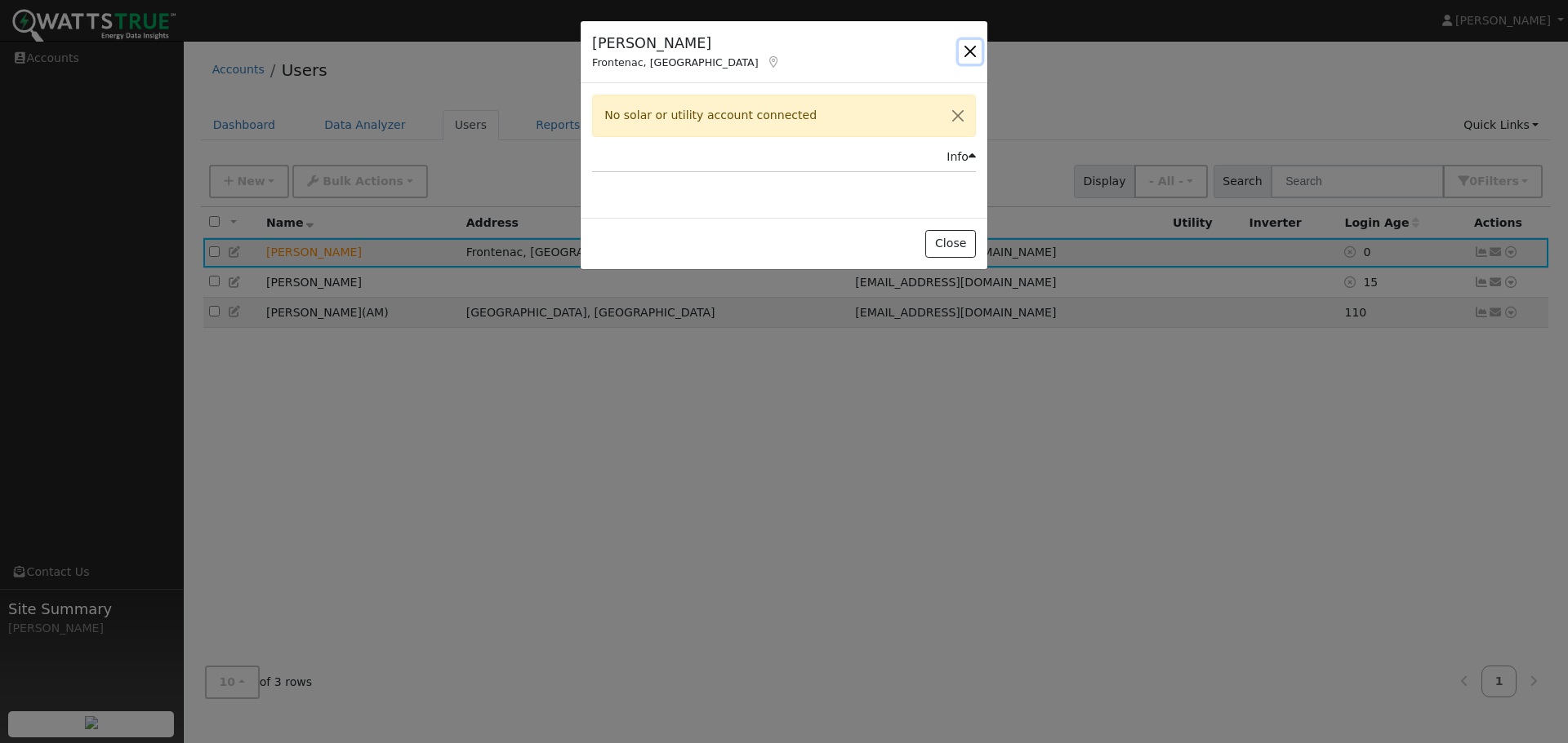
click at [977, 41] on button "button" at bounding box center [970, 50] width 23 height 23
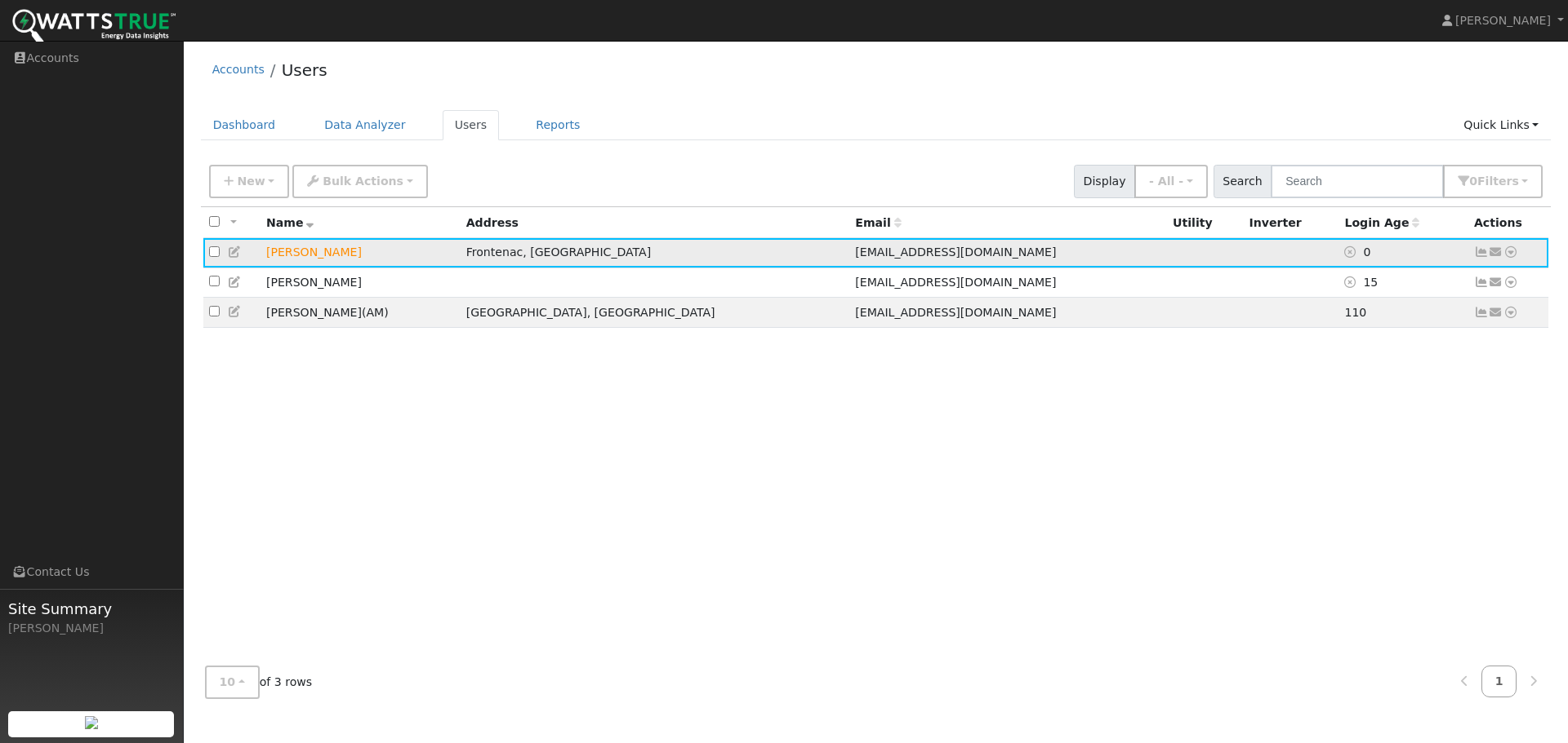
click at [1510, 249] on icon at bounding box center [1510, 252] width 14 height 12
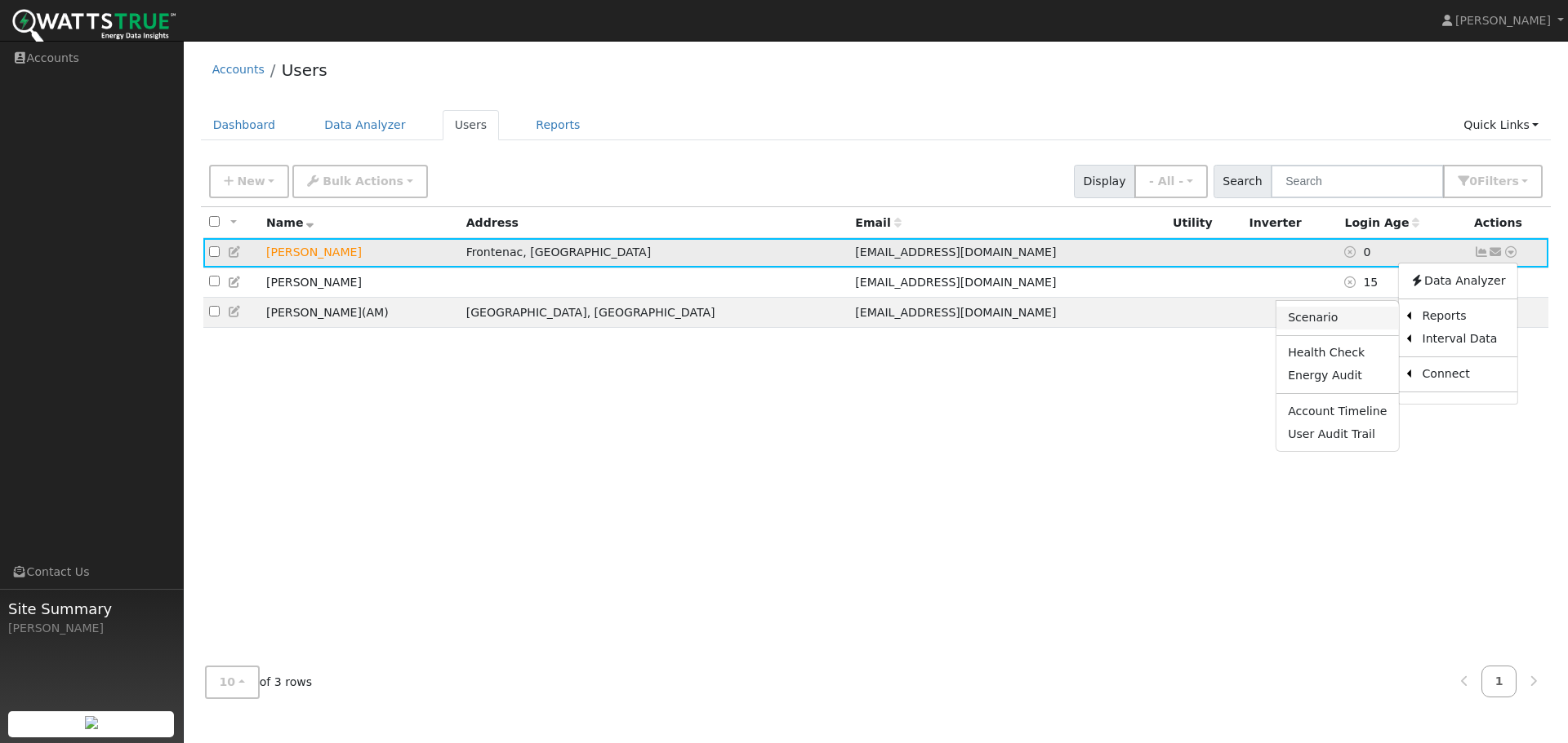
click at [1336, 321] on link "Scenario" at bounding box center [1336, 318] width 122 height 23
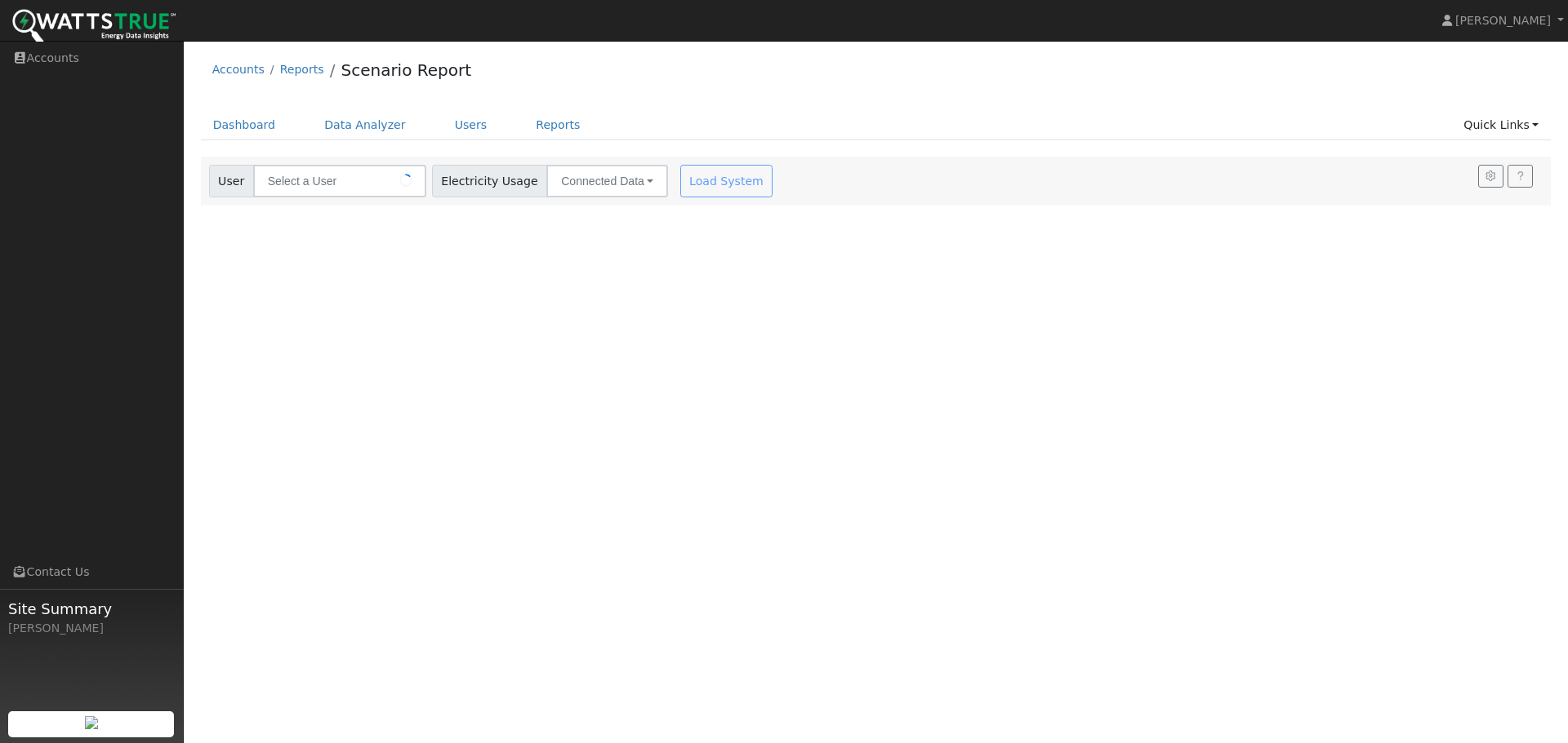
type input "[PERSON_NAME]"
type input "Ameren"
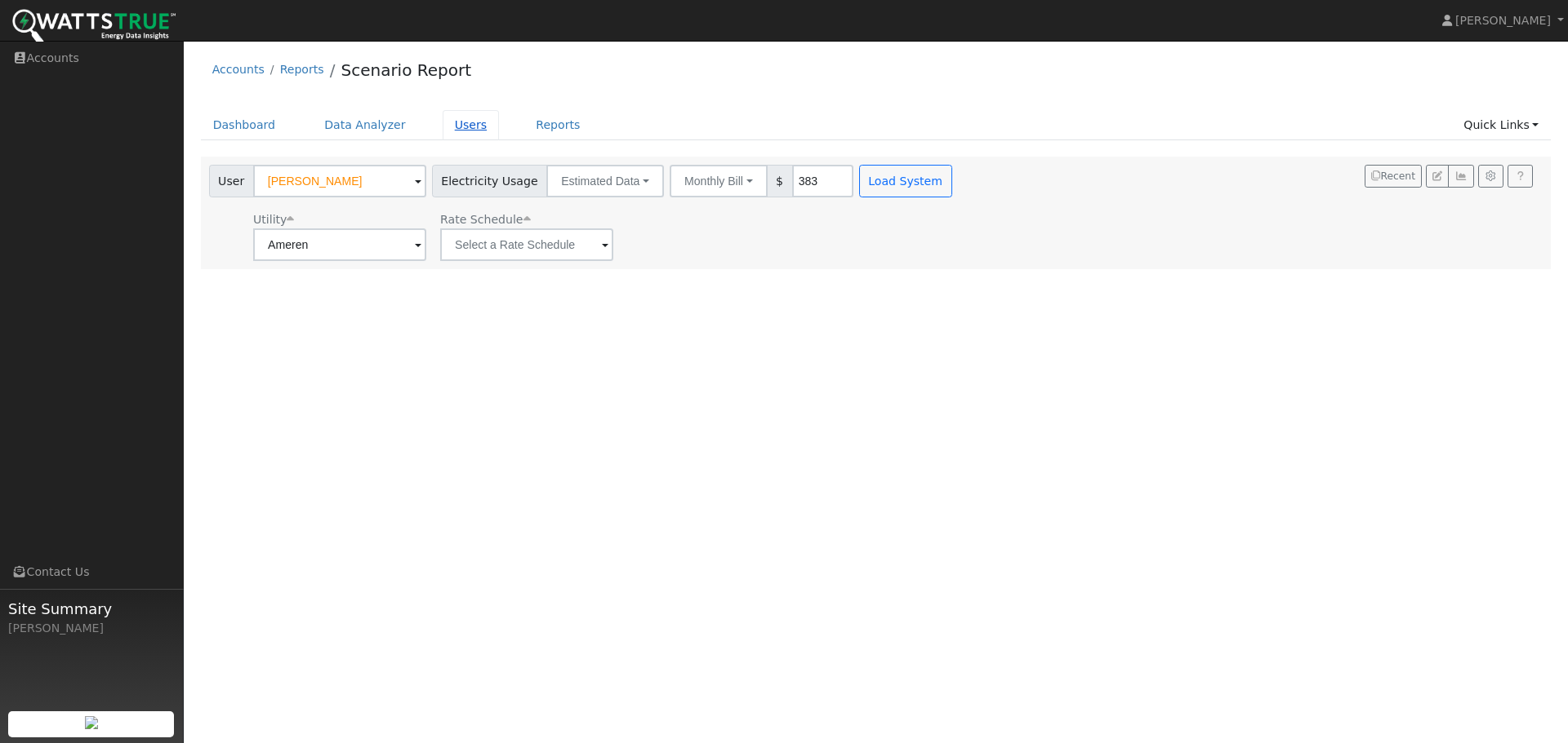
click at [445, 112] on link "Users" at bounding box center [470, 125] width 57 height 31
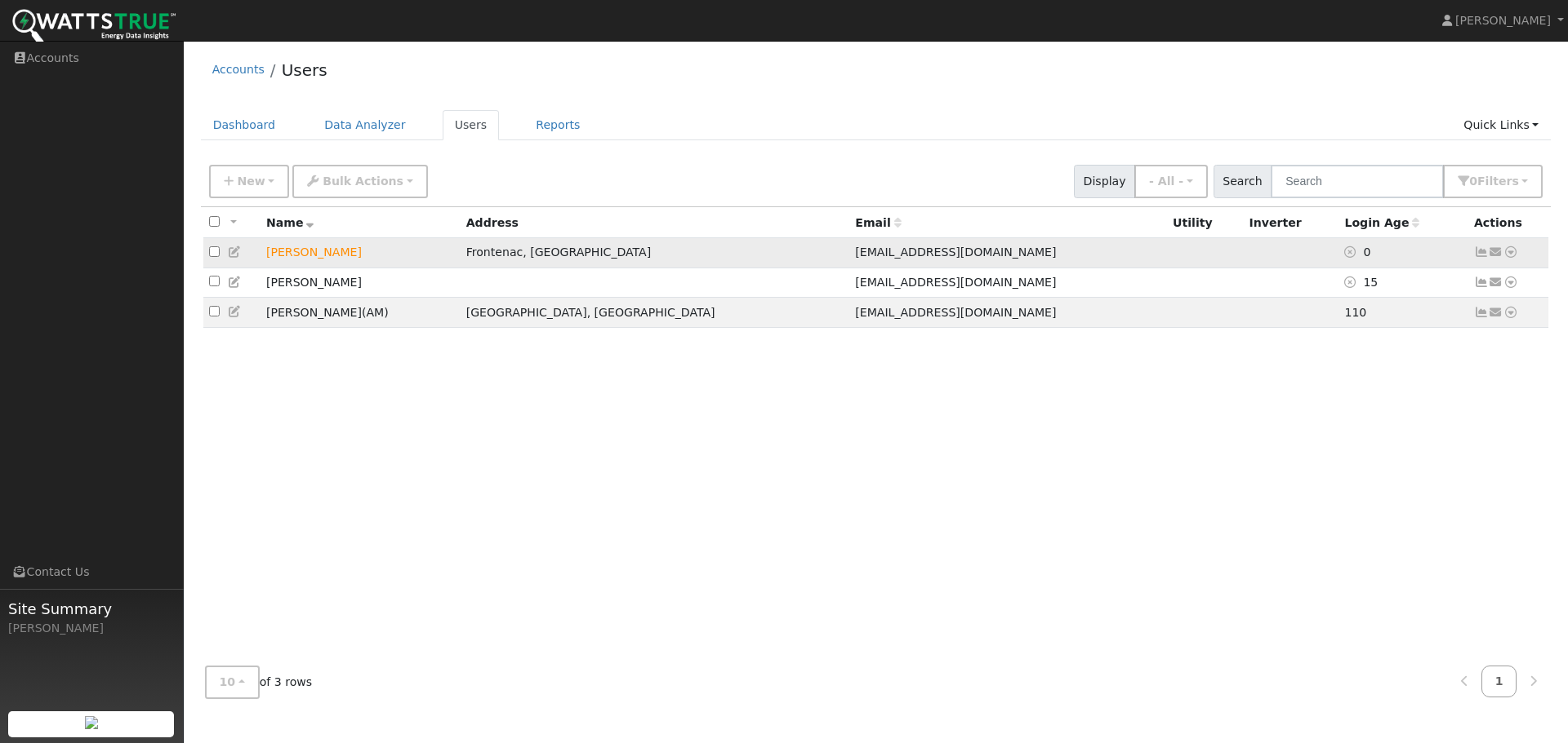
click at [1510, 253] on icon at bounding box center [1510, 252] width 14 height 12
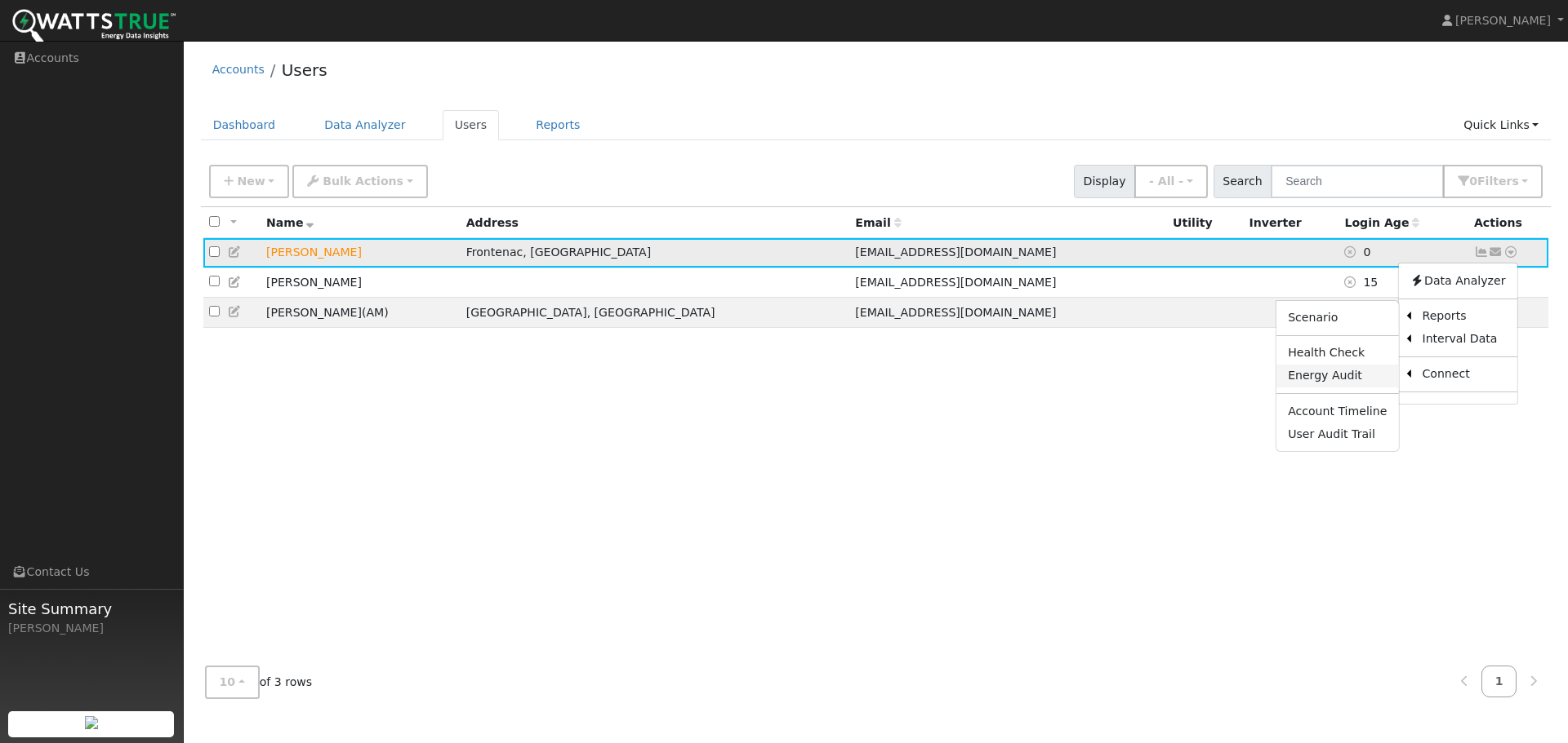
click at [1318, 371] on link "Energy Audit" at bounding box center [1336, 376] width 122 height 23
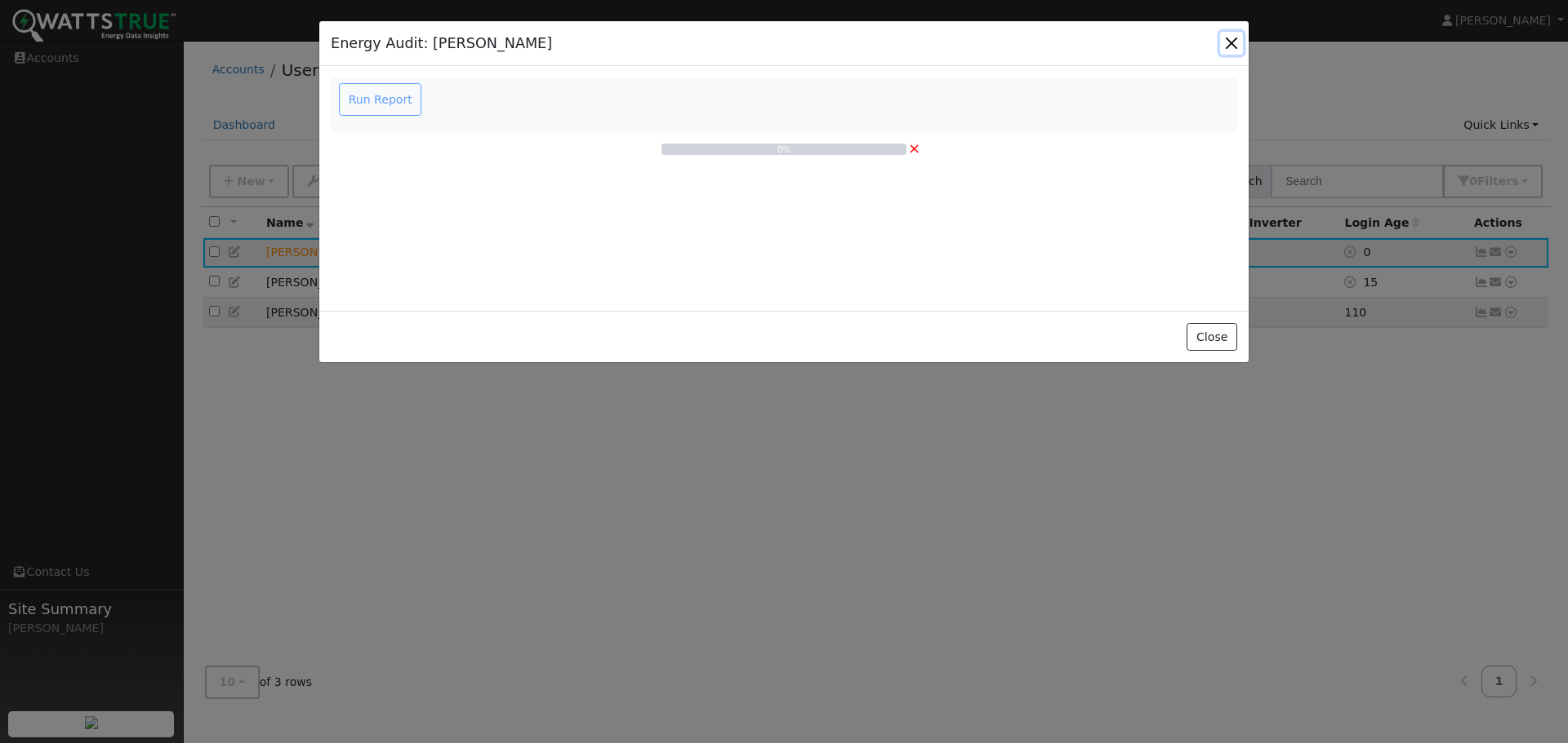
click at [1239, 35] on button "button" at bounding box center [1231, 42] width 23 height 23
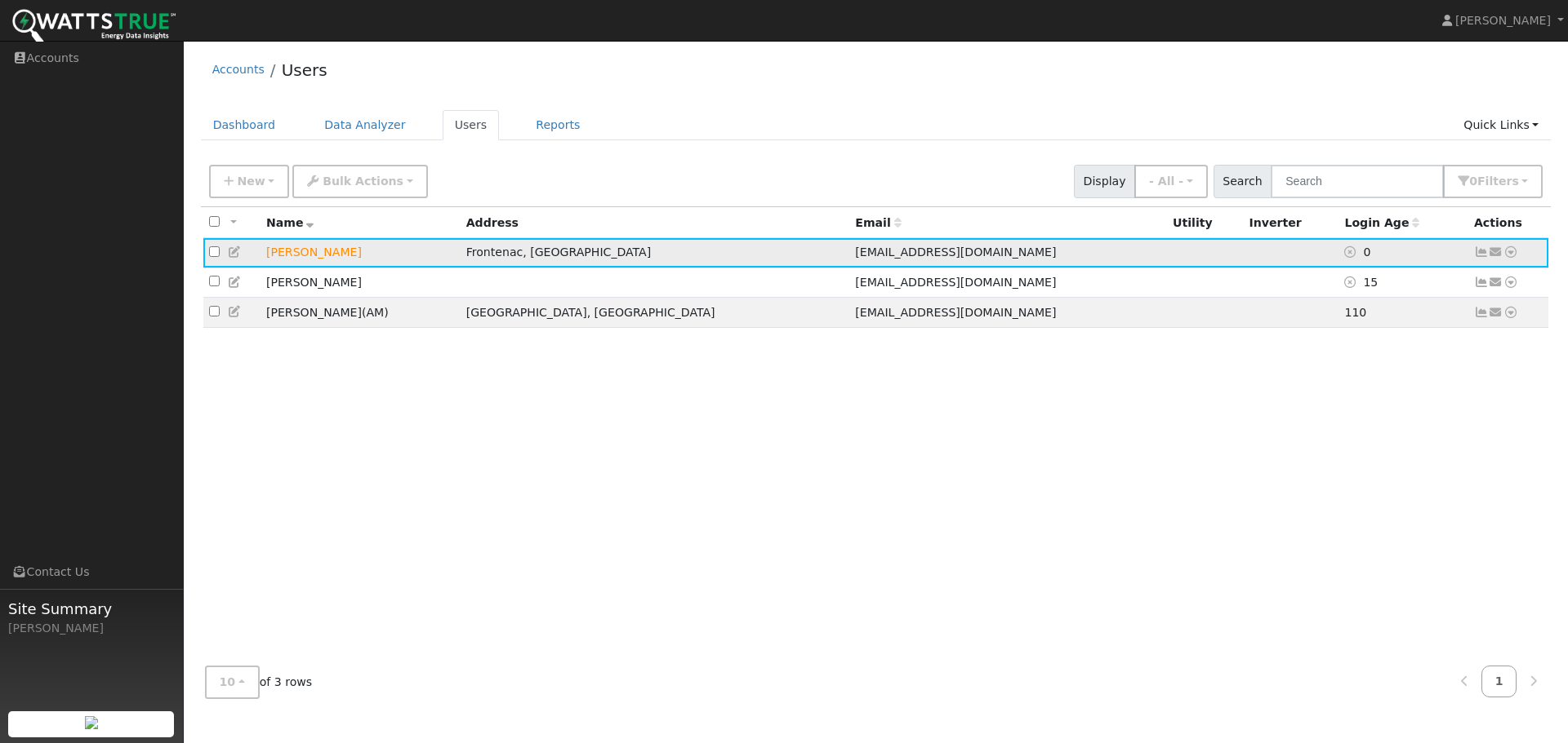
click at [1510, 257] on icon at bounding box center [1510, 252] width 14 height 12
click at [1473, 284] on link "Data Analyzer" at bounding box center [1456, 280] width 118 height 23
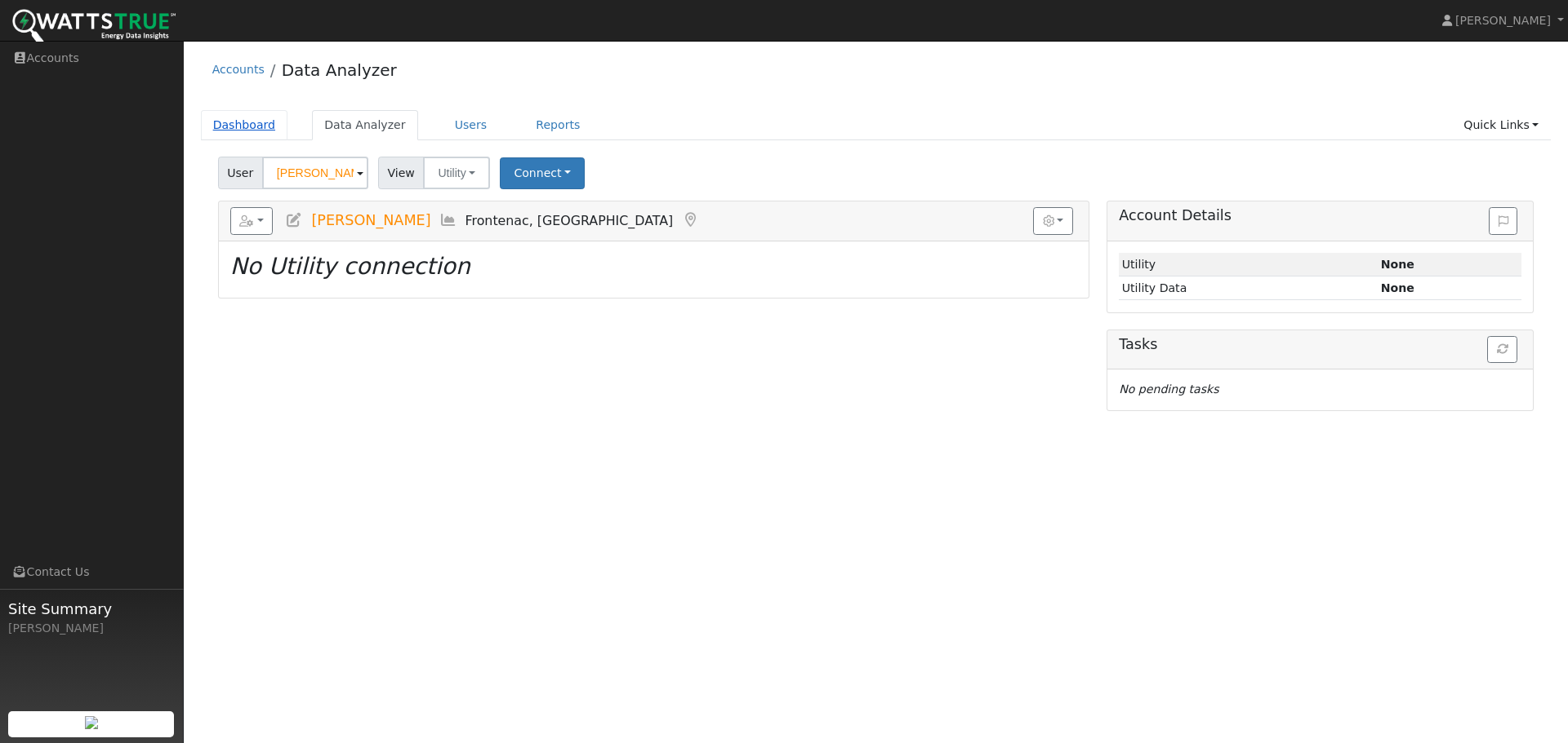
click at [242, 133] on link "Dashboard" at bounding box center [244, 125] width 87 height 31
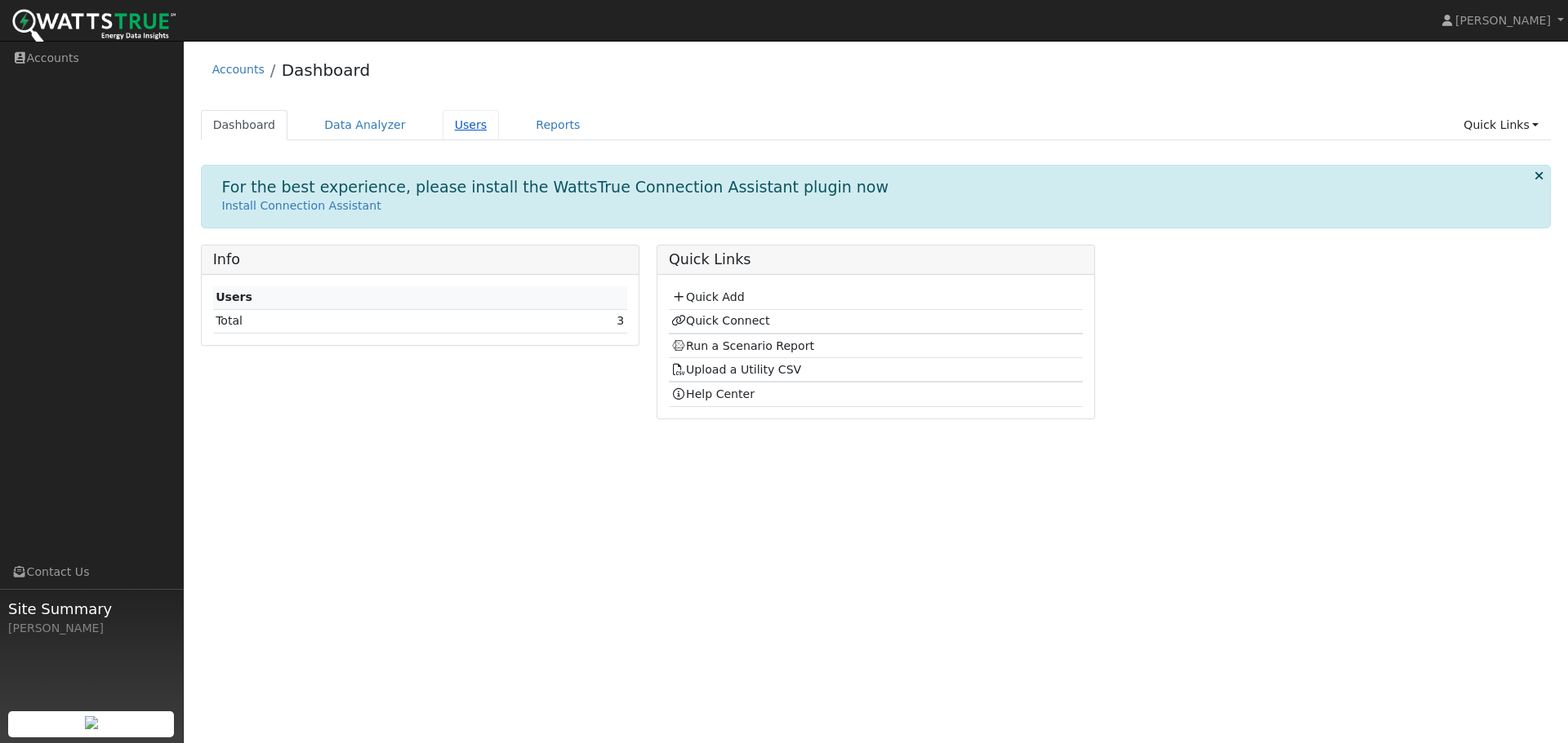
click at [455, 126] on link "Users" at bounding box center [470, 125] width 57 height 31
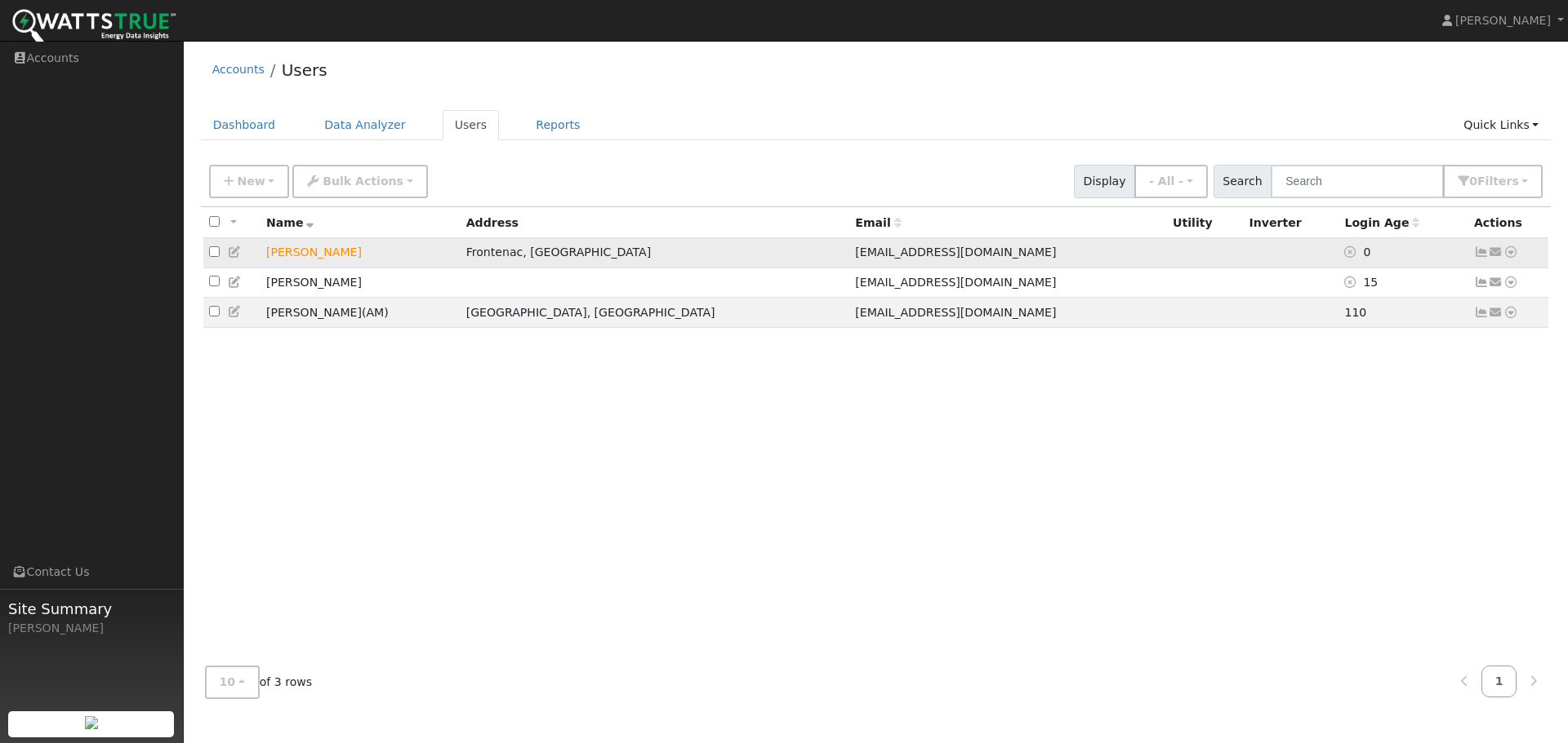
click at [332, 261] on td "[PERSON_NAME]" at bounding box center [360, 254] width 200 height 31
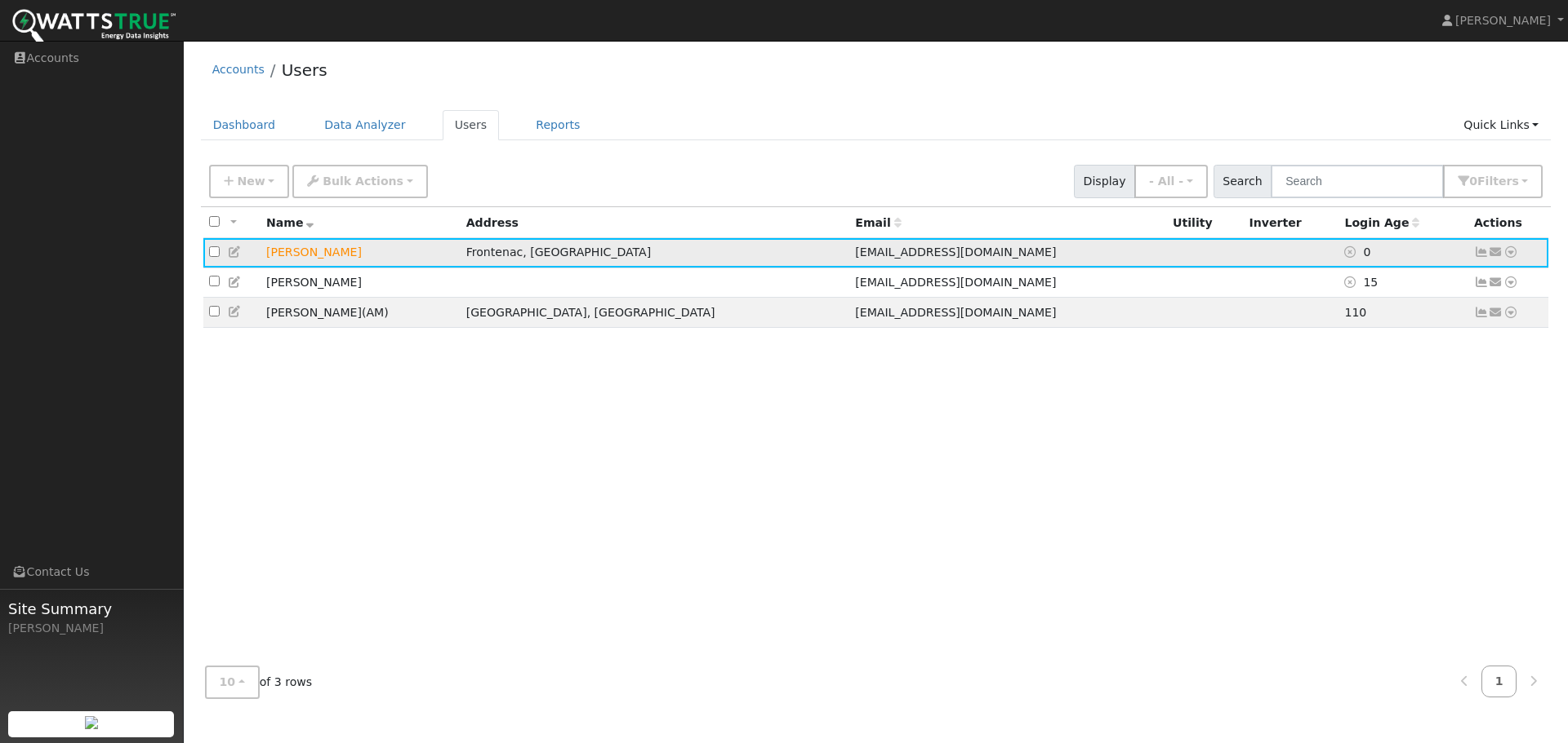
click at [855, 258] on span "[EMAIL_ADDRESS][DOMAIN_NAME]" at bounding box center [955, 252] width 201 height 13
click at [232, 63] on link "Accounts" at bounding box center [239, 69] width 52 height 13
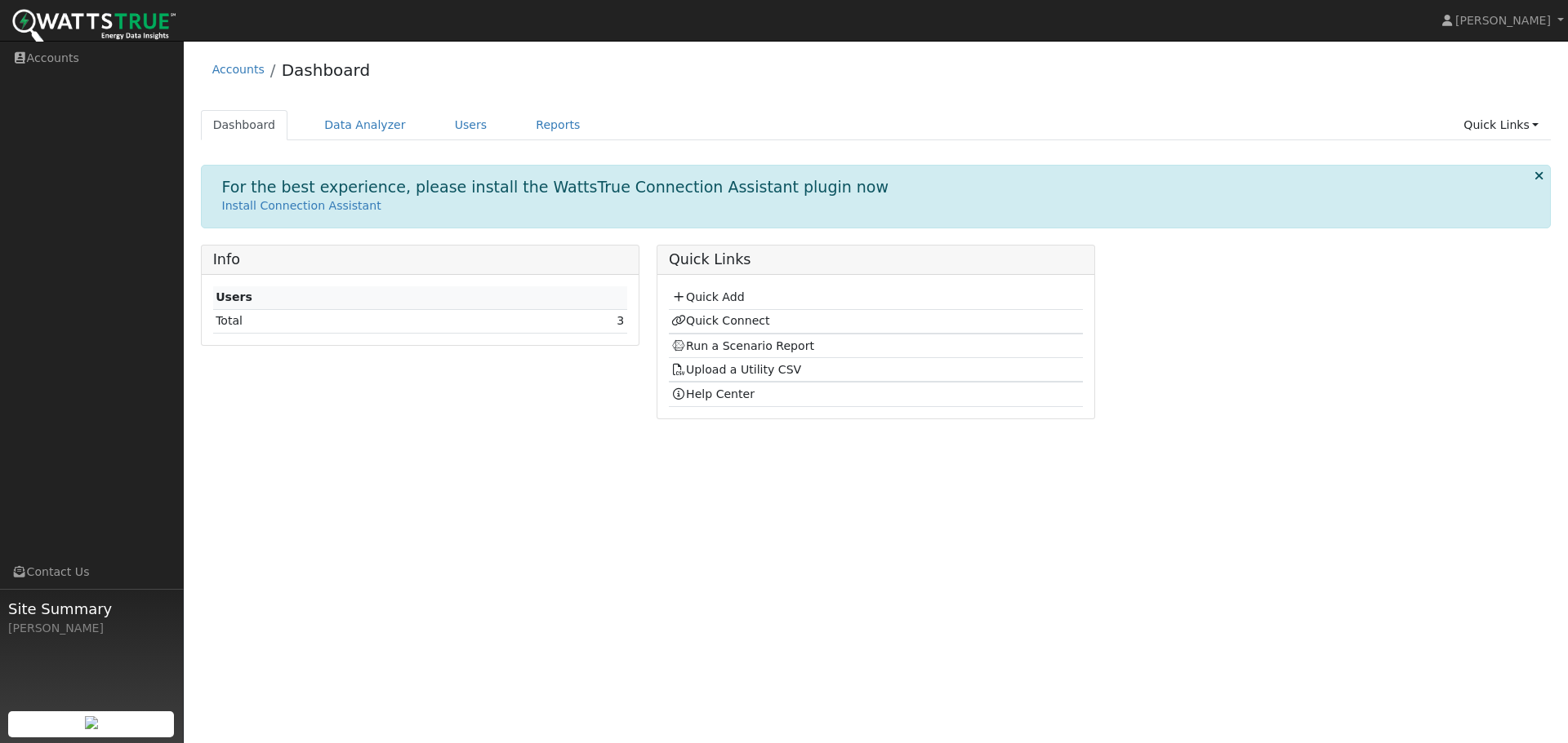
click at [716, 403] on td "Help Center" at bounding box center [875, 394] width 414 height 24
click at [712, 399] on link "Help Center" at bounding box center [713, 394] width 83 height 13
click at [442, 125] on link "Users" at bounding box center [470, 125] width 57 height 31
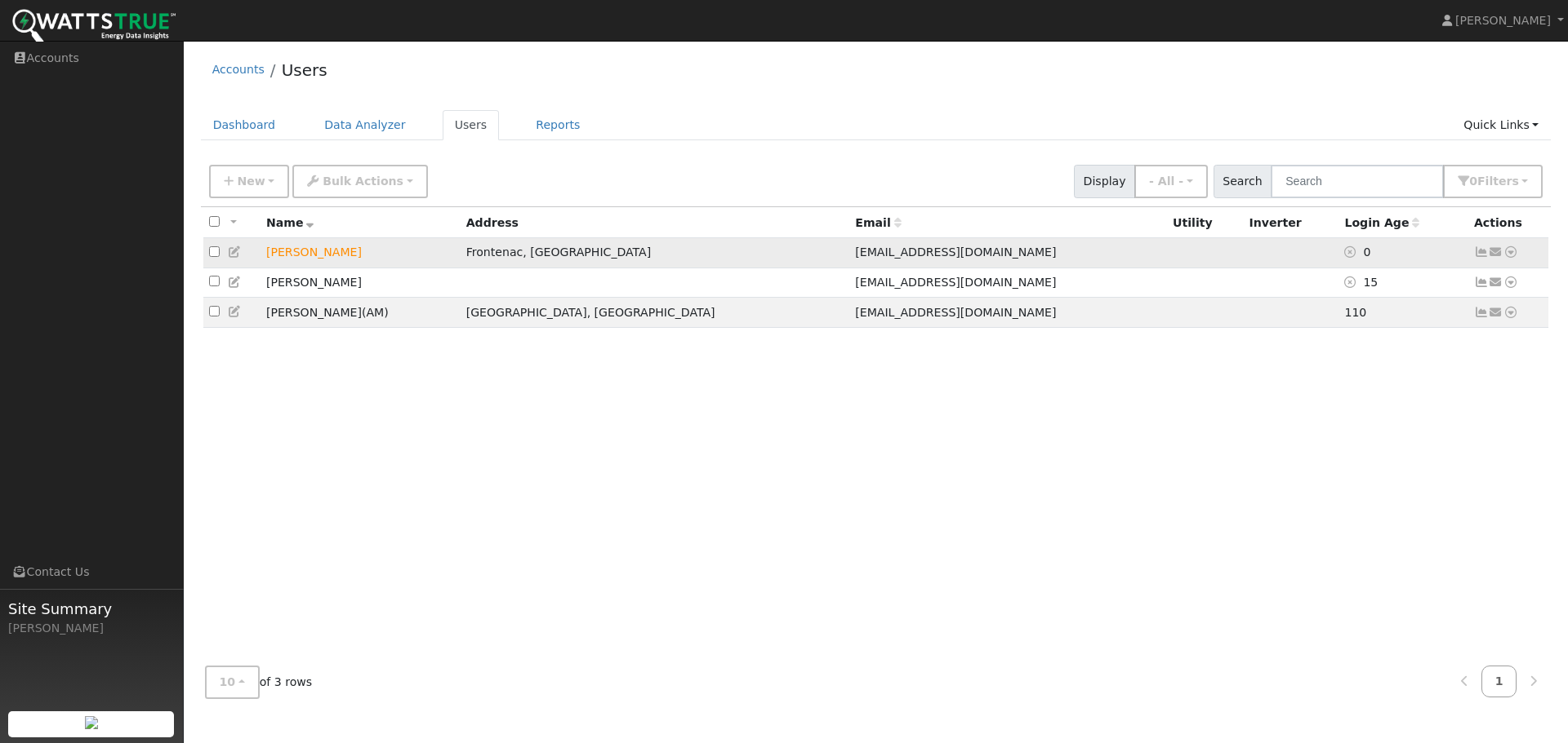
click at [1483, 254] on icon at bounding box center [1481, 252] width 14 height 12
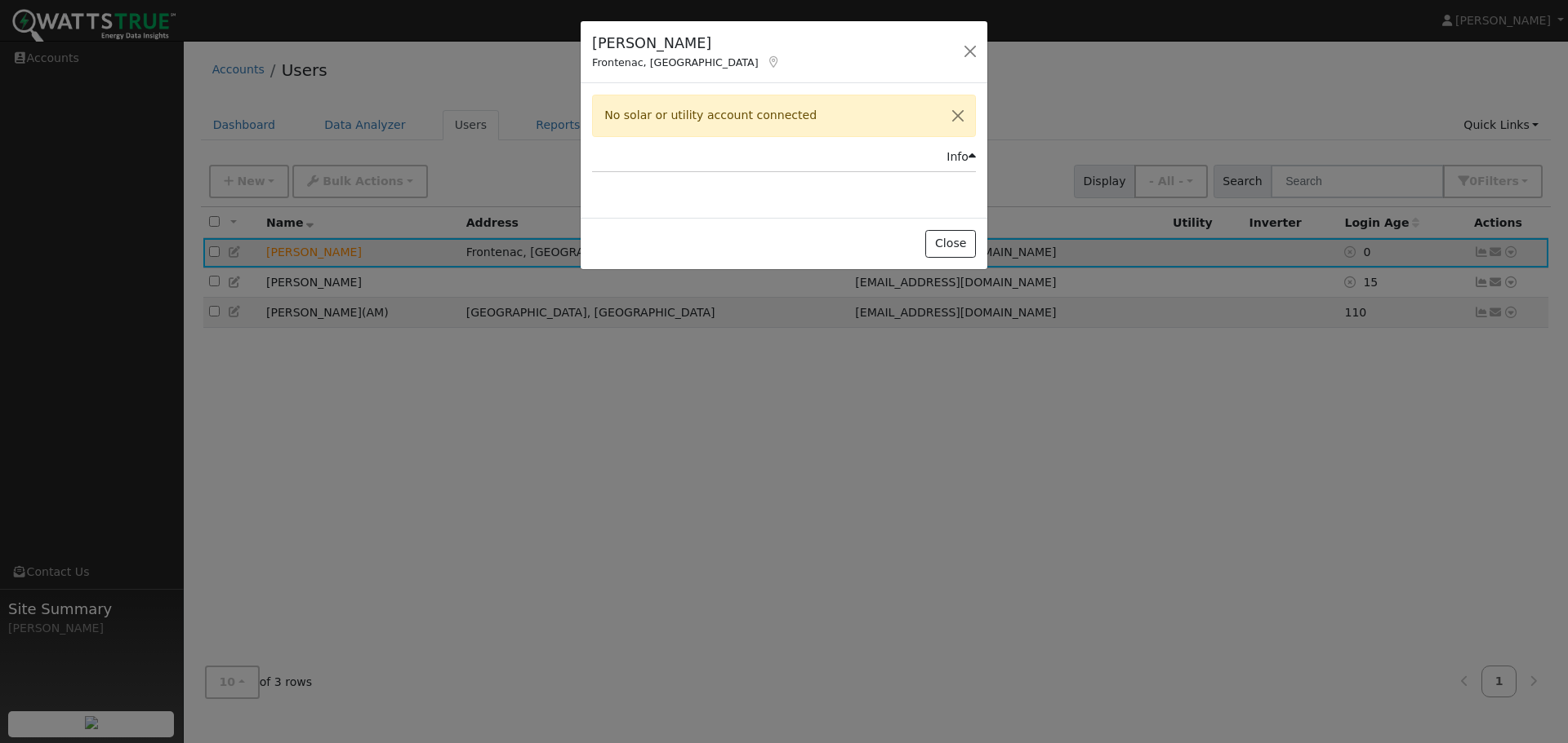
click at [1483, 254] on div "Jason Giovannettone Frontenac, MO Default Account Default Account 2039 North Ge…" at bounding box center [784, 371] width 1568 height 743
click at [958, 152] on div "Info" at bounding box center [961, 157] width 30 height 17
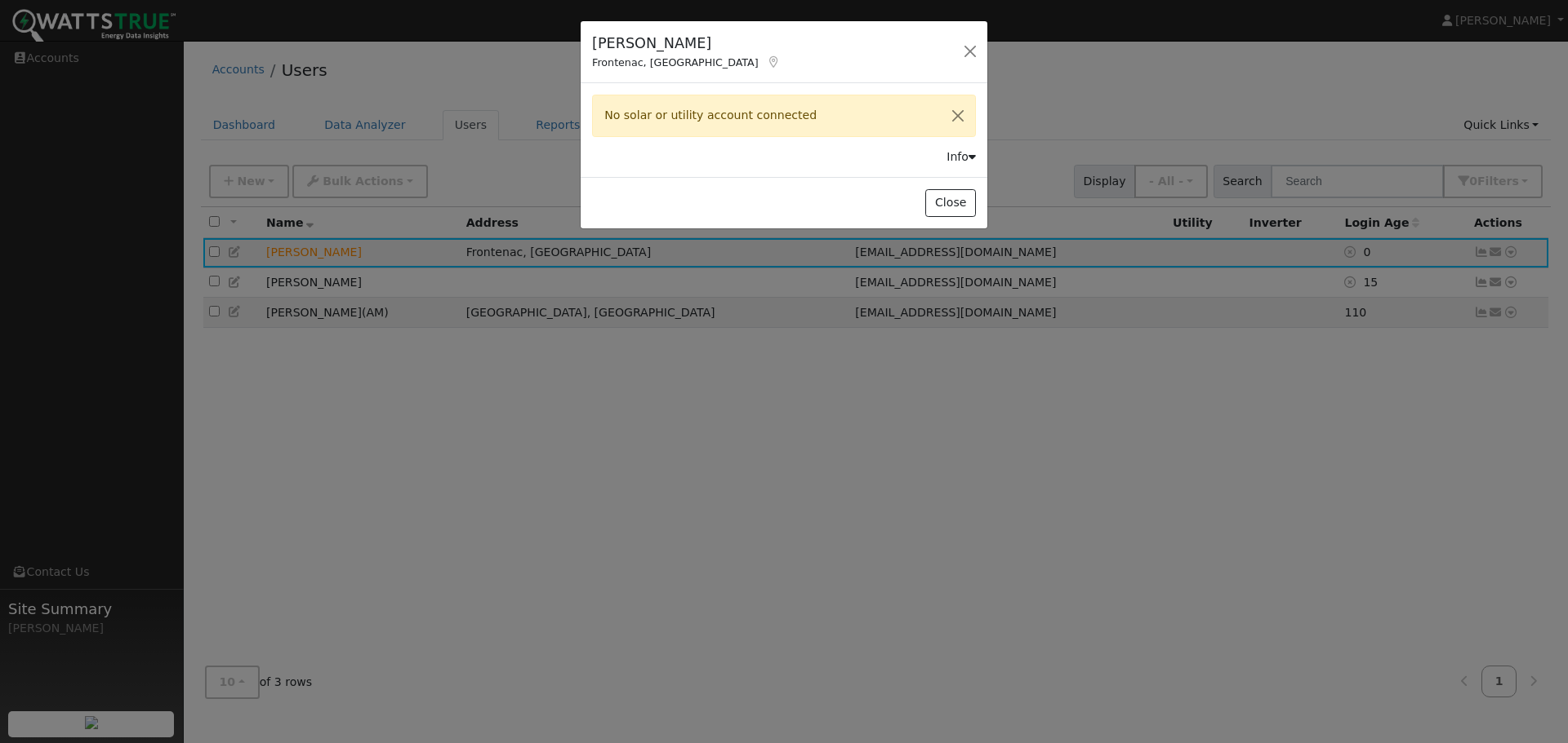
click at [958, 152] on div "Info" at bounding box center [961, 157] width 30 height 17
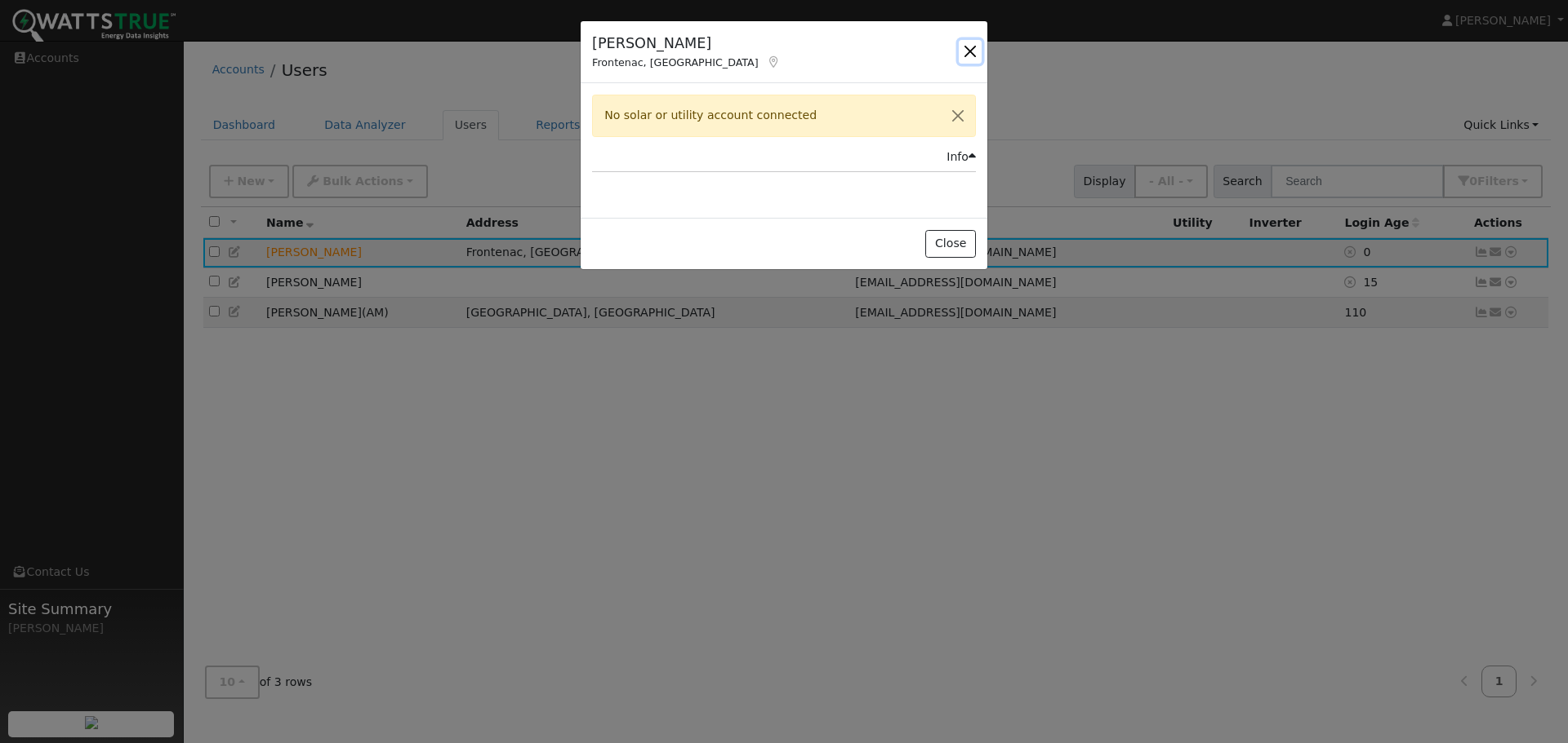
click at [971, 45] on button "button" at bounding box center [970, 50] width 23 height 23
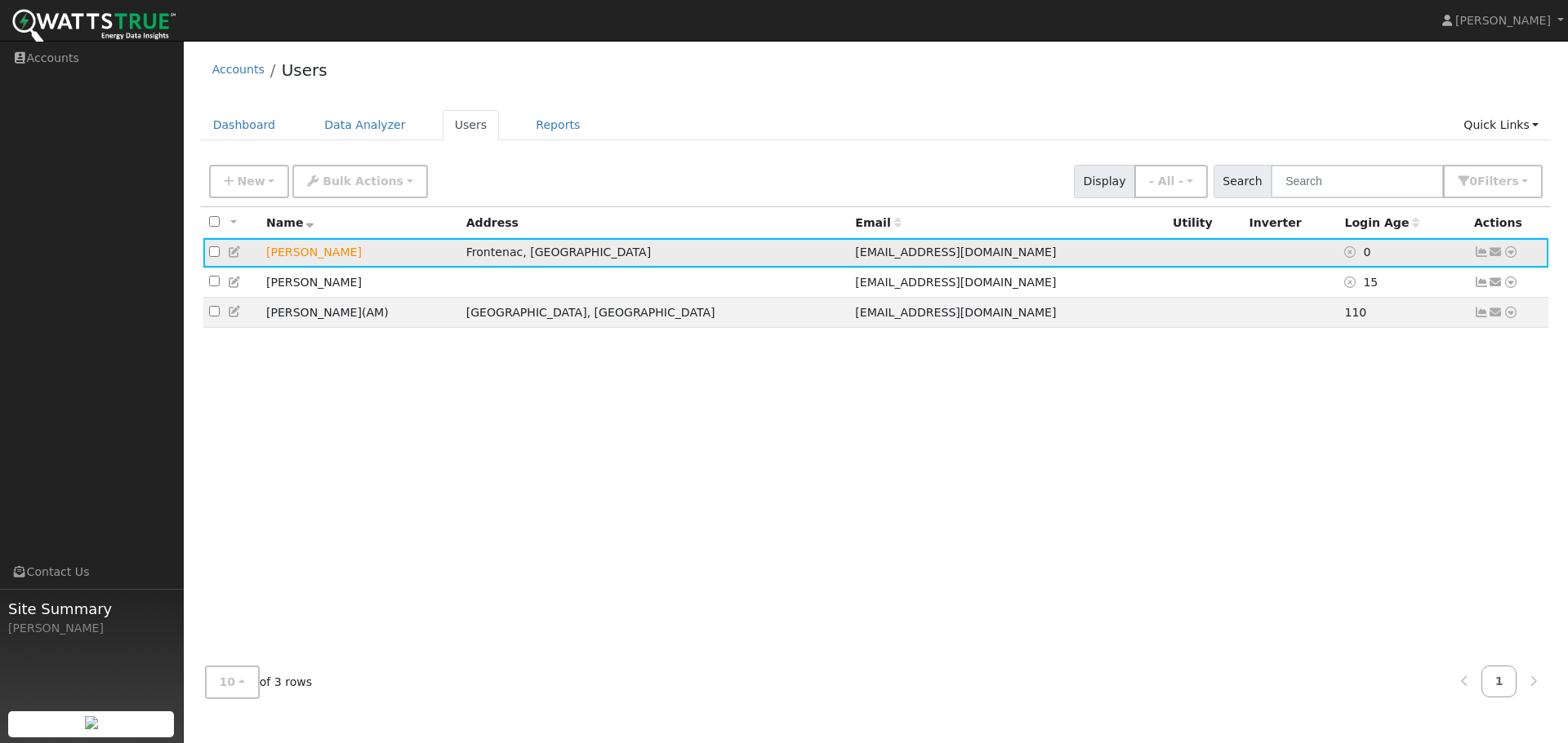
click at [1491, 255] on icon at bounding box center [1496, 252] width 14 height 12
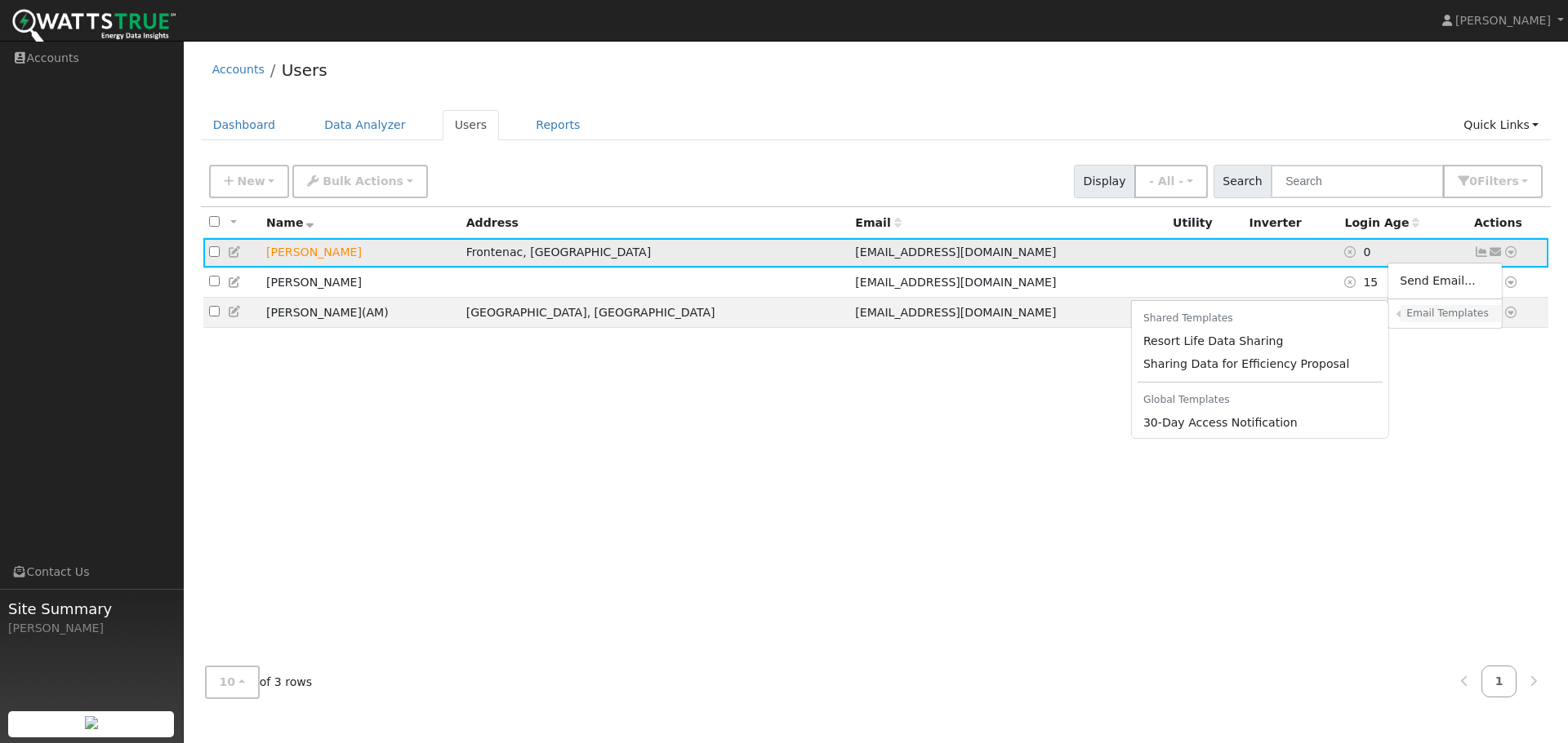
click at [1449, 317] on h6 "Email Templates" at bounding box center [1447, 314] width 84 height 13
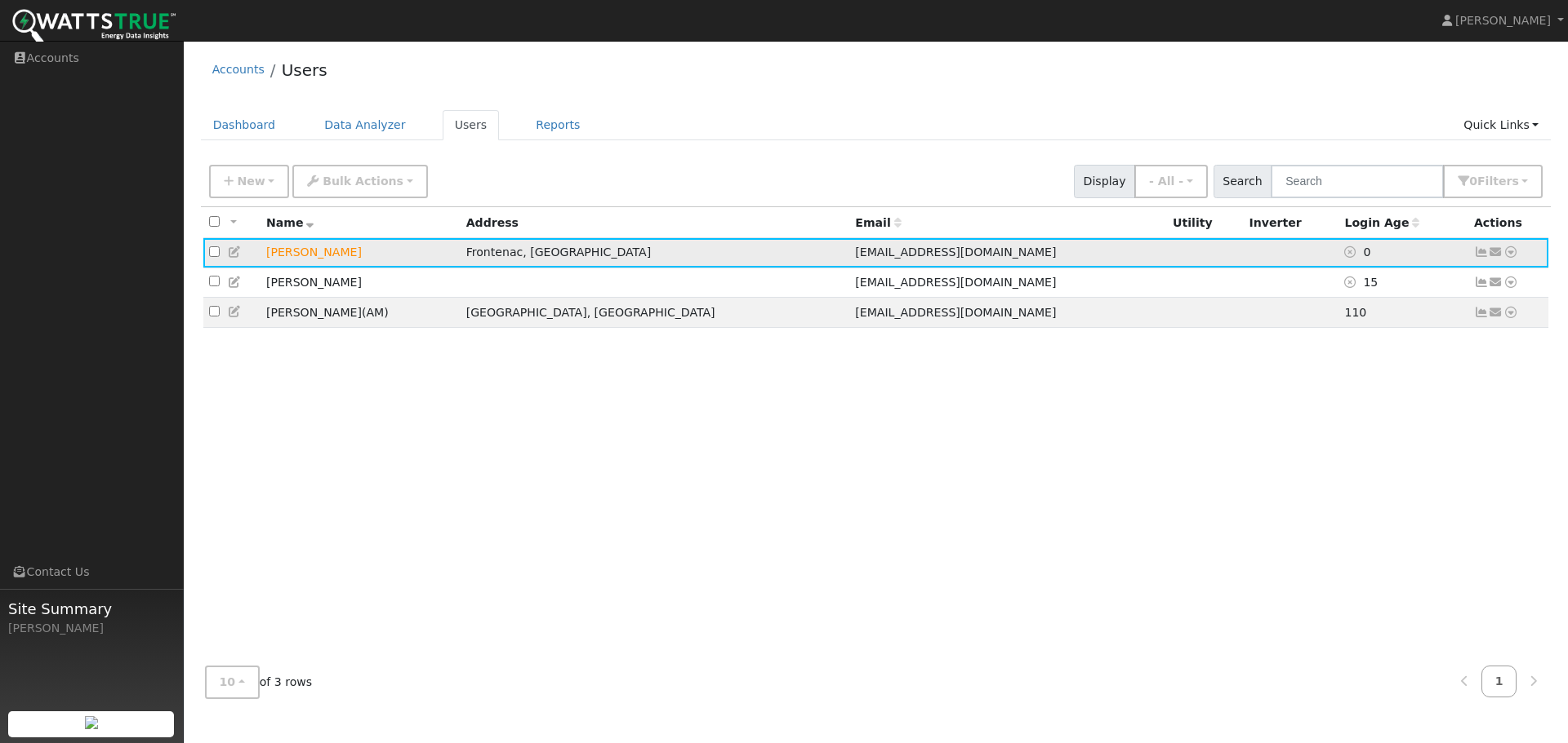
click at [1500, 250] on icon at bounding box center [1496, 252] width 14 height 12
click at [1510, 256] on icon at bounding box center [1510, 252] width 14 height 12
click at [1512, 256] on icon at bounding box center [1510, 252] width 14 height 12
click at [1311, 378] on icon at bounding box center [1304, 375] width 14 height 12
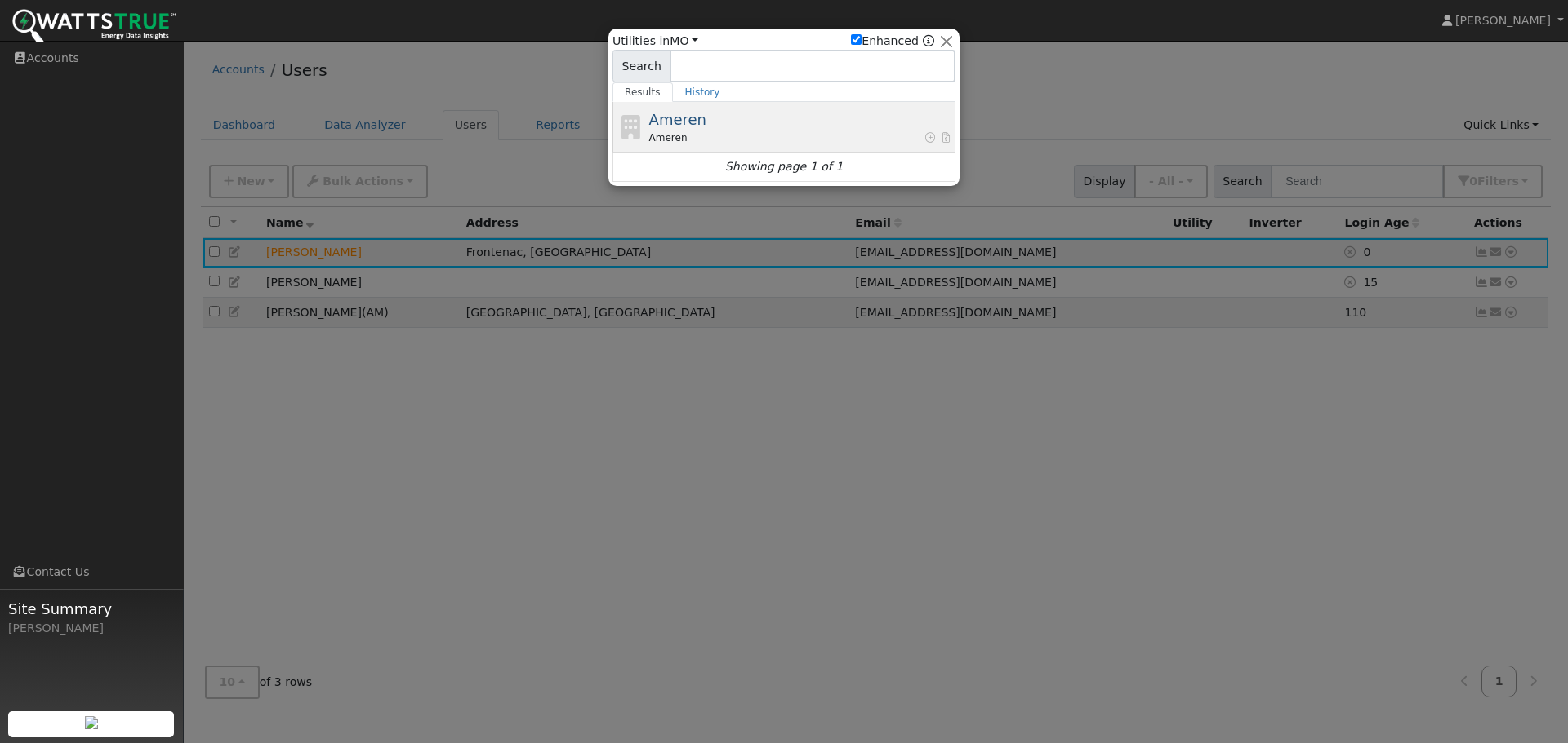
click at [733, 122] on div "Ameren Ameren" at bounding box center [800, 127] width 303 height 37
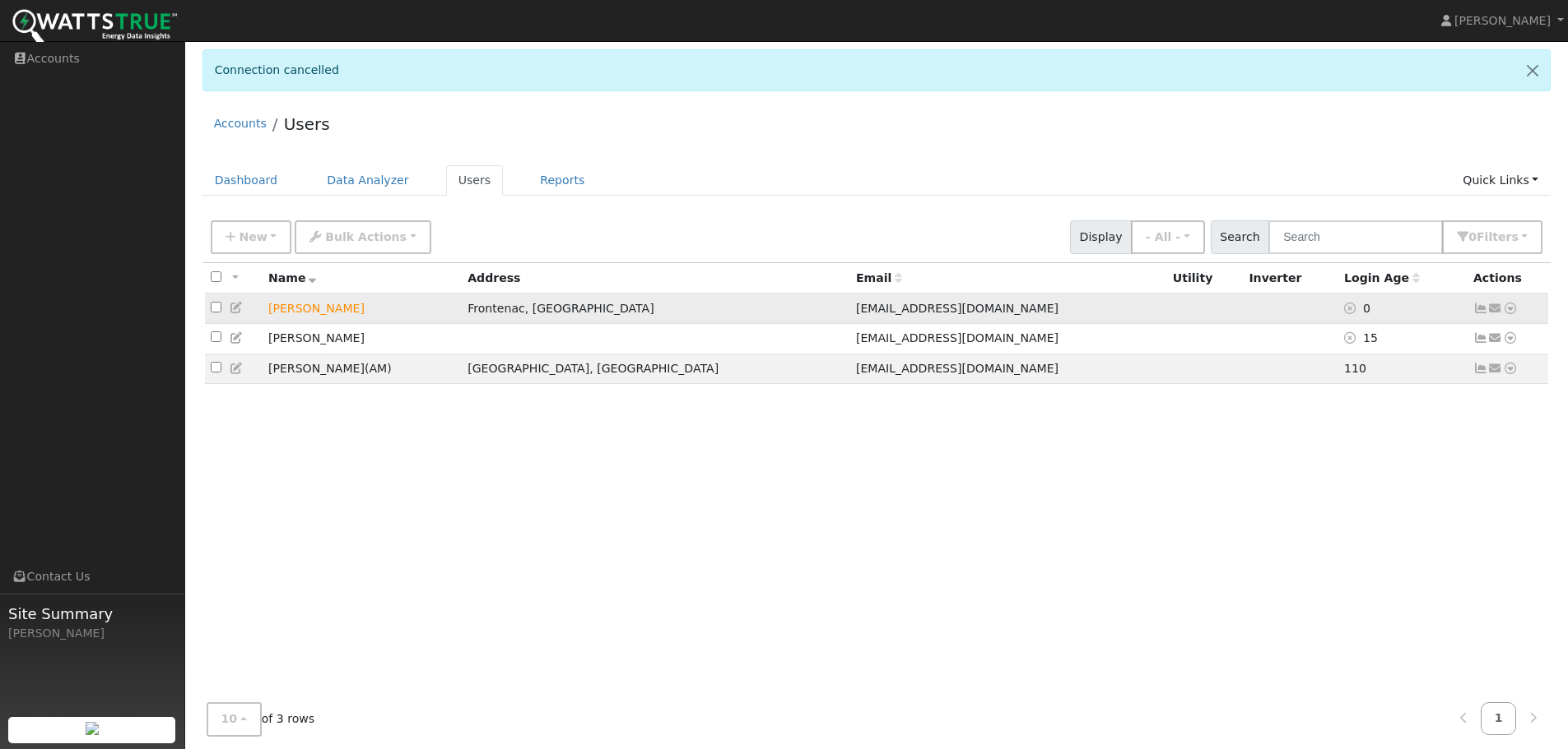
drag, startPoint x: 387, startPoint y: 310, endPoint x: 205, endPoint y: 295, distance: 182.6
click at [205, 295] on tr "[PERSON_NAME] Frontenac, [PERSON_NAME] [PERSON_NAME][EMAIL_ADDRESS][DOMAIN_NAME…" at bounding box center [878, 309] width 1345 height 31
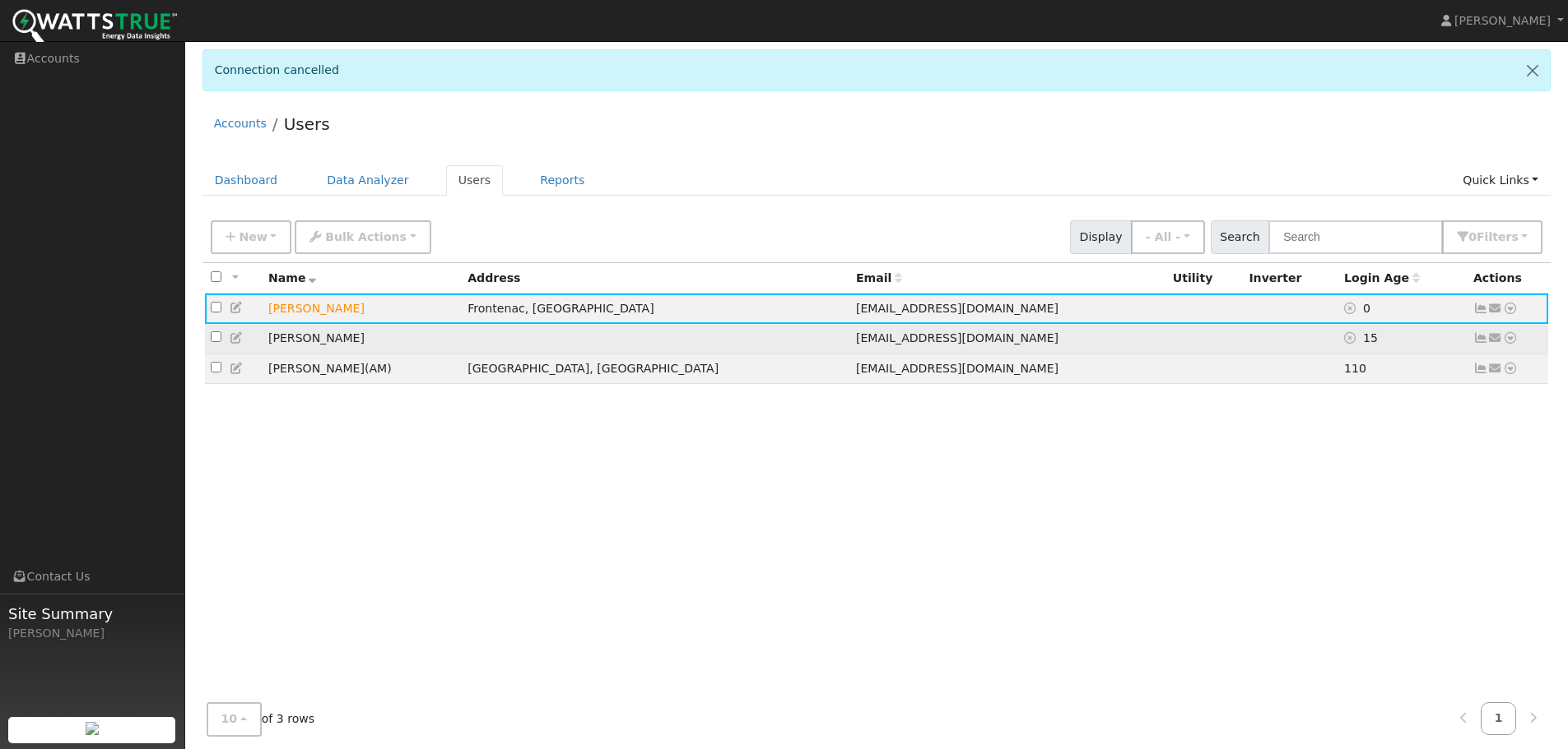
copy tr "[PERSON_NAME]"
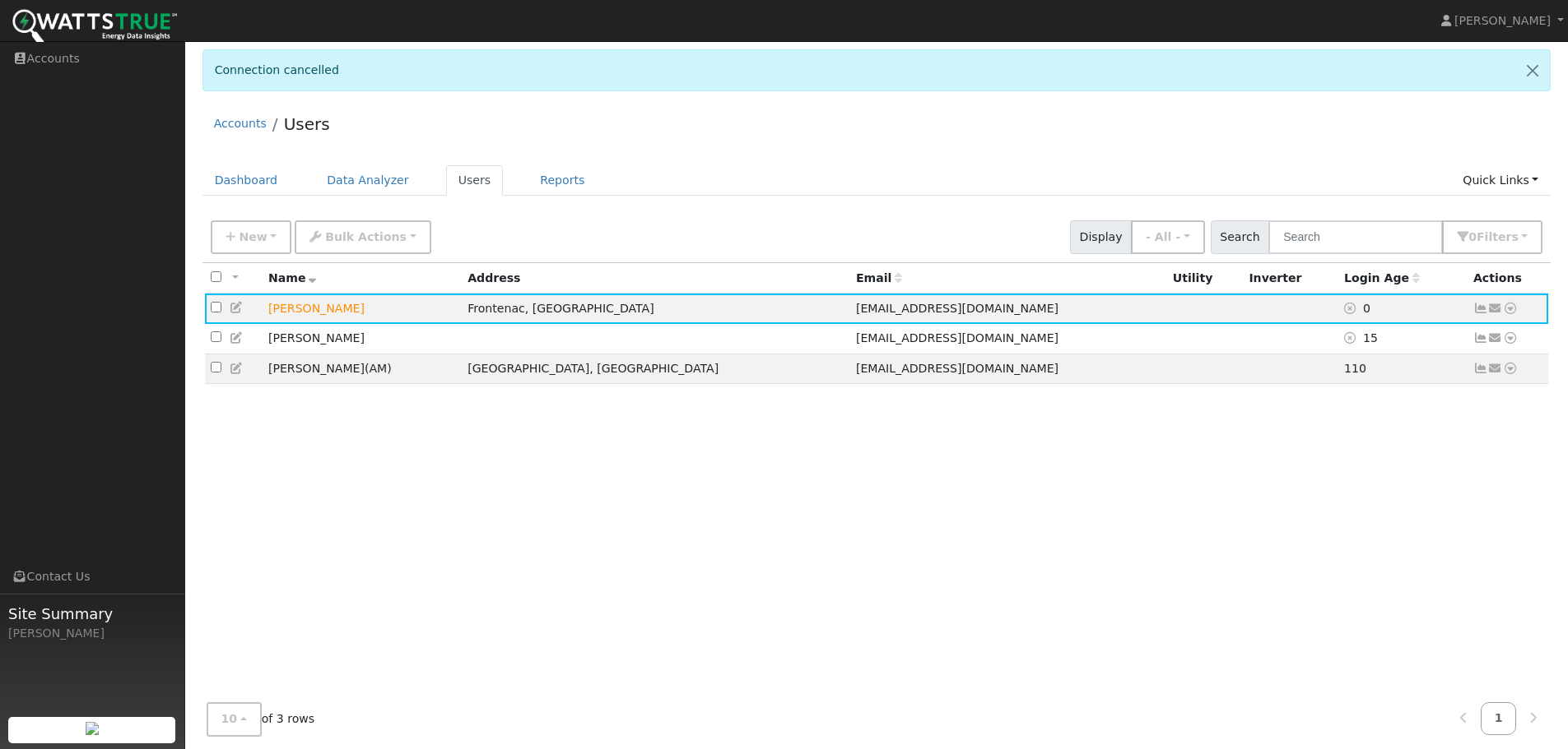
click at [1211, 458] on div "All None All on page None on page Name Address Email Utility Inverter Login Age…" at bounding box center [877, 488] width 1349 height 450
click at [1510, 308] on icon at bounding box center [1510, 308] width 15 height 12
click at [1347, 433] on link "Utility" at bounding box center [1341, 432] width 114 height 23
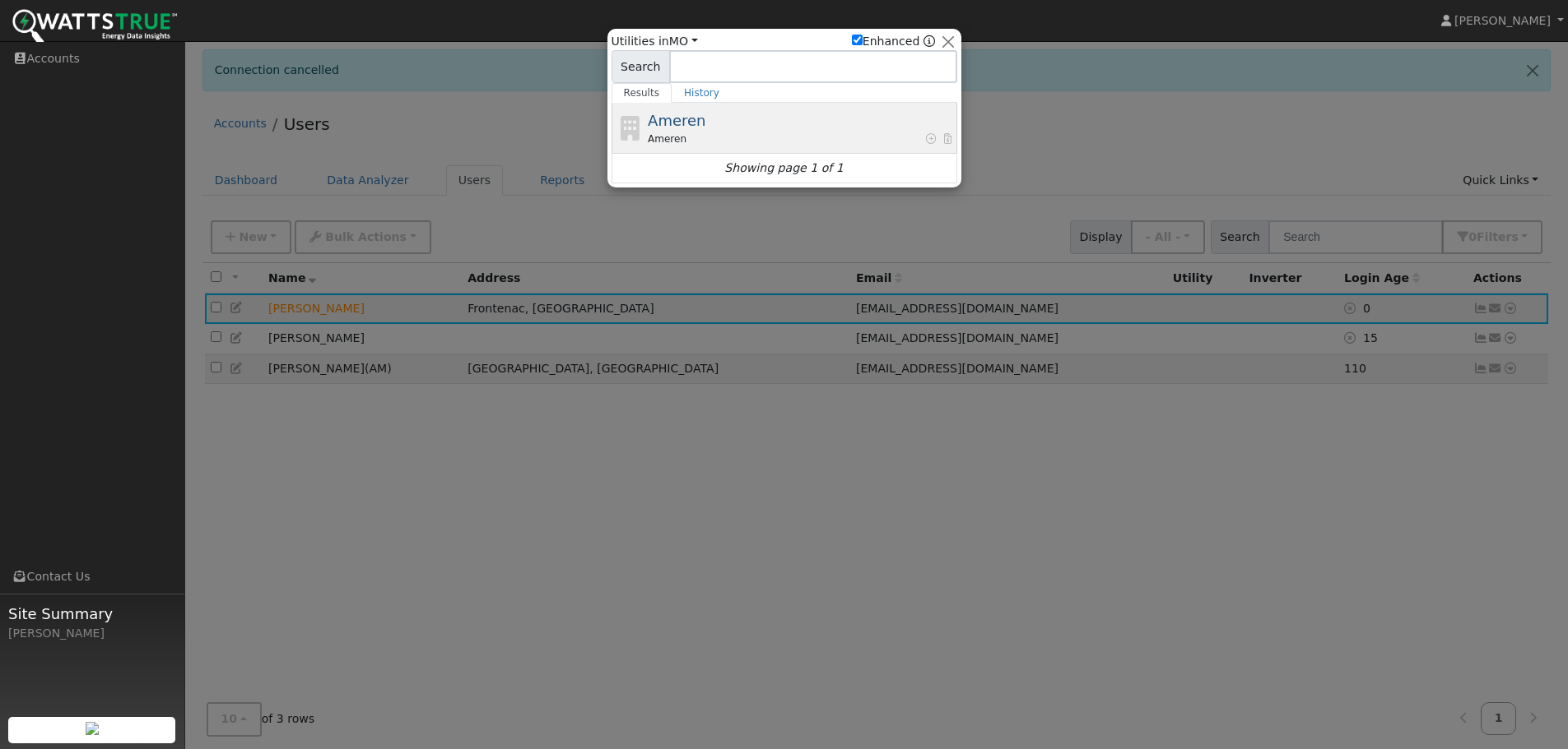
click at [708, 127] on div "Ameren Ameren" at bounding box center [800, 128] width 305 height 37
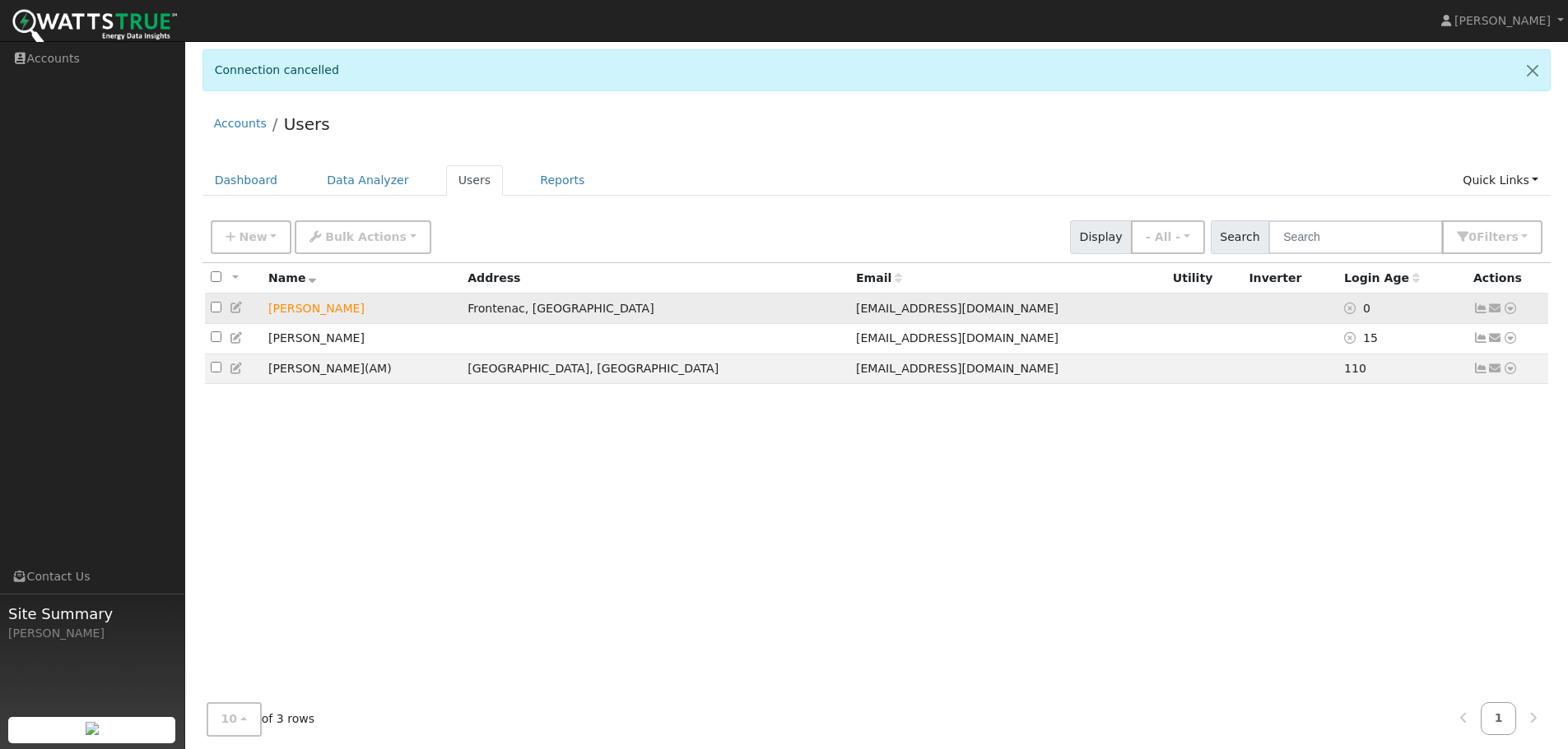
drag, startPoint x: 948, startPoint y: 306, endPoint x: 734, endPoint y: 315, distance: 214.2
click at [850, 315] on td "JGiovannettone@sistersofmercy.org" at bounding box center [1008, 309] width 317 height 31
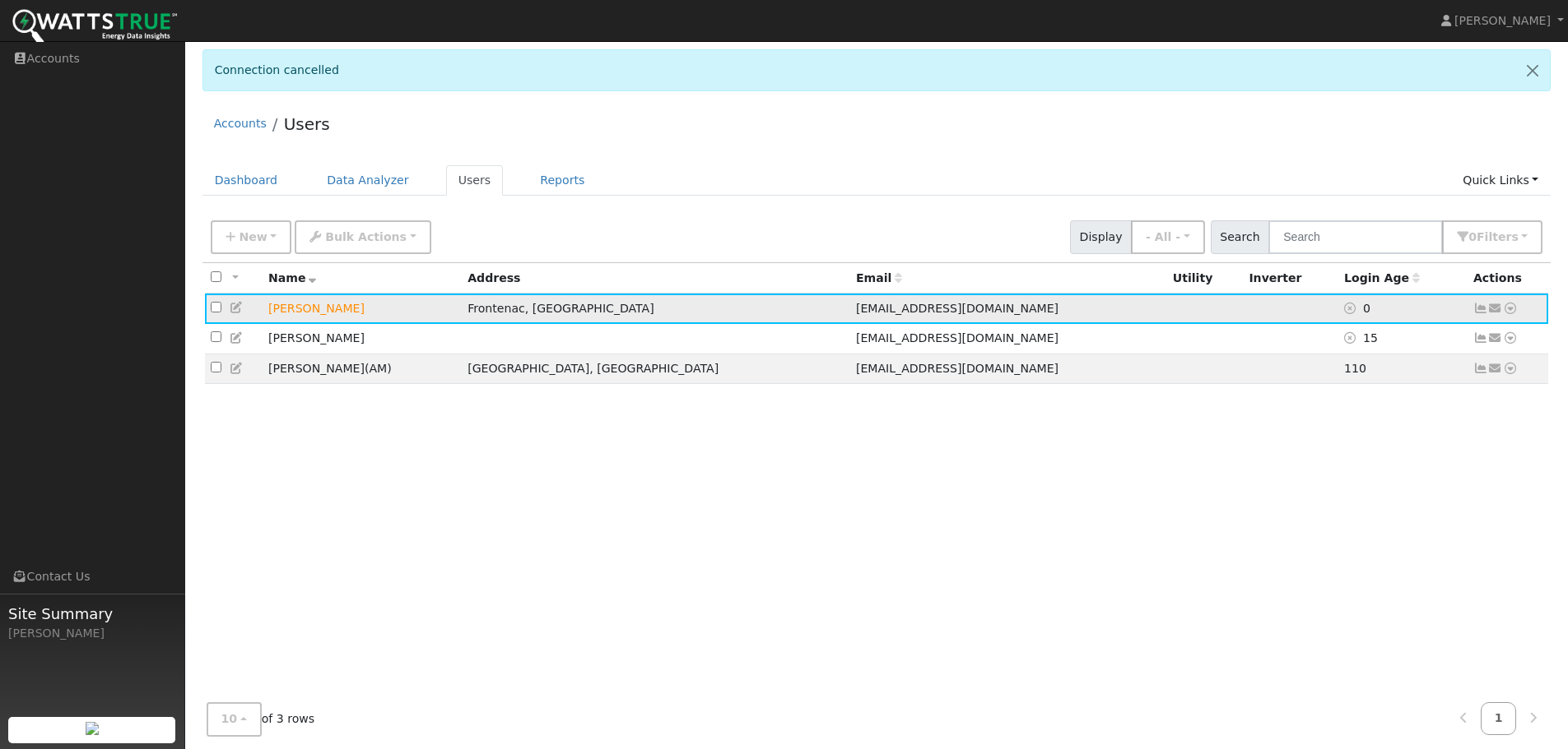
copy span "JGiovannettone@sistersofmercy.org"
